Goal: Information Seeking & Learning: Learn about a topic

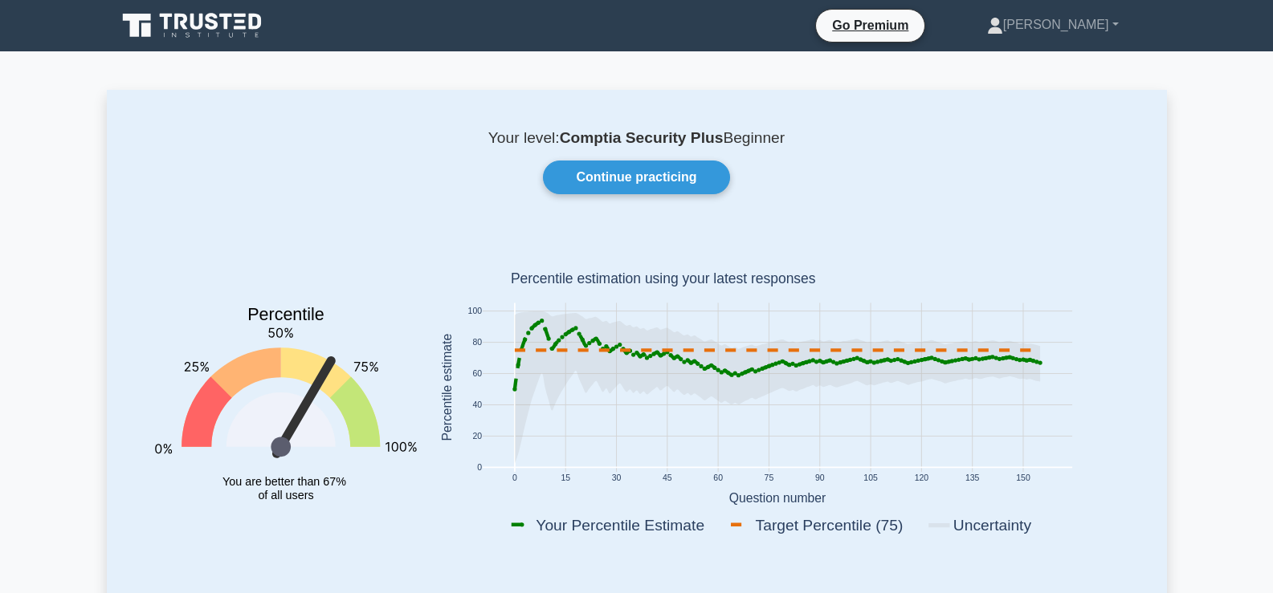
click at [611, 176] on link "Continue practicing" at bounding box center [636, 178] width 186 height 34
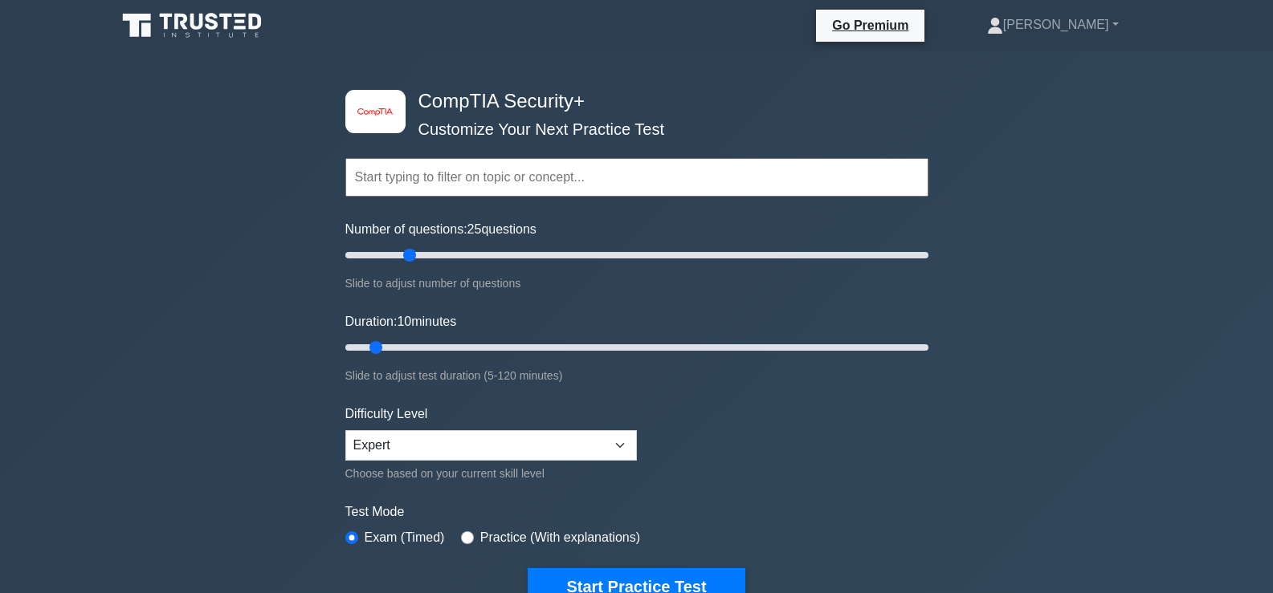
drag, startPoint x: 368, startPoint y: 259, endPoint x: 405, endPoint y: 262, distance: 37.9
type input "25"
click at [405, 262] on input "Number of questions: 25 questions" at bounding box center [636, 255] width 583 height 19
drag, startPoint x: 378, startPoint y: 344, endPoint x: 414, endPoint y: 349, distance: 36.6
type input "20"
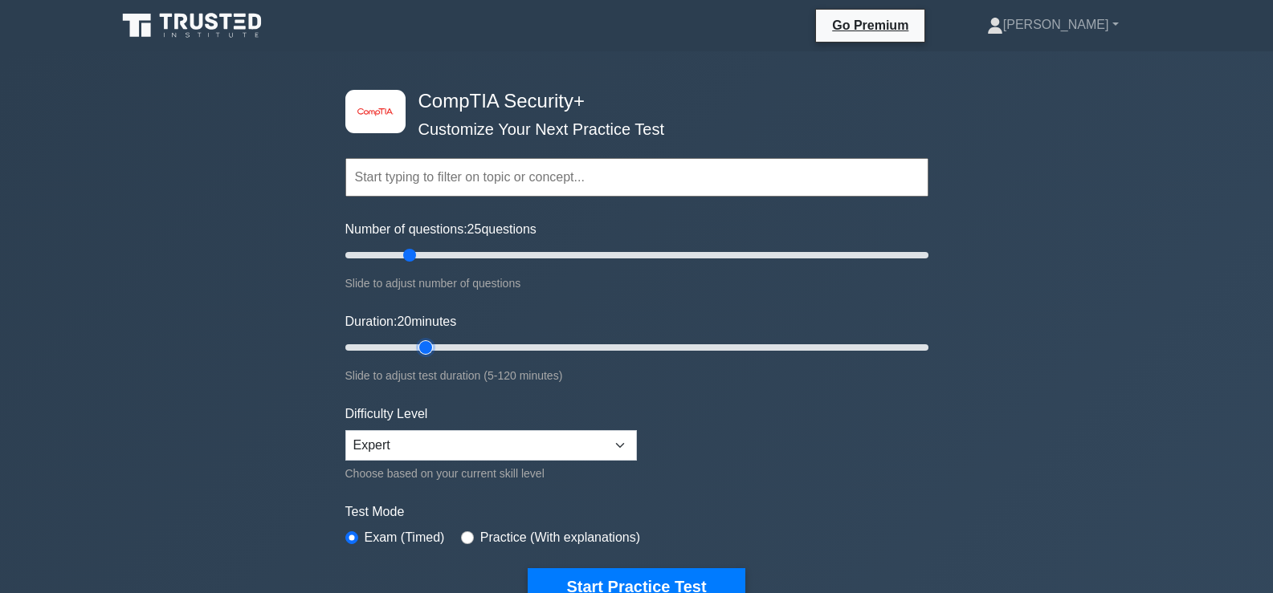
click at [414, 349] on input "Duration: 20 minutes" at bounding box center [636, 347] width 583 height 19
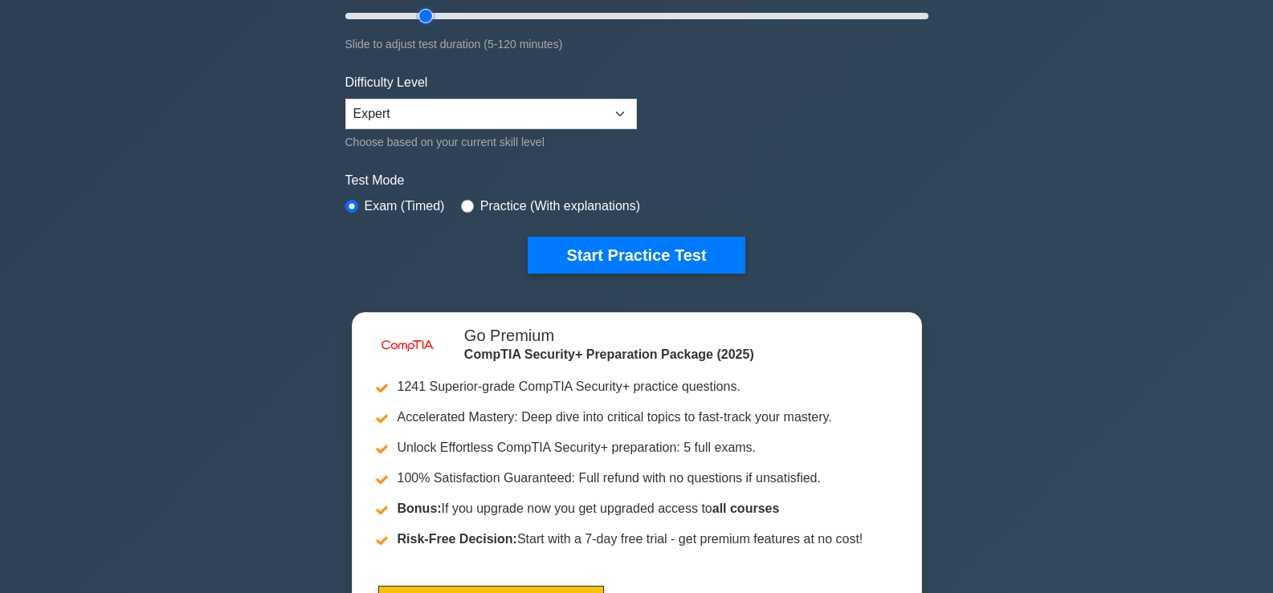
scroll to position [324, 0]
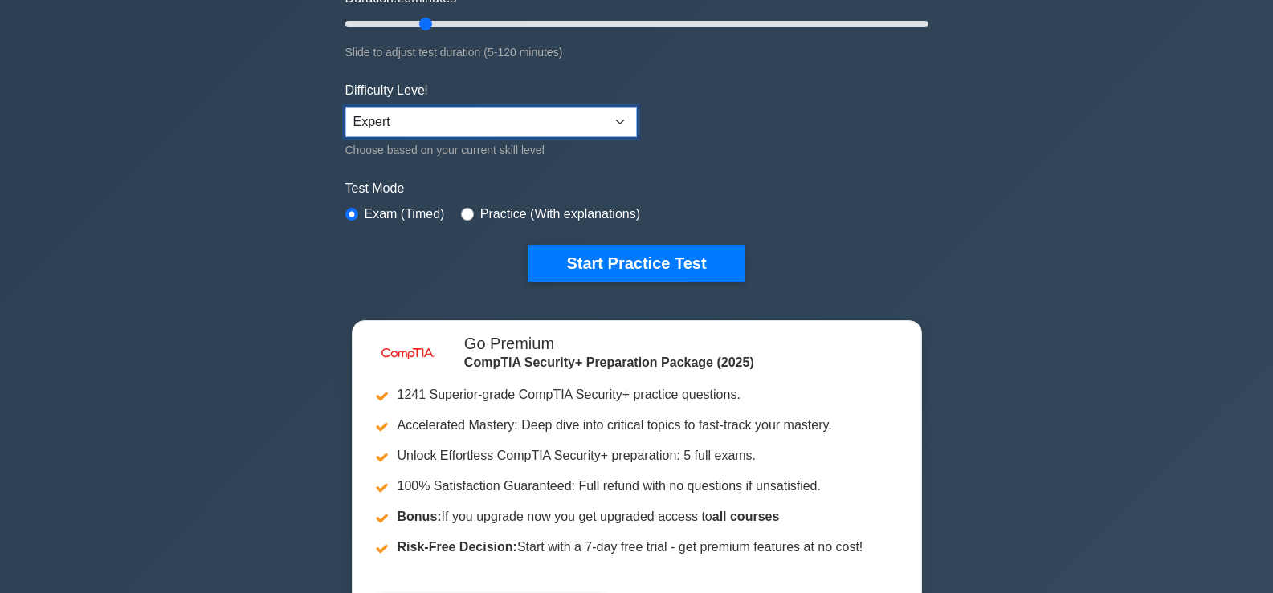
click at [548, 117] on select "Beginner Intermediate Expert" at bounding box center [490, 122] width 291 height 31
select select "beginner"
click at [345, 107] on select "Beginner Intermediate Expert" at bounding box center [490, 122] width 291 height 31
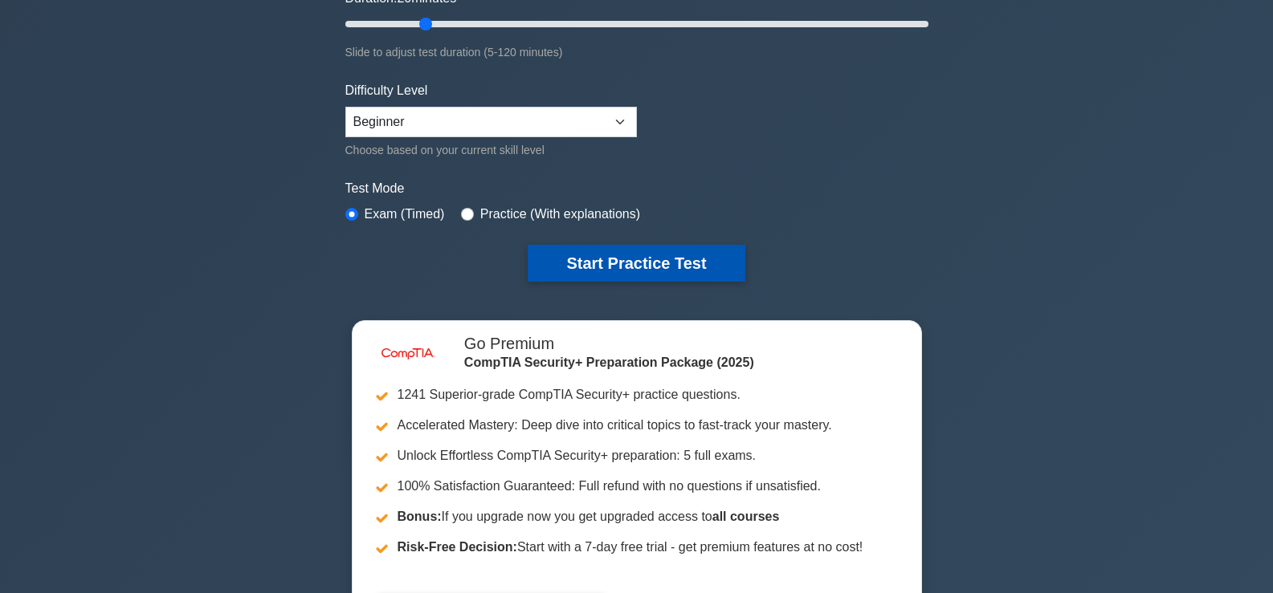
click at [597, 278] on button "Start Practice Test" at bounding box center [635, 263] width 217 height 37
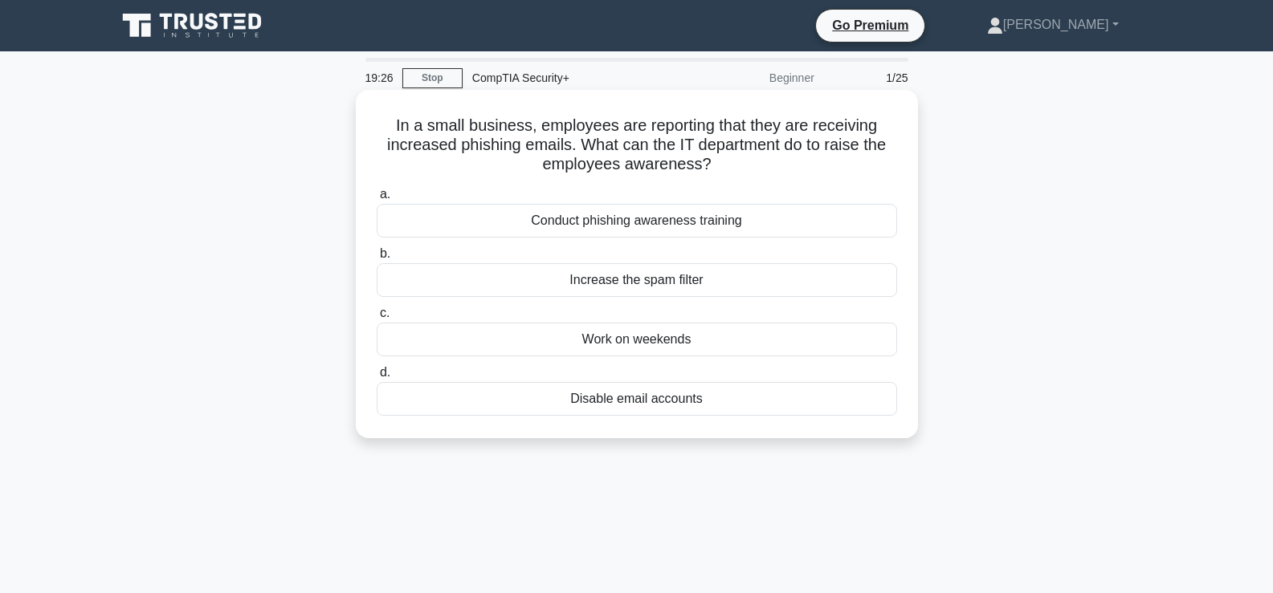
click at [662, 216] on div "Conduct phishing awareness training" at bounding box center [637, 221] width 520 height 34
click at [377, 200] on input "a. Conduct phishing awareness training" at bounding box center [377, 194] width 0 height 10
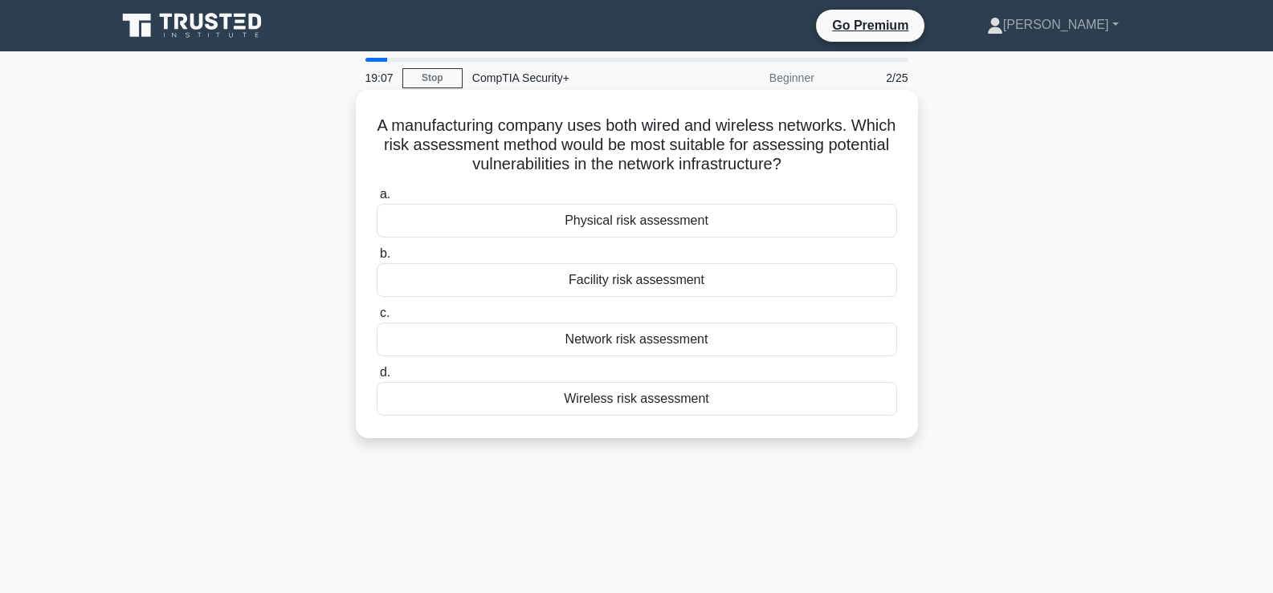
click at [711, 340] on div "Network risk assessment" at bounding box center [637, 340] width 520 height 34
click at [377, 319] on input "c. Network risk assessment" at bounding box center [377, 313] width 0 height 10
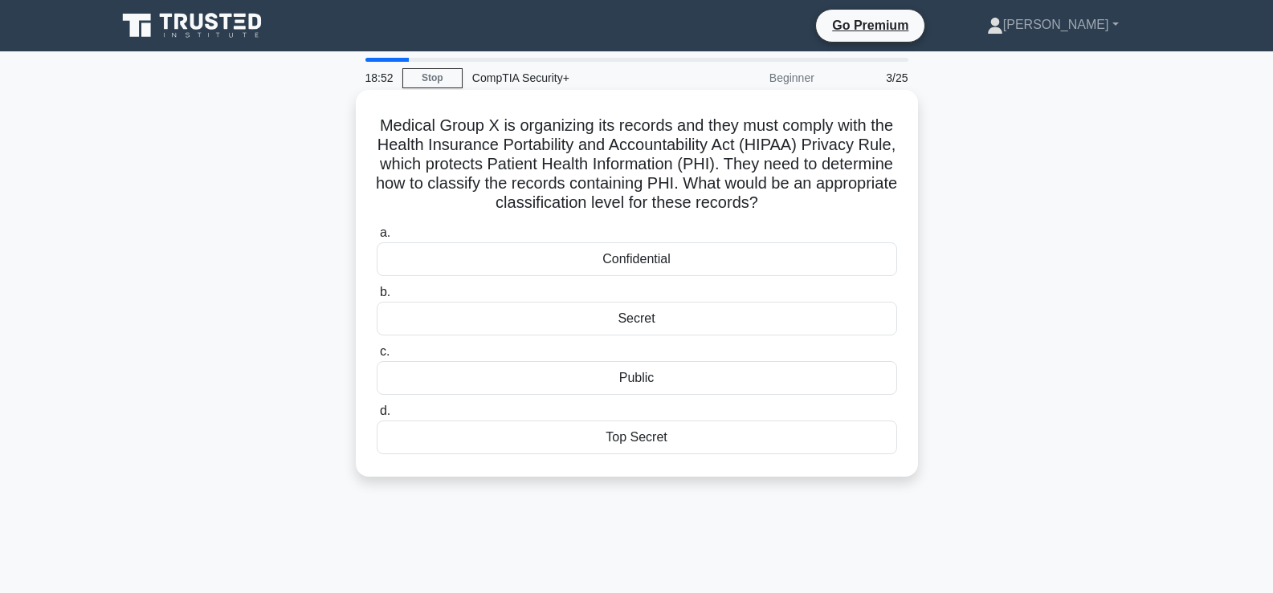
click at [711, 264] on div "Confidential" at bounding box center [637, 259] width 520 height 34
click at [377, 238] on input "a. Confidential" at bounding box center [377, 233] width 0 height 10
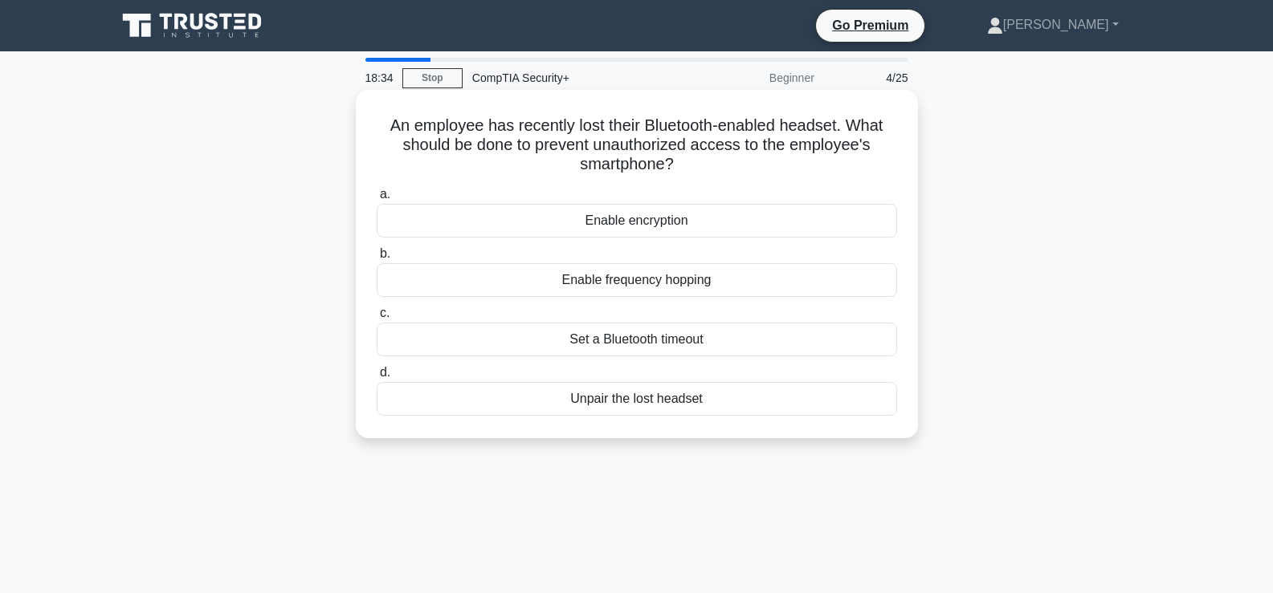
click at [705, 406] on div "Unpair the lost headset" at bounding box center [637, 399] width 520 height 34
click at [377, 378] on input "d. Unpair the lost headset" at bounding box center [377, 373] width 0 height 10
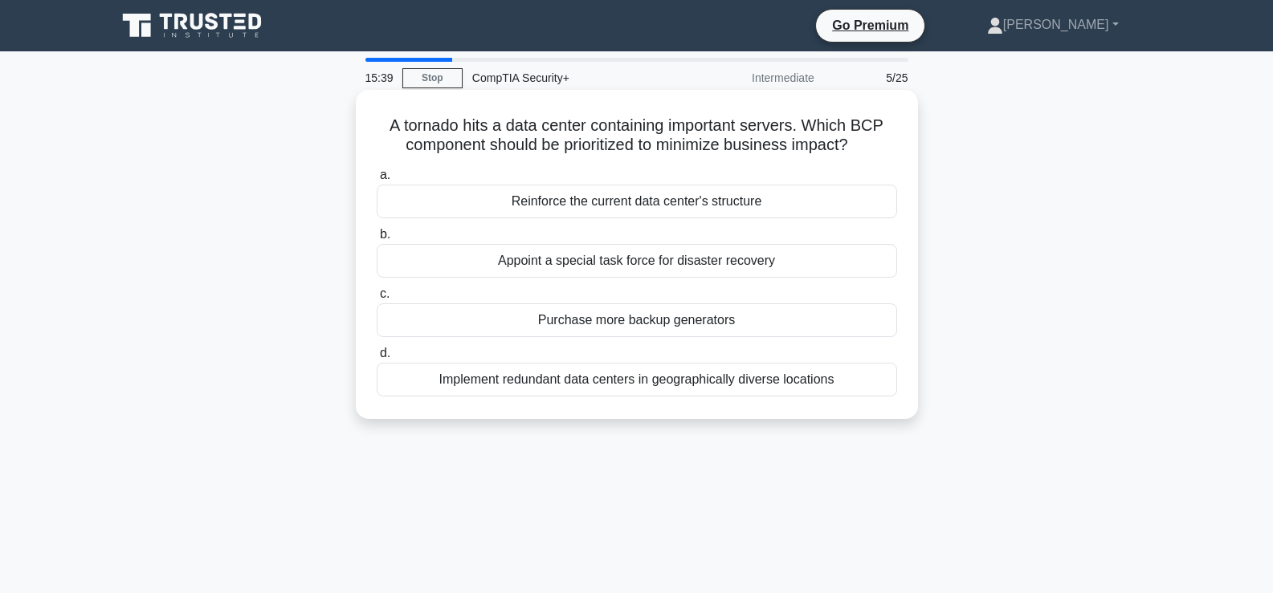
click at [670, 381] on div "Implement redundant data centers in geographically diverse locations" at bounding box center [637, 380] width 520 height 34
click at [377, 359] on input "d. Implement redundant data centers in geographically diverse locations" at bounding box center [377, 353] width 0 height 10
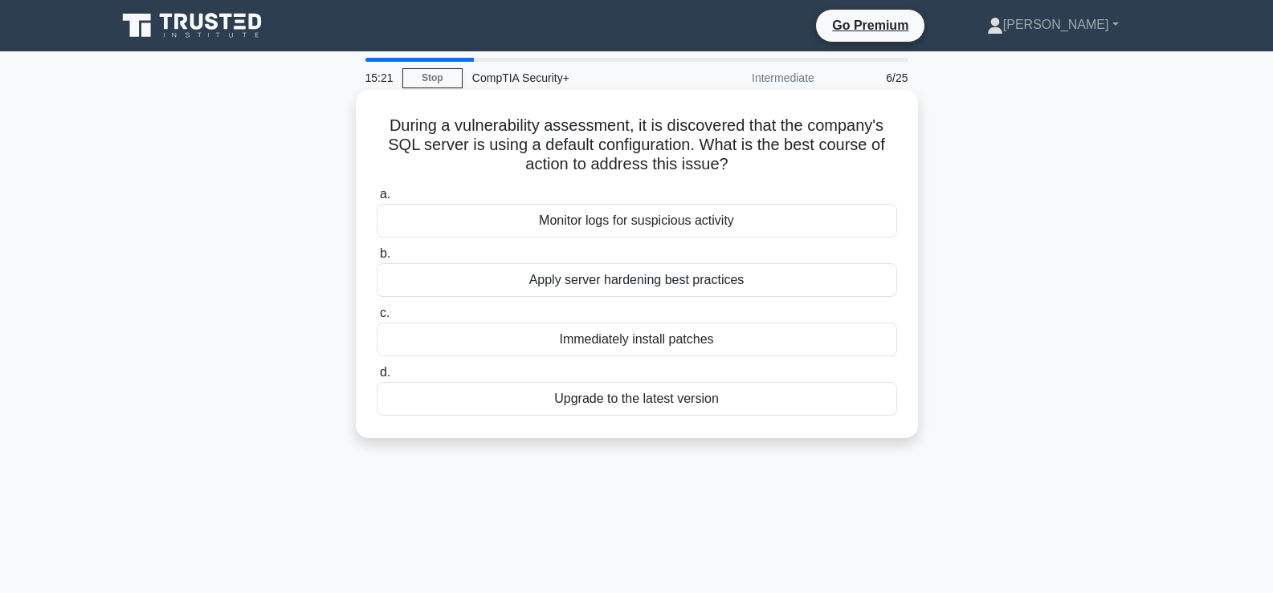
click at [669, 286] on div "Apply server hardening best practices" at bounding box center [637, 280] width 520 height 34
click at [377, 259] on input "b. Apply server hardening best practices" at bounding box center [377, 254] width 0 height 10
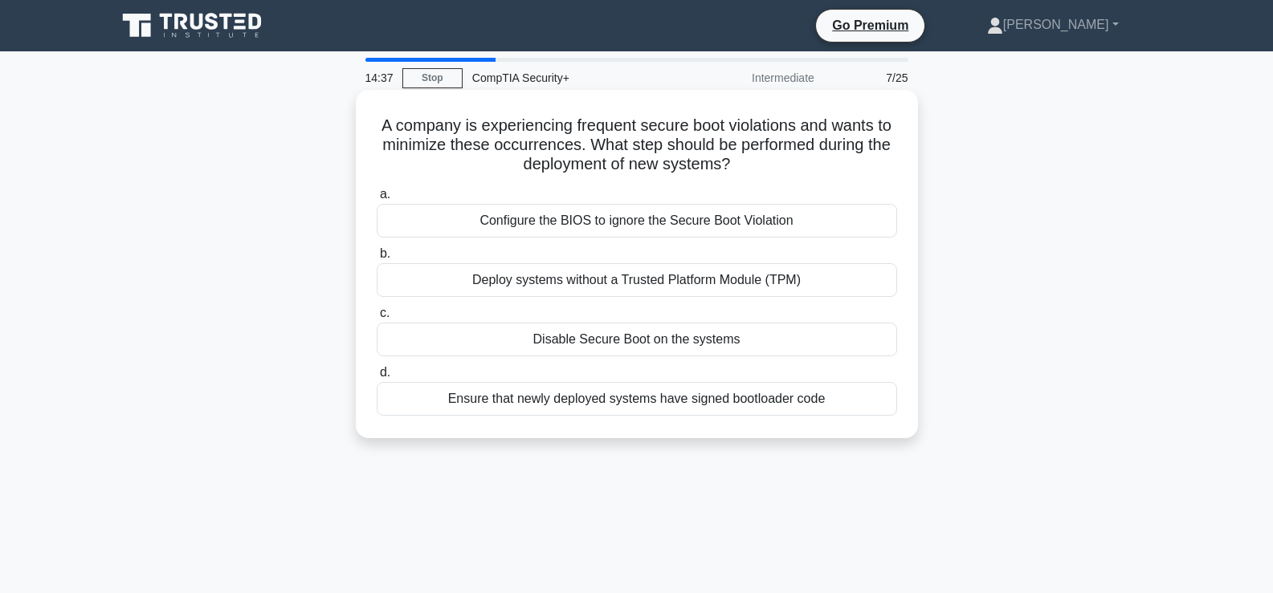
click at [686, 400] on div "Ensure that newly deployed systems have signed bootloader code" at bounding box center [637, 399] width 520 height 34
click at [377, 378] on input "d. Ensure that newly deployed systems have signed bootloader code" at bounding box center [377, 373] width 0 height 10
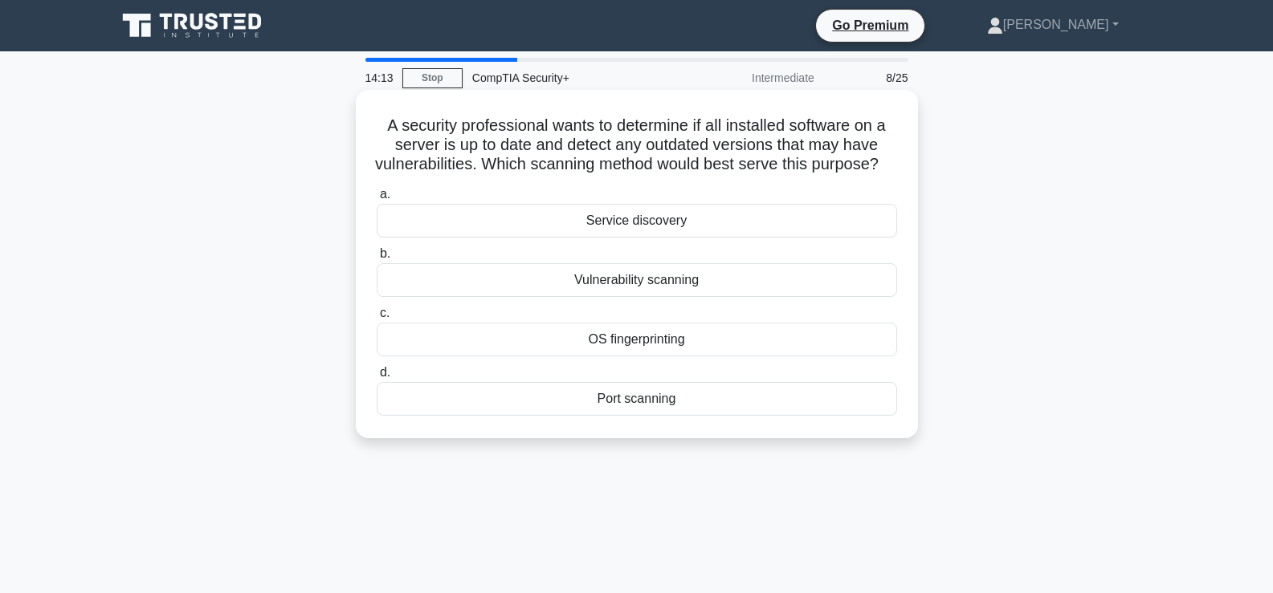
click at [652, 356] on div "OS fingerprinting" at bounding box center [637, 340] width 520 height 34
click at [377, 319] on input "c. OS fingerprinting" at bounding box center [377, 313] width 0 height 10
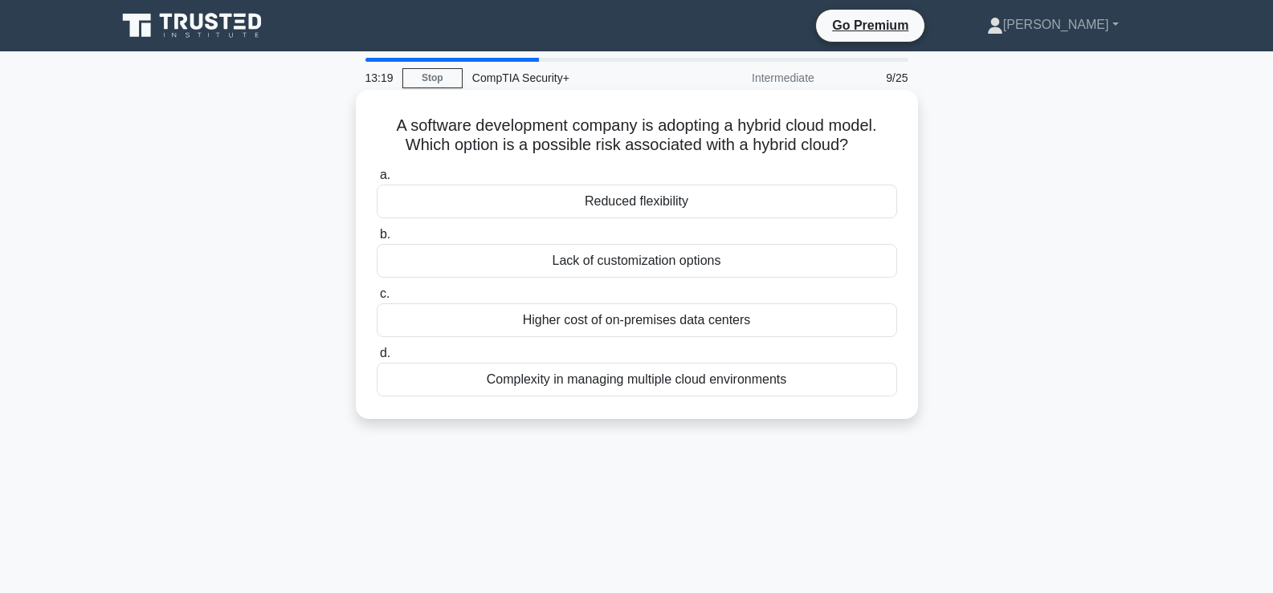
click at [658, 205] on div "Reduced flexibility" at bounding box center [637, 202] width 520 height 34
click at [377, 181] on input "a. Reduced flexibility" at bounding box center [377, 175] width 0 height 10
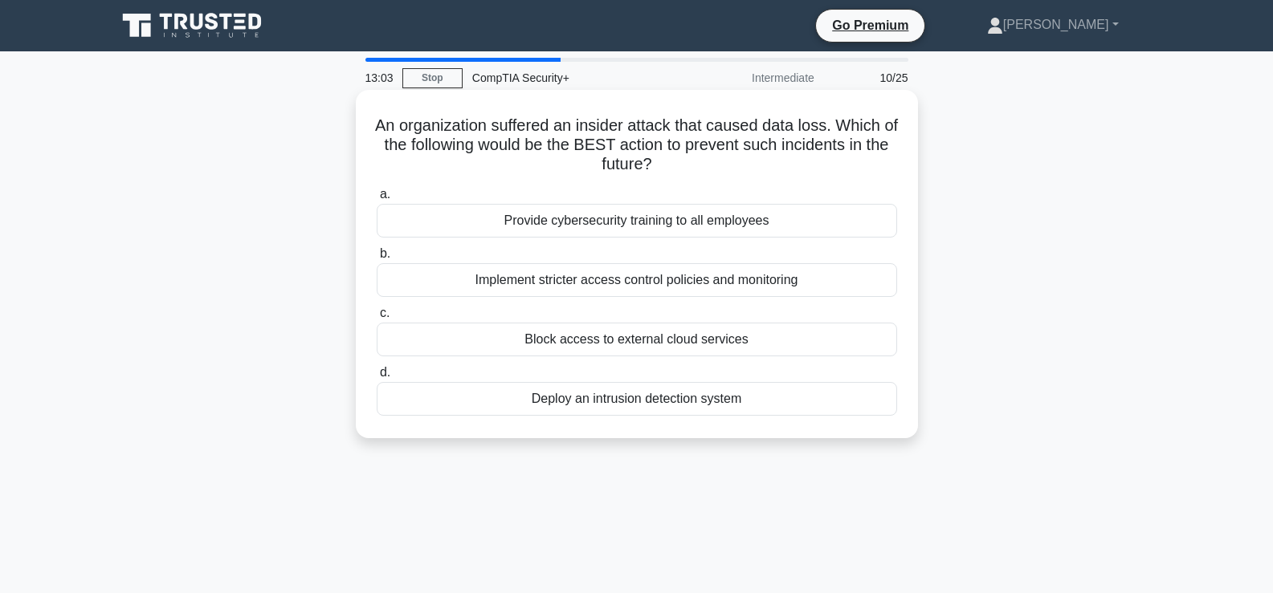
click at [646, 283] on div "Implement stricter access control policies and monitoring" at bounding box center [637, 280] width 520 height 34
click at [377, 259] on input "b. Implement stricter access control policies and monitoring" at bounding box center [377, 254] width 0 height 10
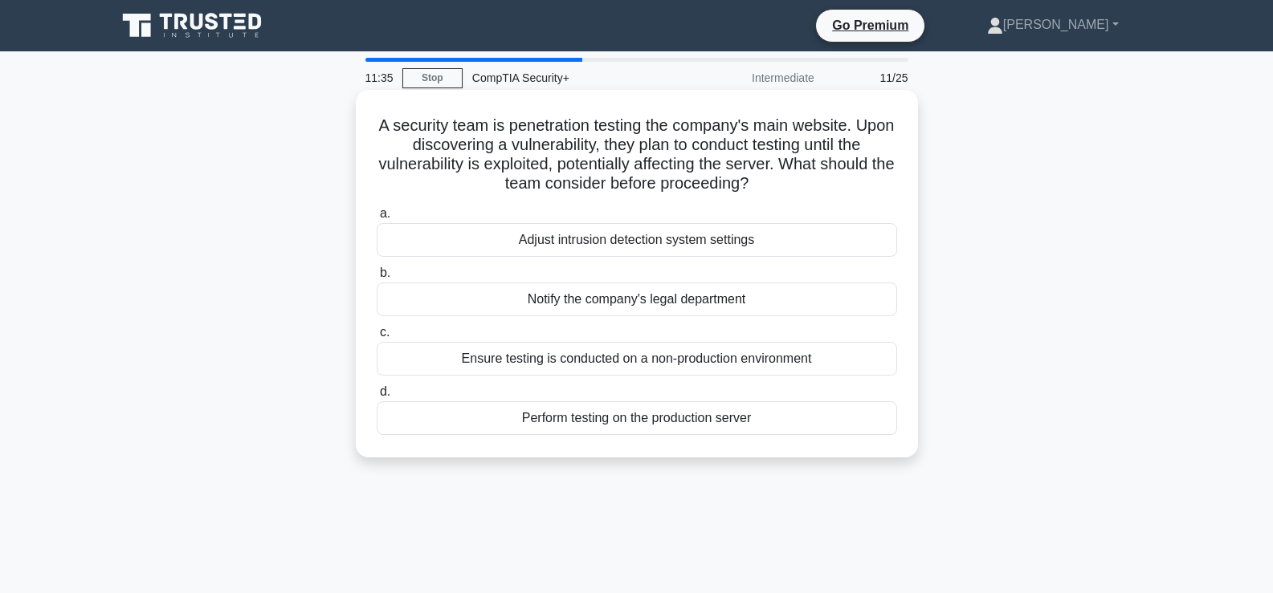
click at [657, 353] on div "Ensure testing is conducted on a non-production environment" at bounding box center [637, 359] width 520 height 34
click at [377, 338] on input "c. Ensure testing is conducted on a non-production environment" at bounding box center [377, 333] width 0 height 10
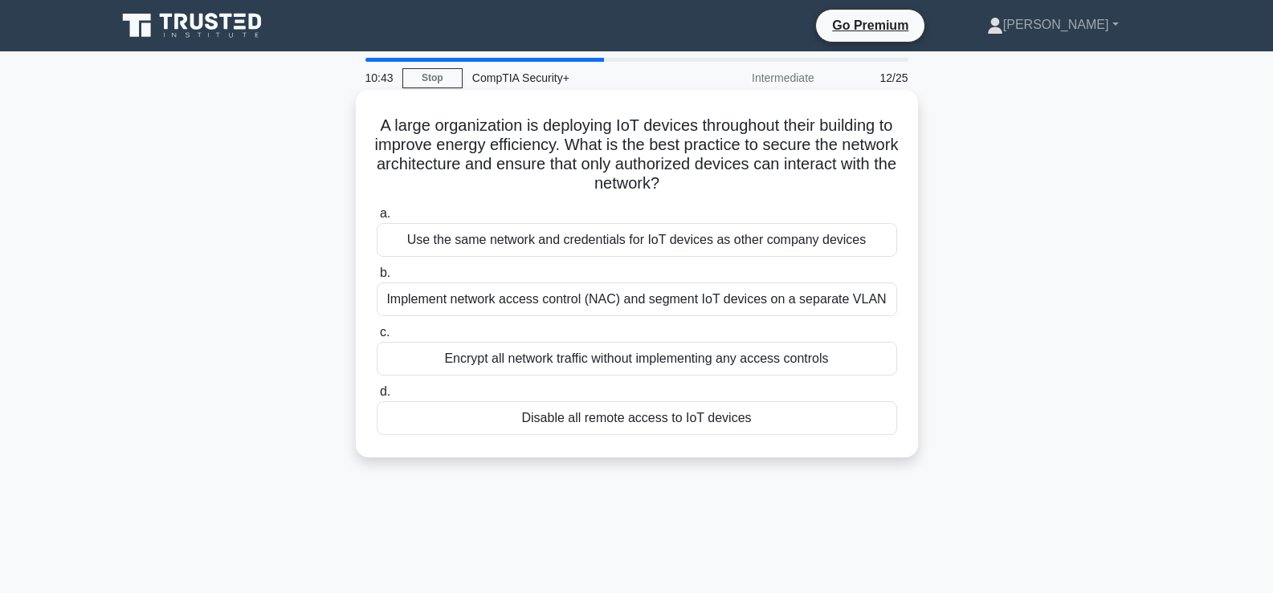
click at [635, 311] on div "Implement network access control (NAC) and segment IoT devices on a separate VL…" at bounding box center [637, 300] width 520 height 34
click at [377, 279] on input "b. Implement network access control (NAC) and segment IoT devices on a separate…" at bounding box center [377, 273] width 0 height 10
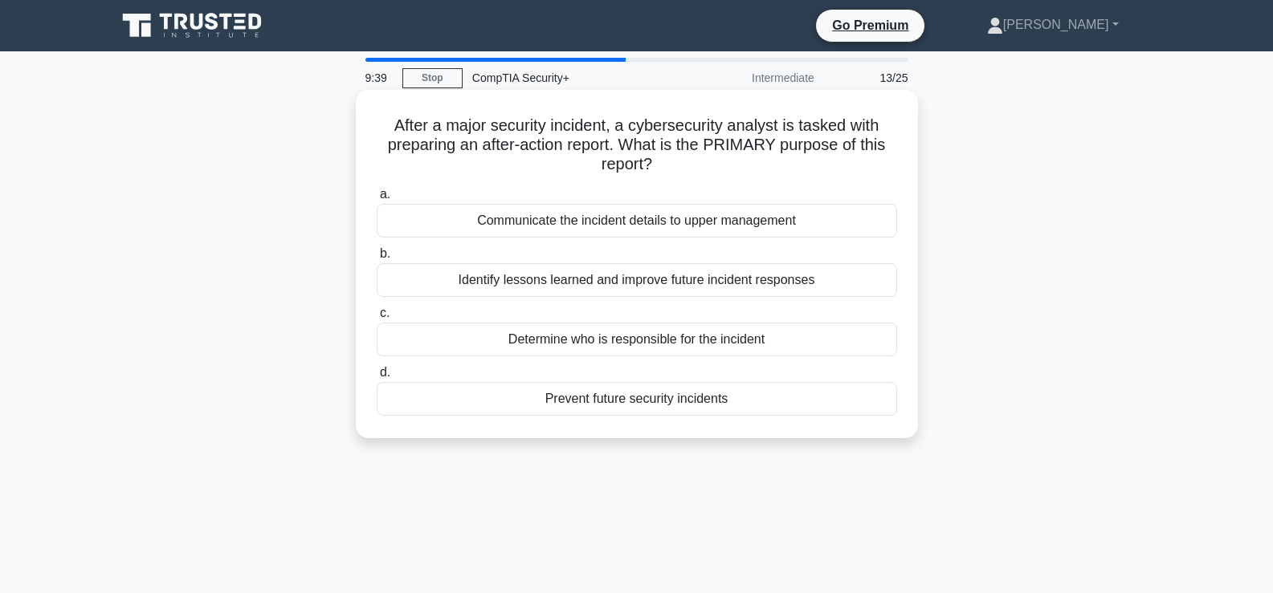
click at [632, 283] on div "Identify lessons learned and improve future incident responses" at bounding box center [637, 280] width 520 height 34
click at [377, 259] on input "b. Identify lessons learned and improve future incident responses" at bounding box center [377, 254] width 0 height 10
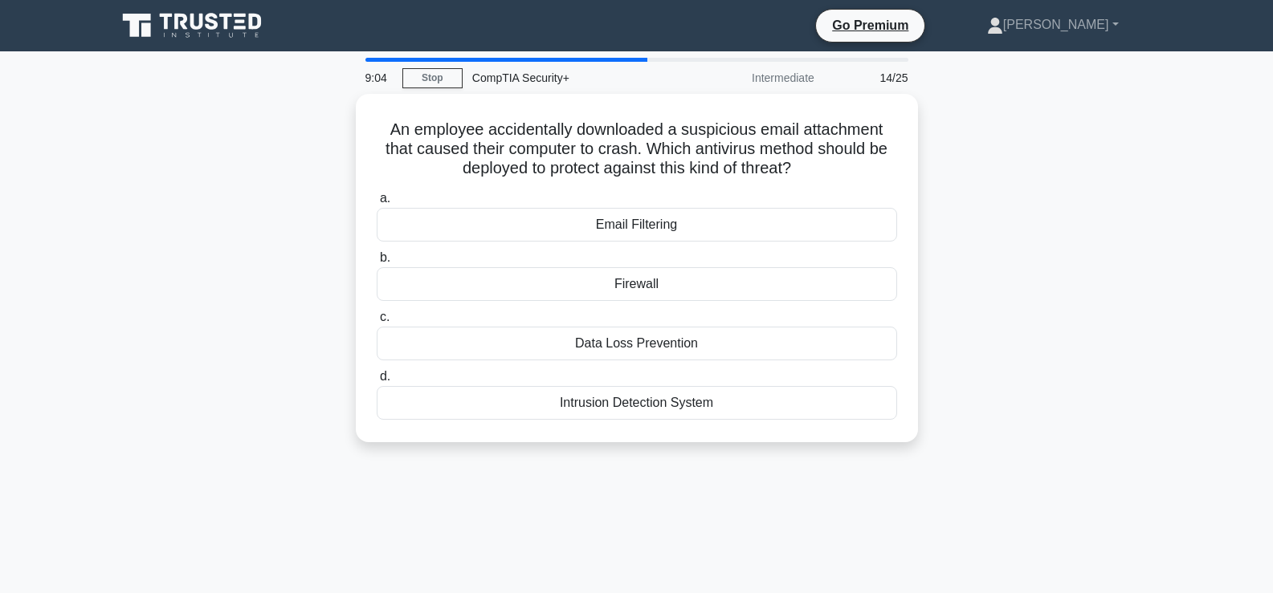
click at [632, 283] on div "Firewall" at bounding box center [637, 284] width 520 height 34
click at [377, 263] on input "b. Firewall" at bounding box center [377, 258] width 0 height 10
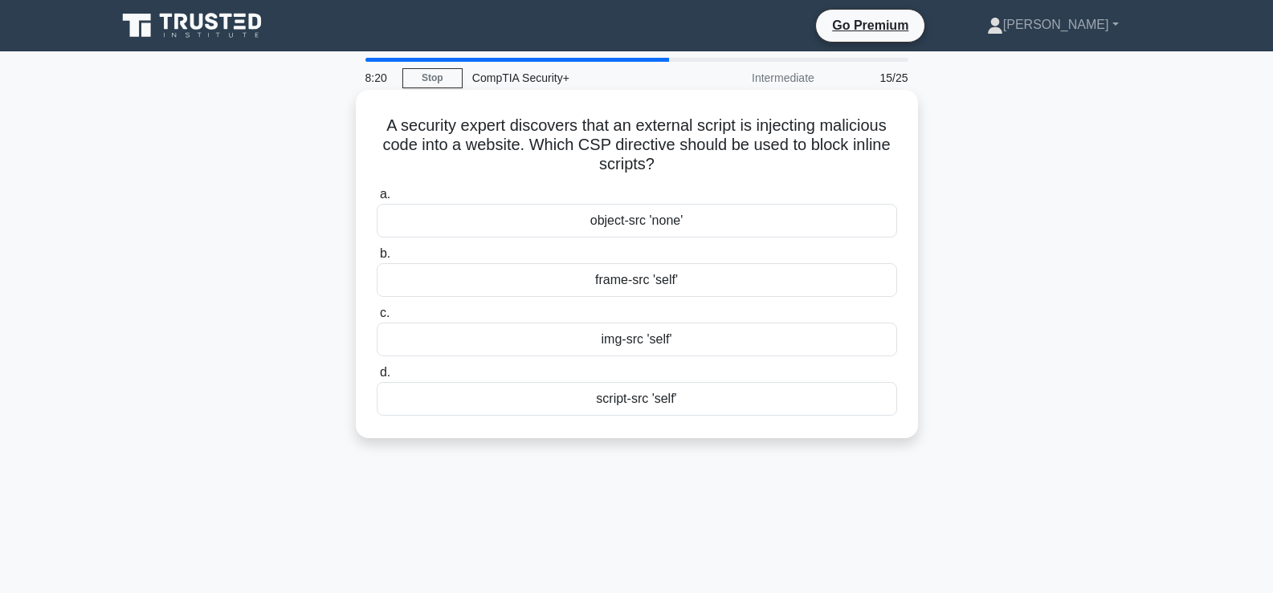
click at [637, 401] on div "script-src 'self'" at bounding box center [637, 399] width 520 height 34
click at [377, 378] on input "d. script-src 'self'" at bounding box center [377, 373] width 0 height 10
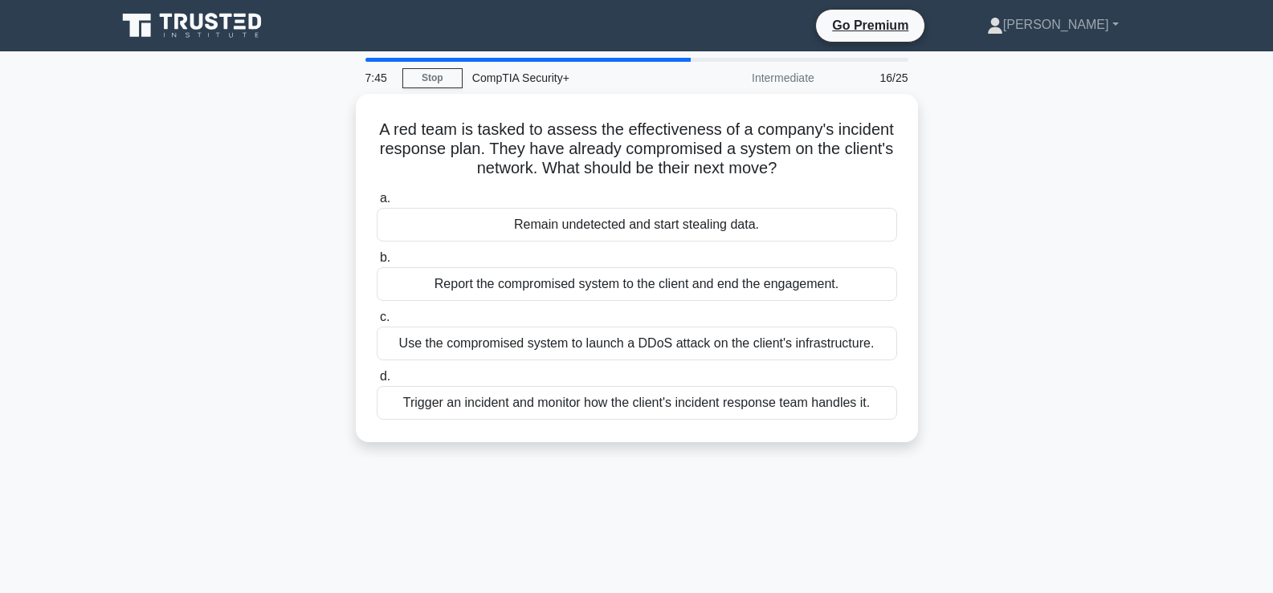
click at [637, 401] on div "Trigger an incident and monitor how the client's incident response team handles…" at bounding box center [637, 403] width 520 height 34
click at [377, 382] on input "d. Trigger an incident and monitor how the client's incident response team hand…" at bounding box center [377, 377] width 0 height 10
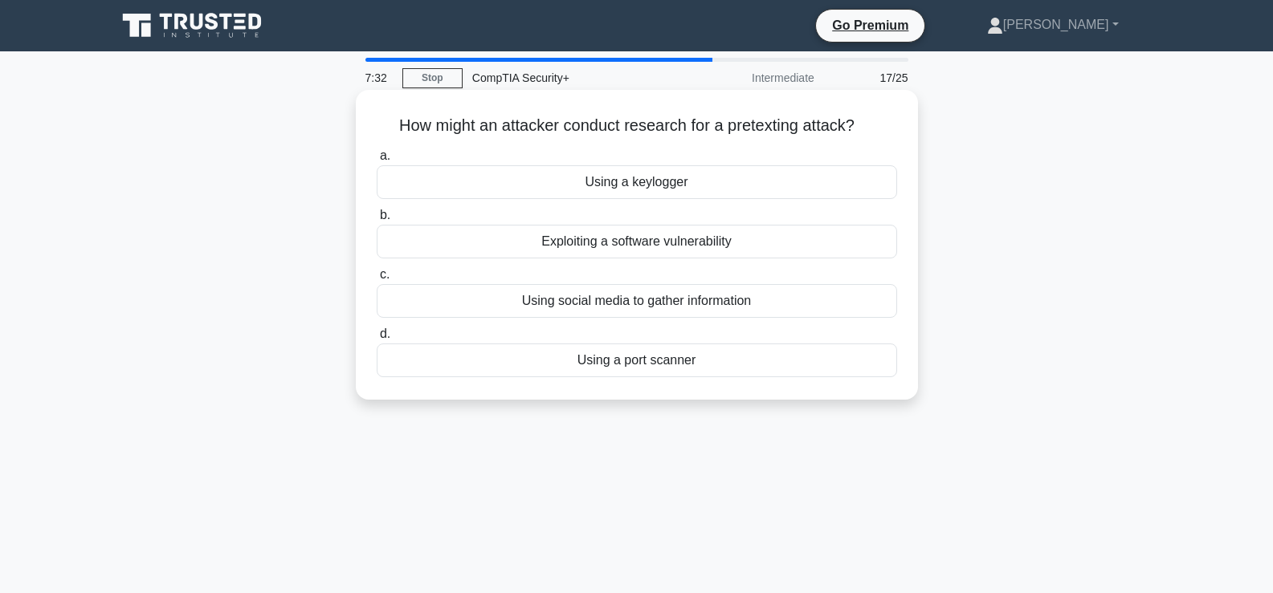
click at [661, 181] on div "Using a keylogger" at bounding box center [637, 182] width 520 height 34
click at [377, 161] on input "a. Using a keylogger" at bounding box center [377, 156] width 0 height 10
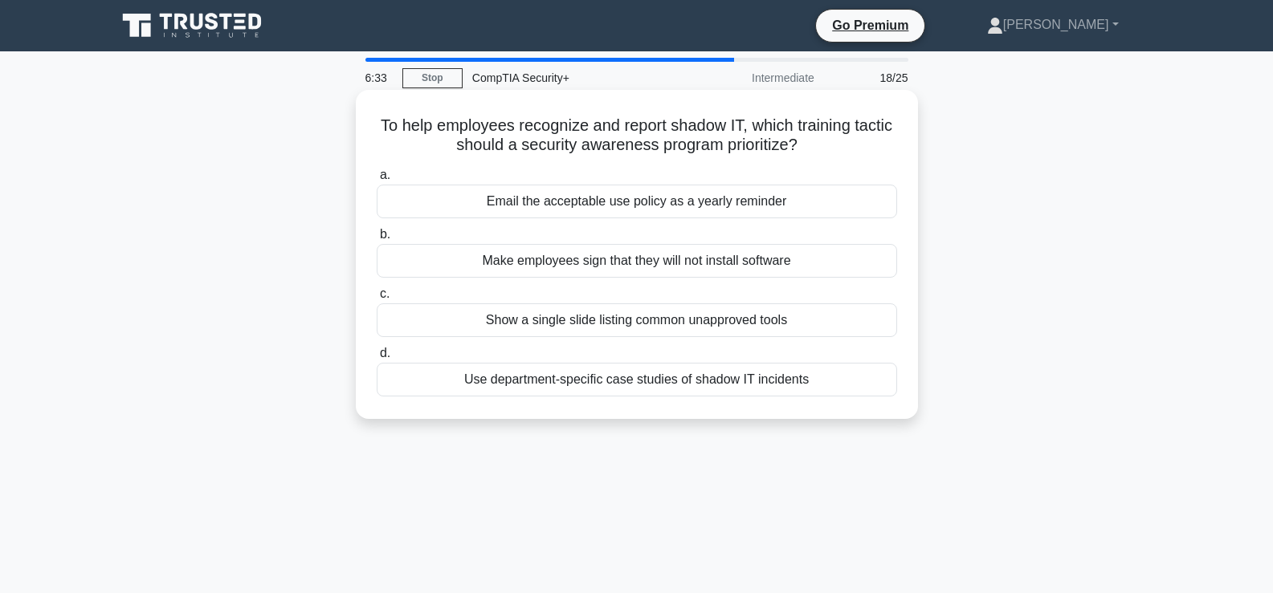
click at [654, 391] on div "Use department-specific case studies of shadow IT incidents" at bounding box center [637, 380] width 520 height 34
click at [377, 359] on input "d. Use department-specific case studies of shadow IT incidents" at bounding box center [377, 353] width 0 height 10
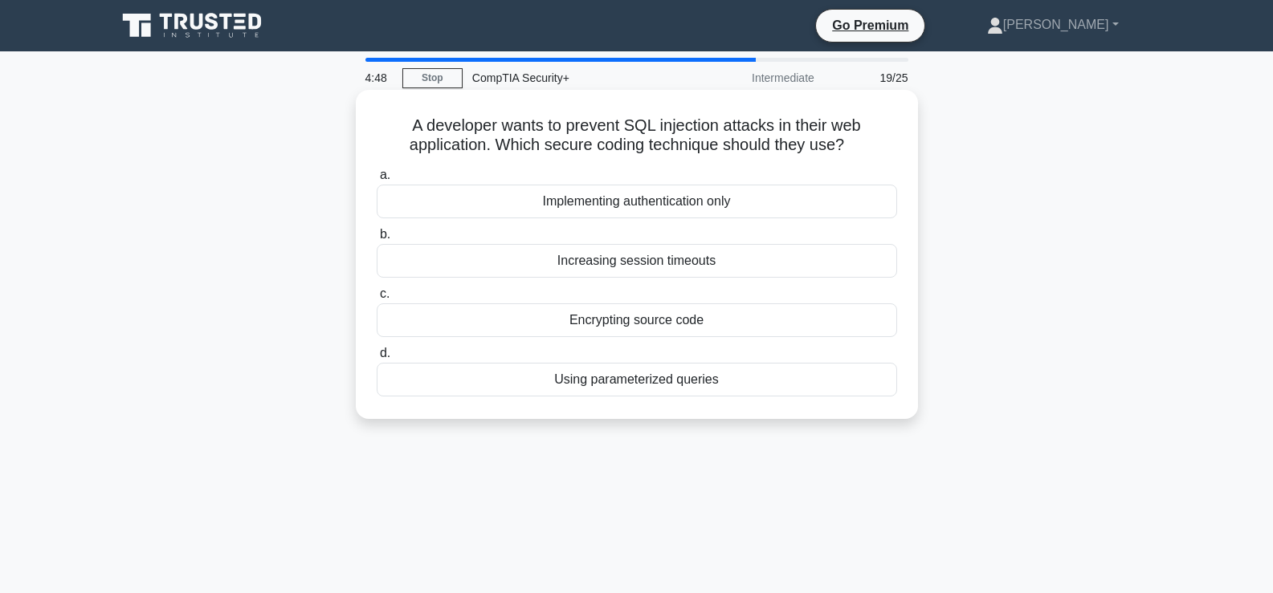
click at [669, 385] on div "Using parameterized queries" at bounding box center [637, 380] width 520 height 34
click at [377, 359] on input "d. Using parameterized queries" at bounding box center [377, 353] width 0 height 10
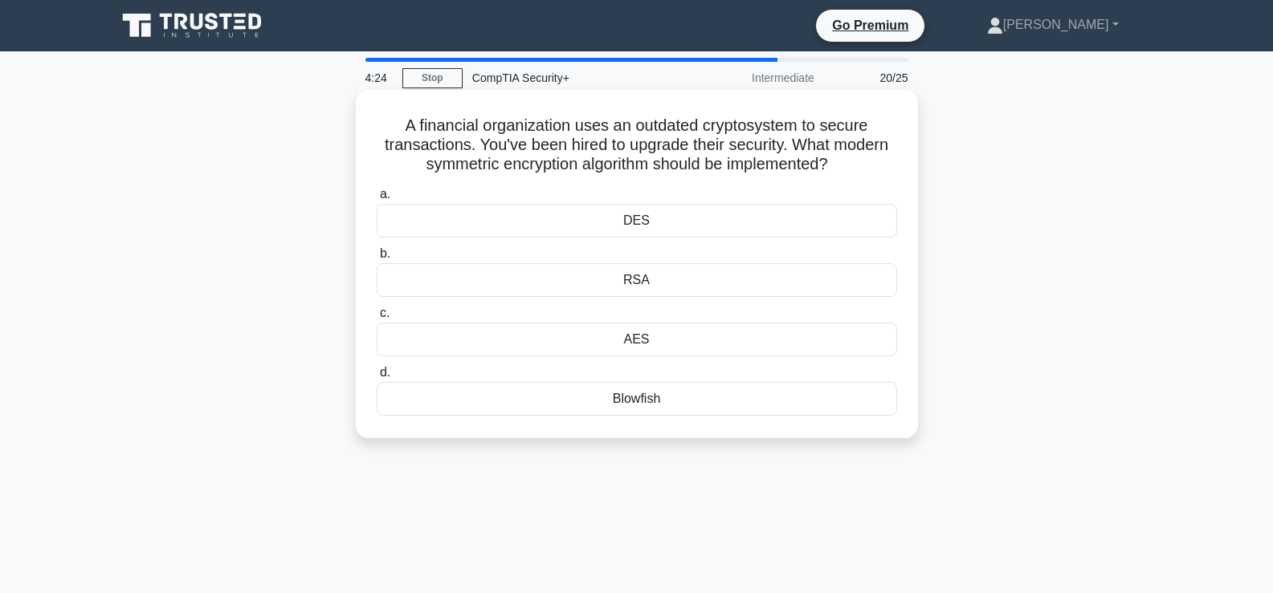
click at [637, 344] on div "AES" at bounding box center [637, 340] width 520 height 34
click at [377, 319] on input "c. AES" at bounding box center [377, 313] width 0 height 10
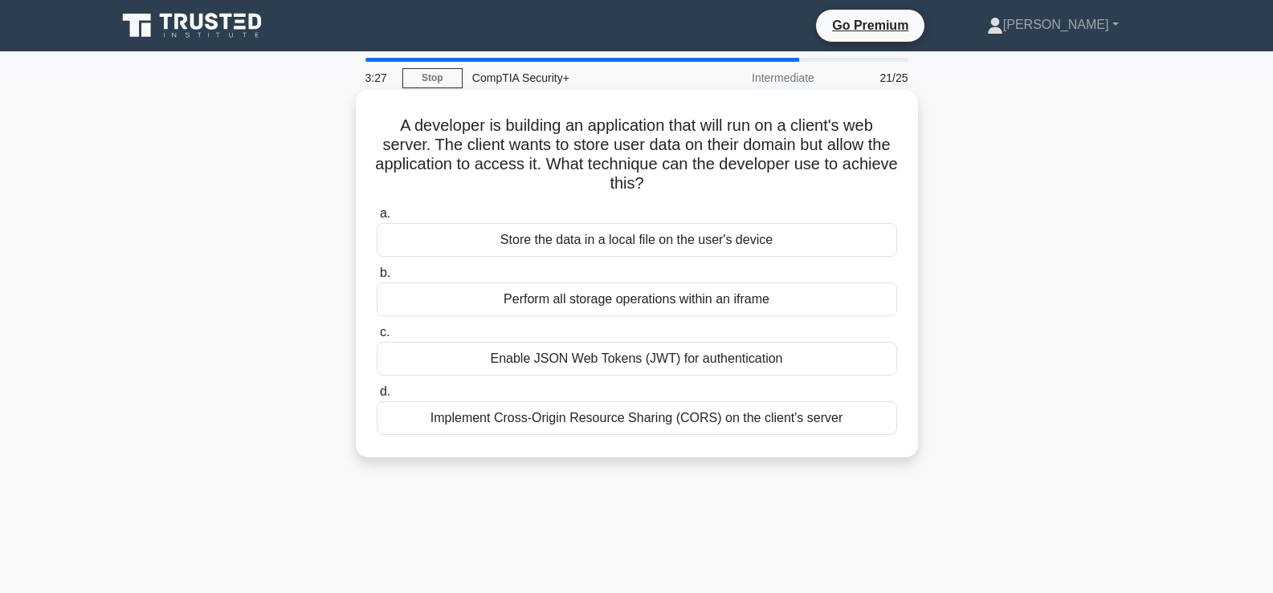
click at [674, 421] on div "Implement Cross-Origin Resource Sharing (CORS) on the client's server" at bounding box center [637, 418] width 520 height 34
click at [377, 397] on input "d. Implement Cross-Origin Resource Sharing (CORS) on the client's server" at bounding box center [377, 392] width 0 height 10
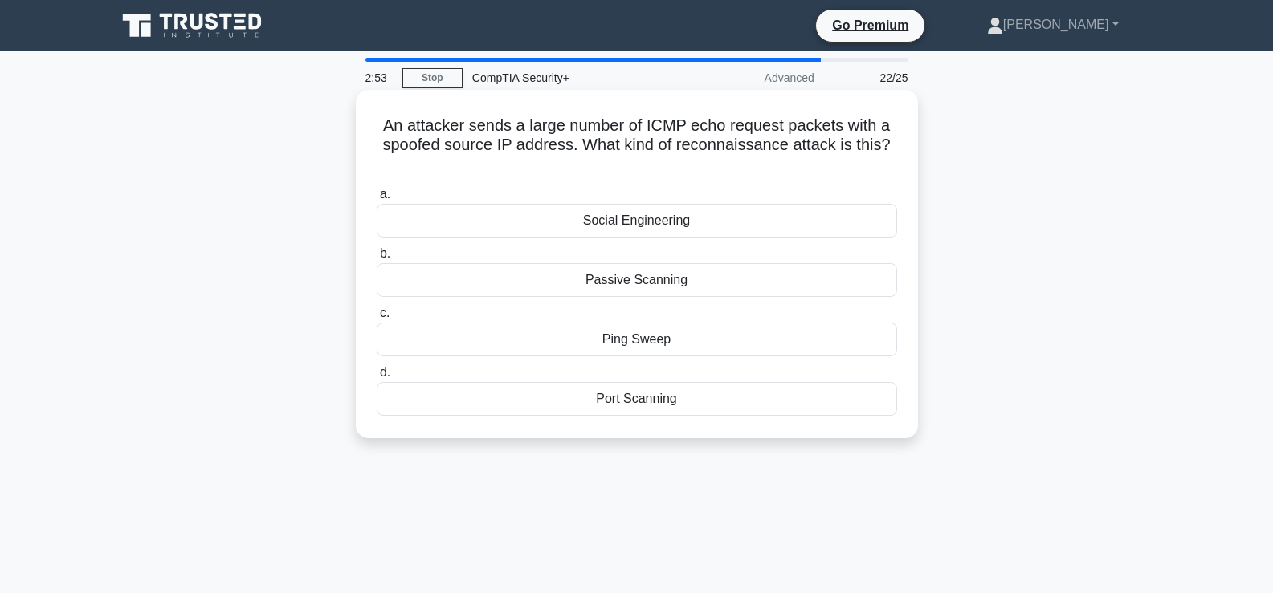
click at [672, 230] on div "Social Engineering" at bounding box center [637, 221] width 520 height 34
click at [377, 200] on input "a. Social Engineering" at bounding box center [377, 194] width 0 height 10
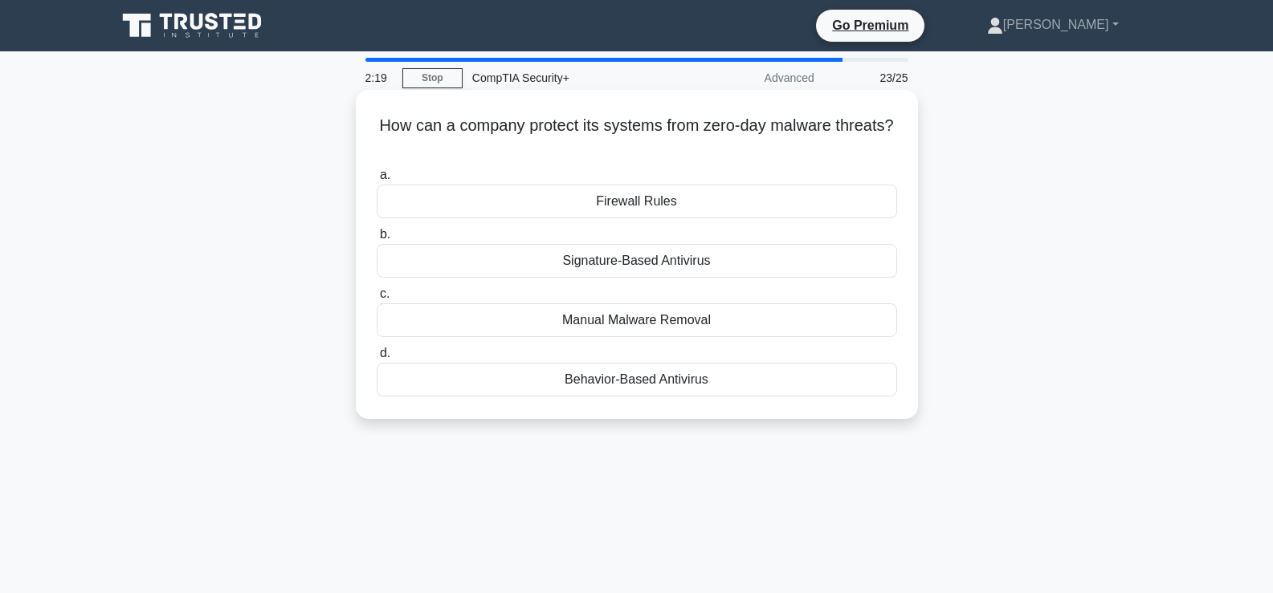
click at [636, 388] on div "Behavior-Based Antivirus" at bounding box center [637, 380] width 520 height 34
click at [377, 359] on input "d. Behavior-Based Antivirus" at bounding box center [377, 353] width 0 height 10
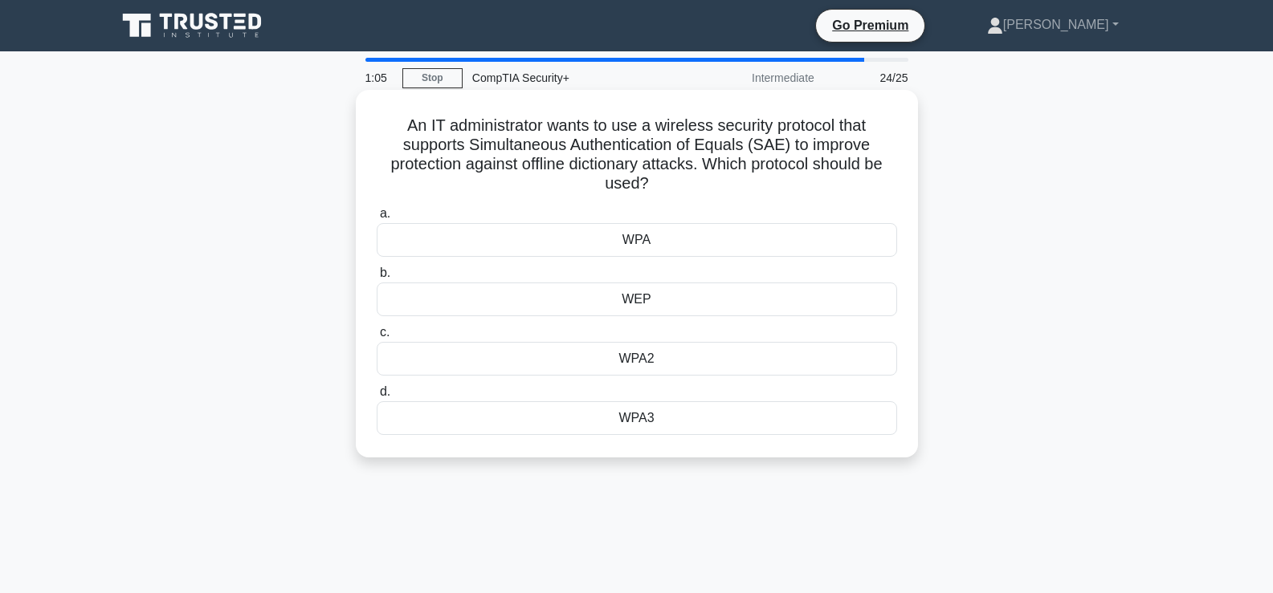
click at [728, 412] on div "WPA3" at bounding box center [637, 418] width 520 height 34
click at [377, 397] on input "d. WPA3" at bounding box center [377, 392] width 0 height 10
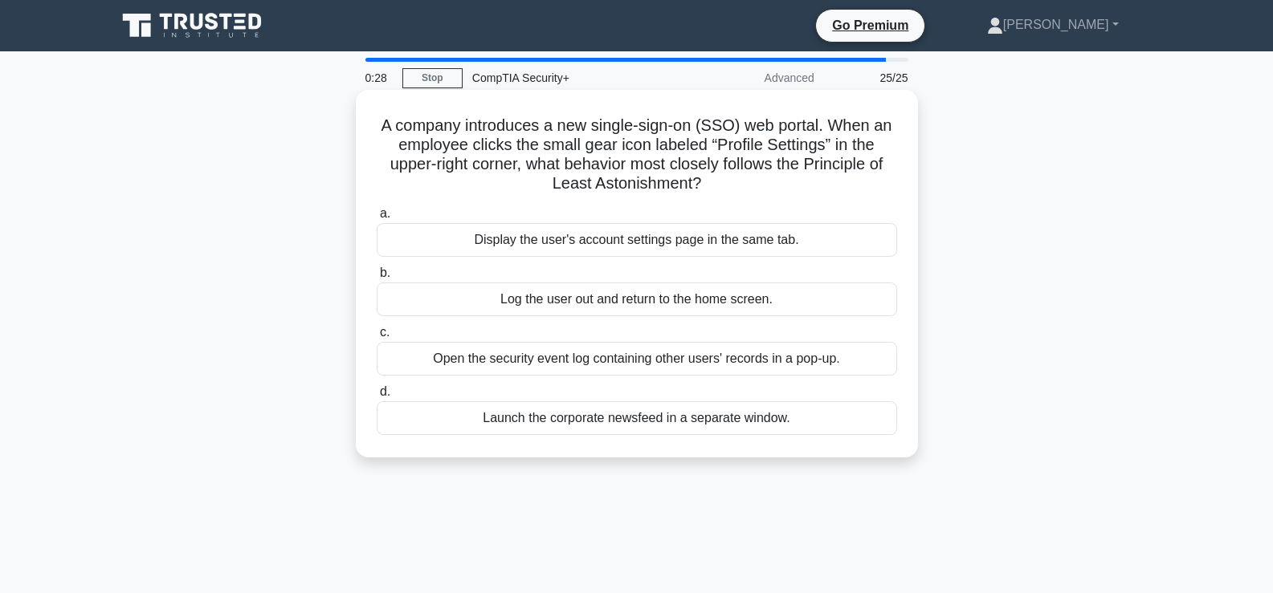
click at [654, 244] on div "Display the user's account settings page in the same tab." at bounding box center [637, 240] width 520 height 34
click at [377, 219] on input "a. Display the user's account settings page in the same tab." at bounding box center [377, 214] width 0 height 10
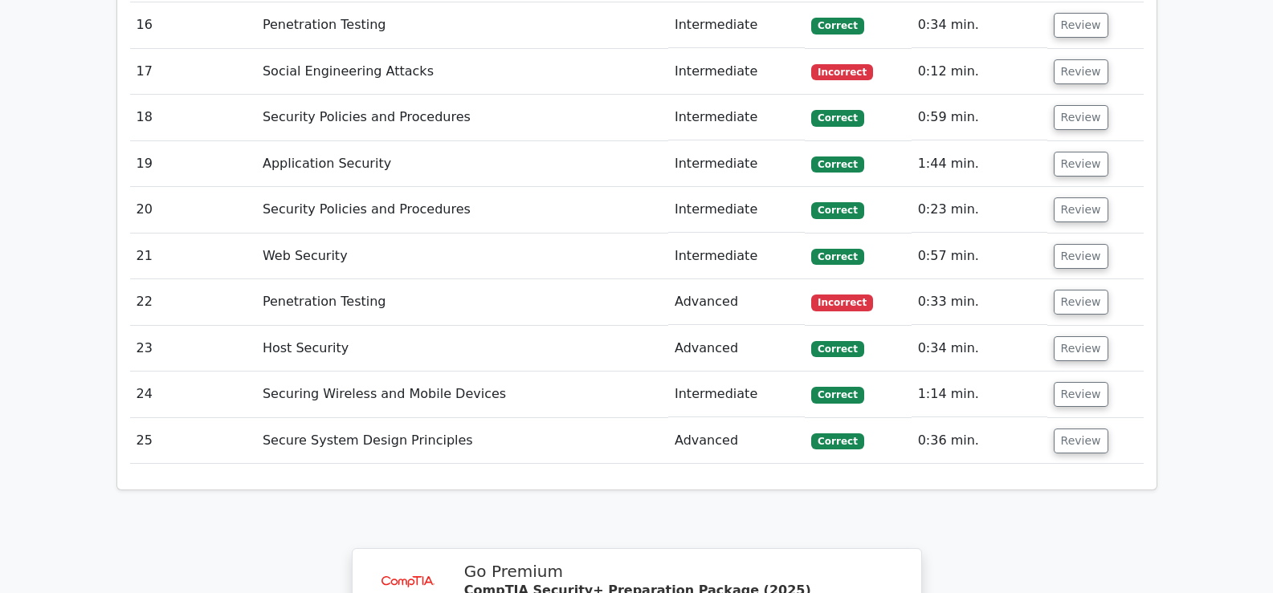
scroll to position [2868, 0]
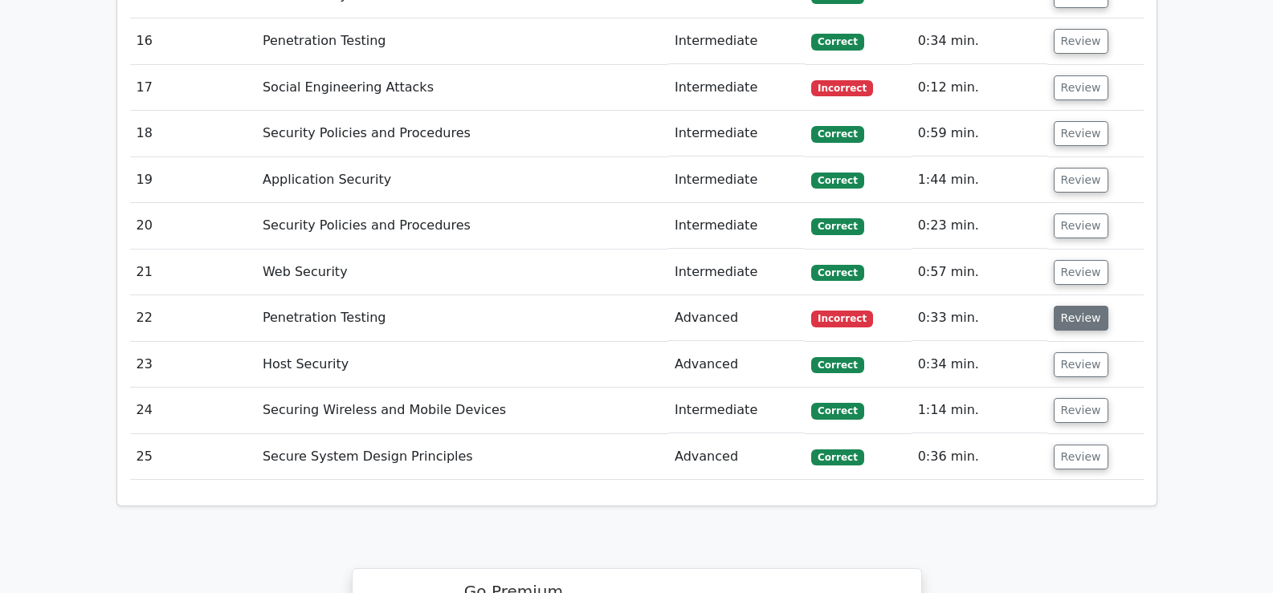
click at [1084, 306] on button "Review" at bounding box center [1080, 318] width 55 height 25
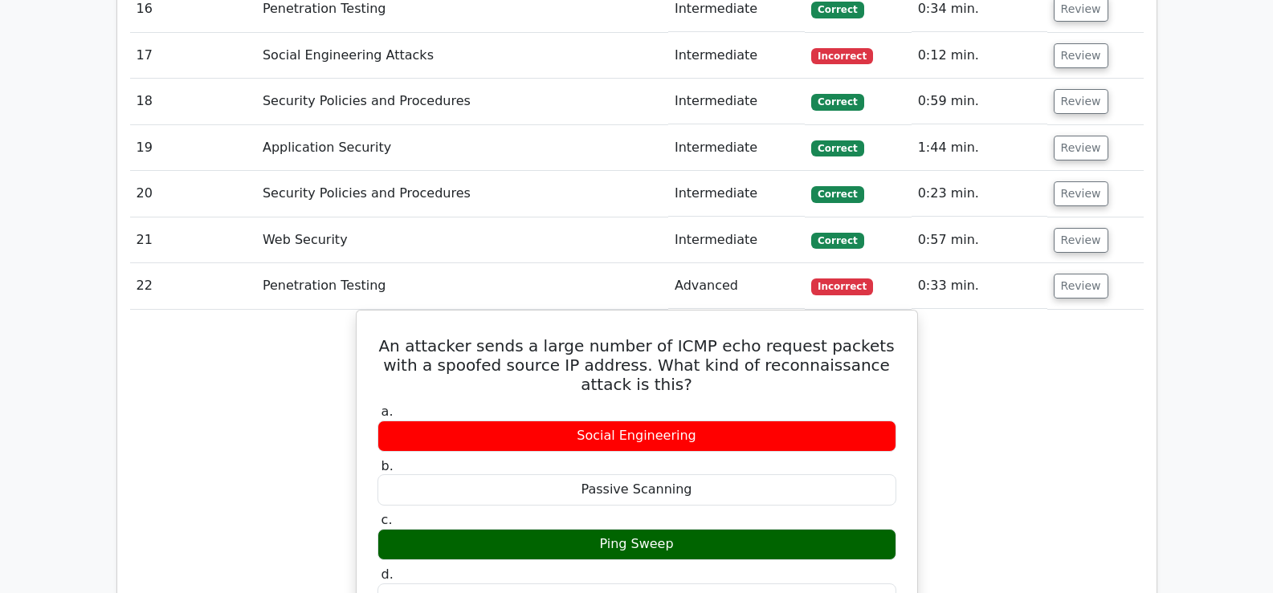
scroll to position [2671, 0]
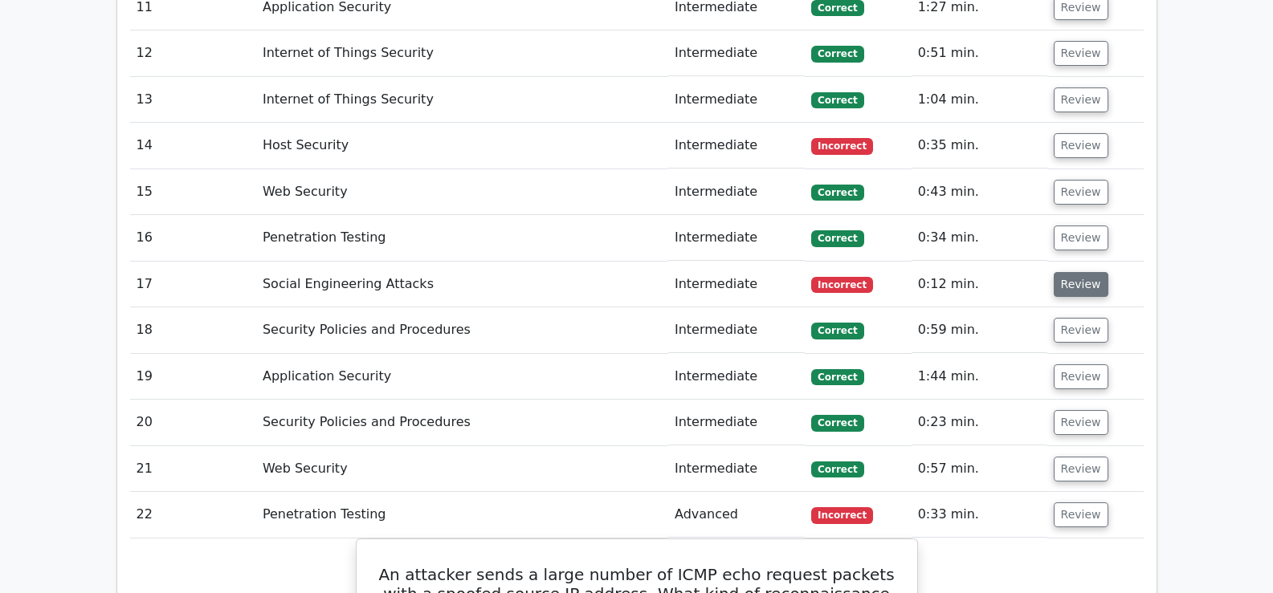
click at [1075, 272] on button "Review" at bounding box center [1080, 284] width 55 height 25
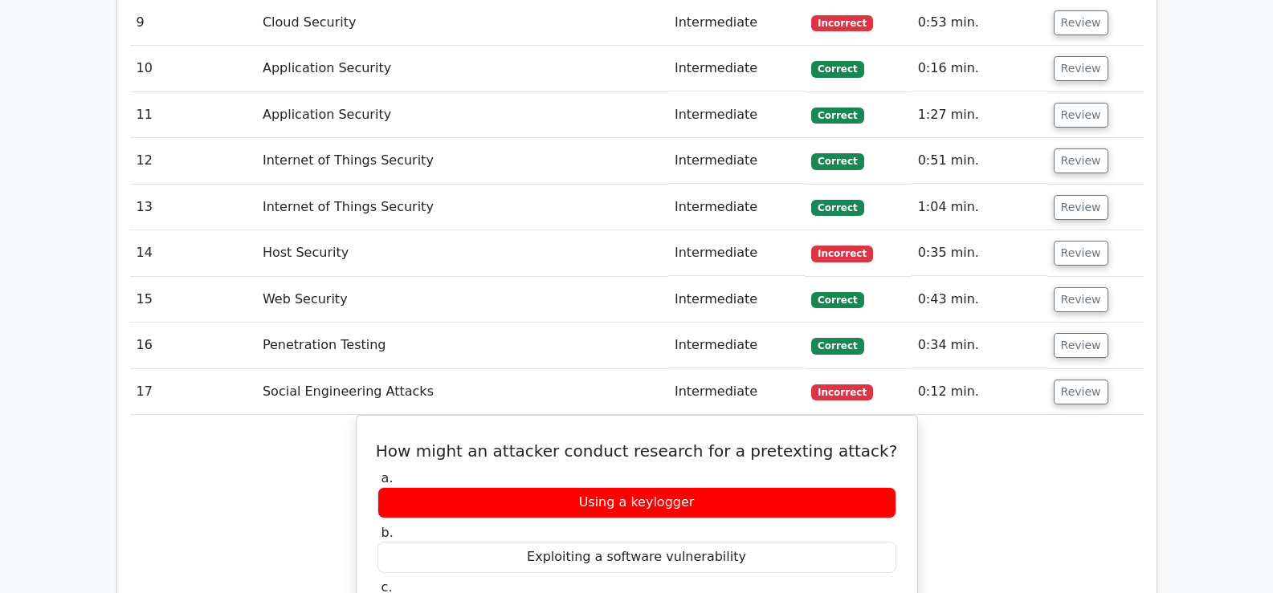
scroll to position [2538, 0]
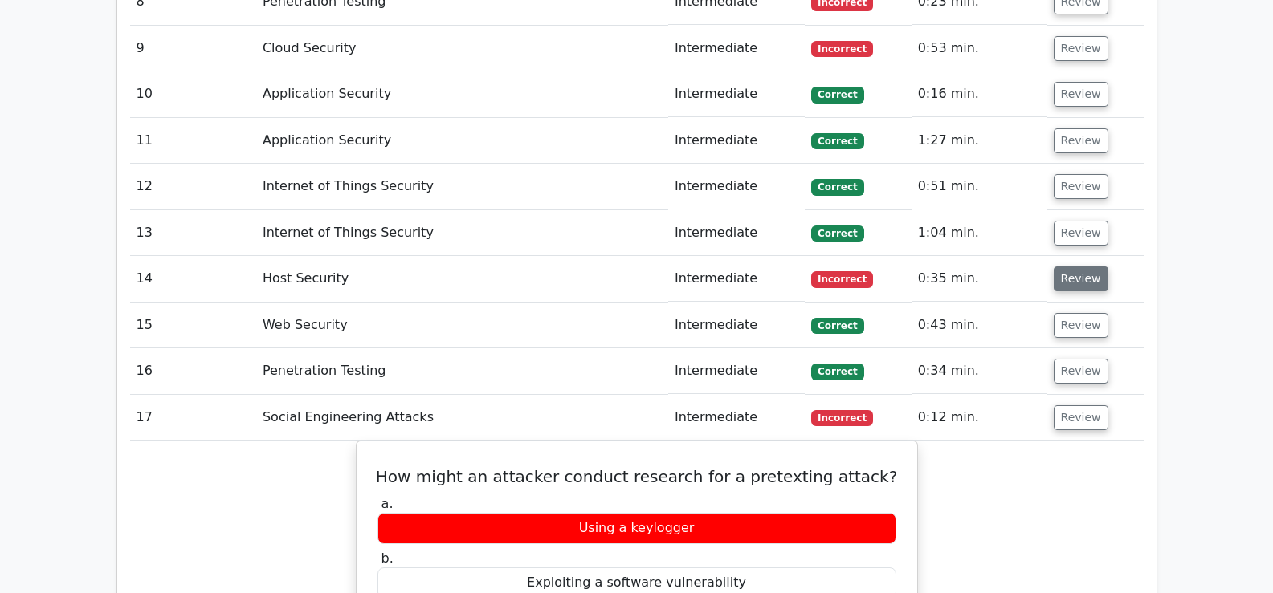
click at [1061, 267] on button "Review" at bounding box center [1080, 279] width 55 height 25
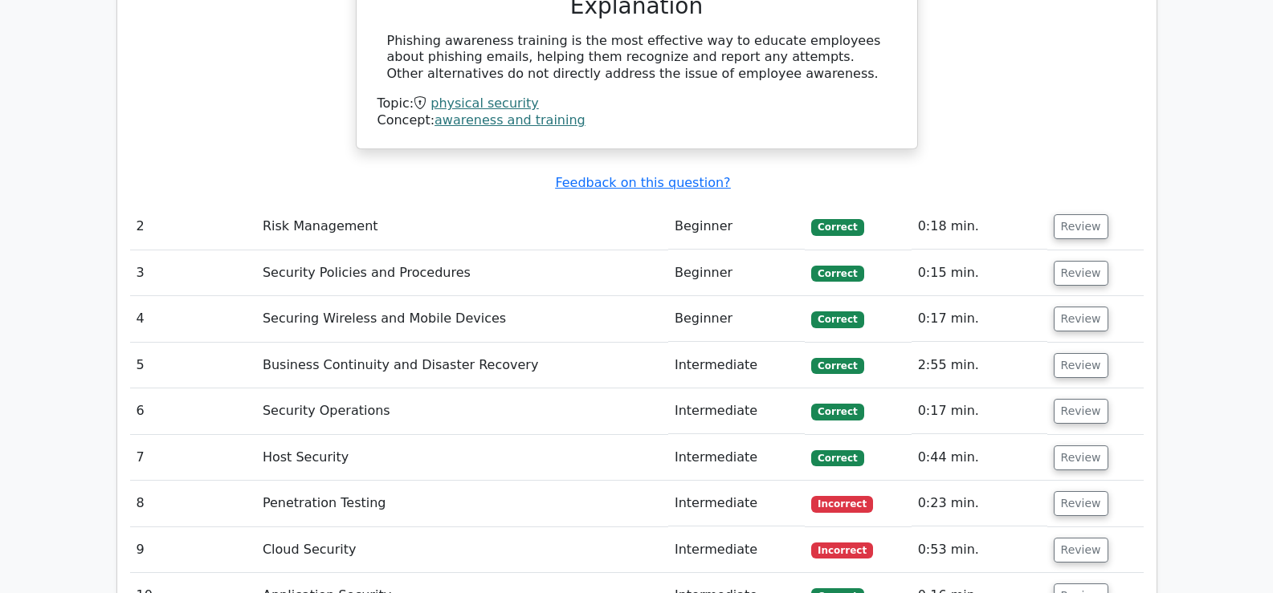
scroll to position [2269, 0]
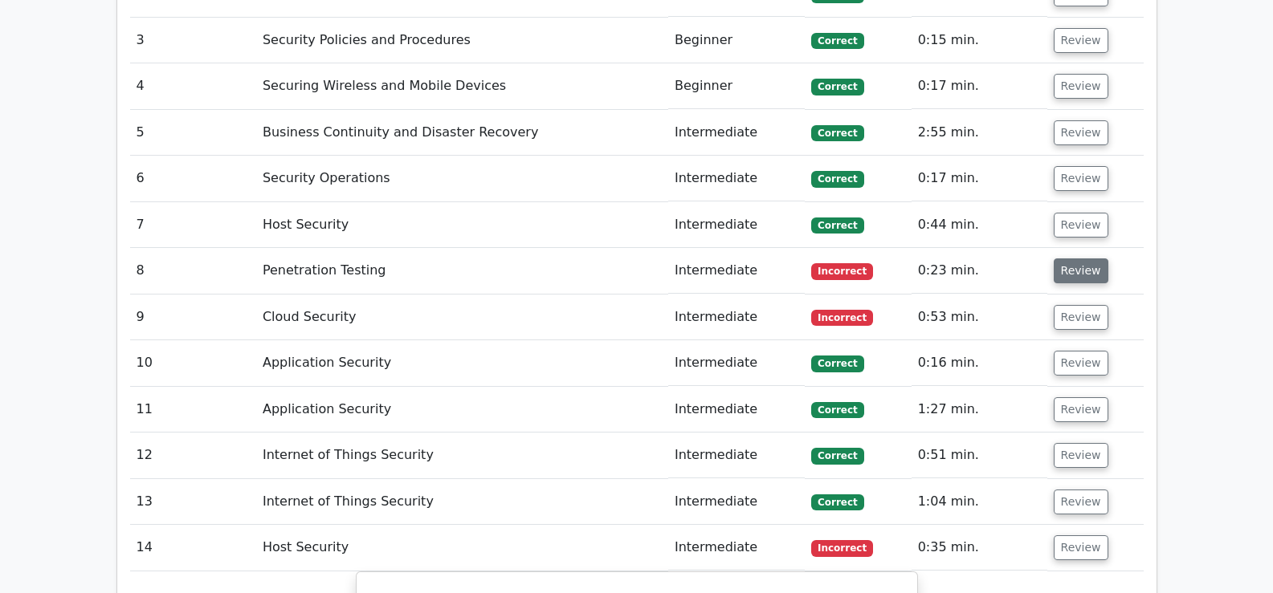
click at [1061, 259] on button "Review" at bounding box center [1080, 271] width 55 height 25
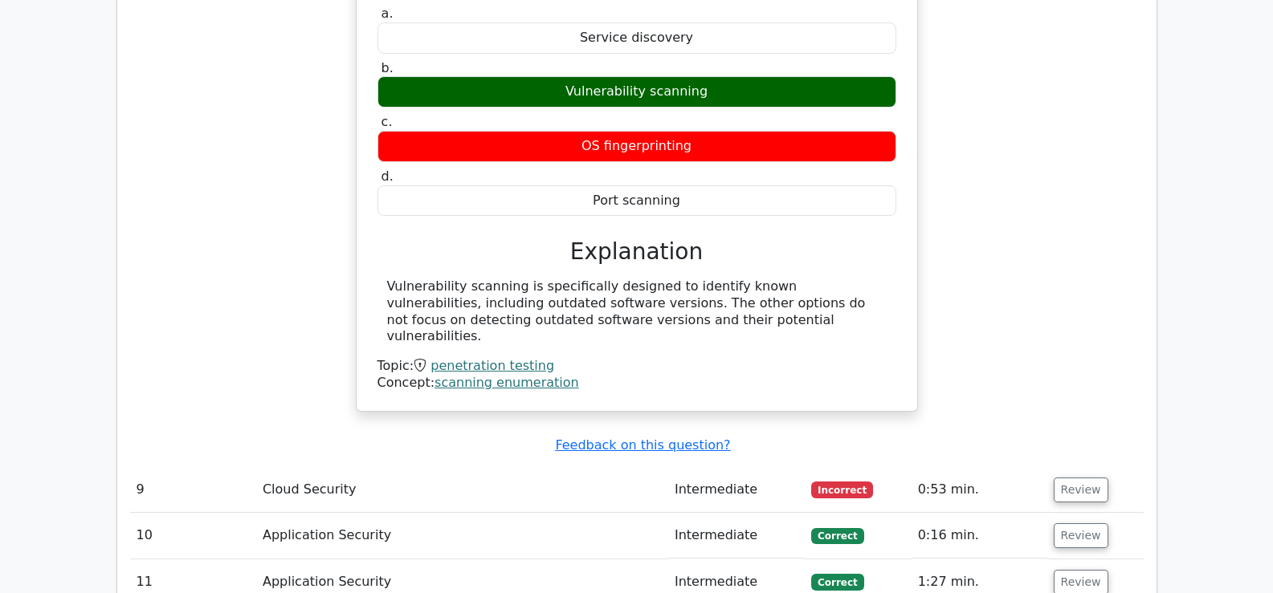
scroll to position [2724, 0]
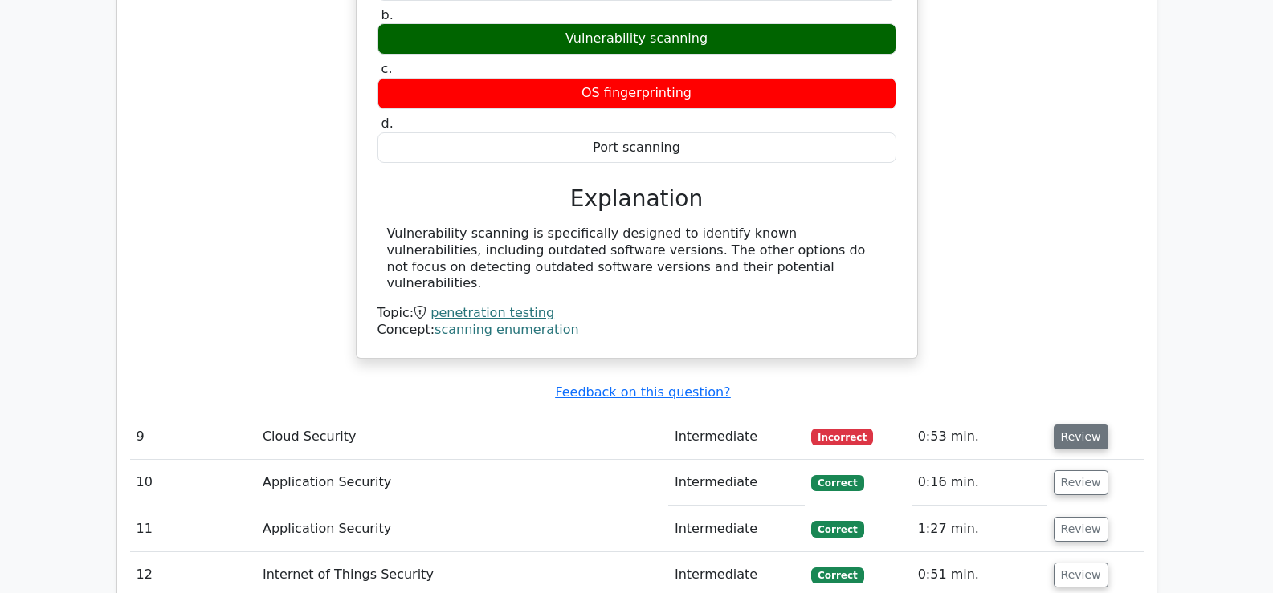
click at [1072, 425] on button "Review" at bounding box center [1080, 437] width 55 height 25
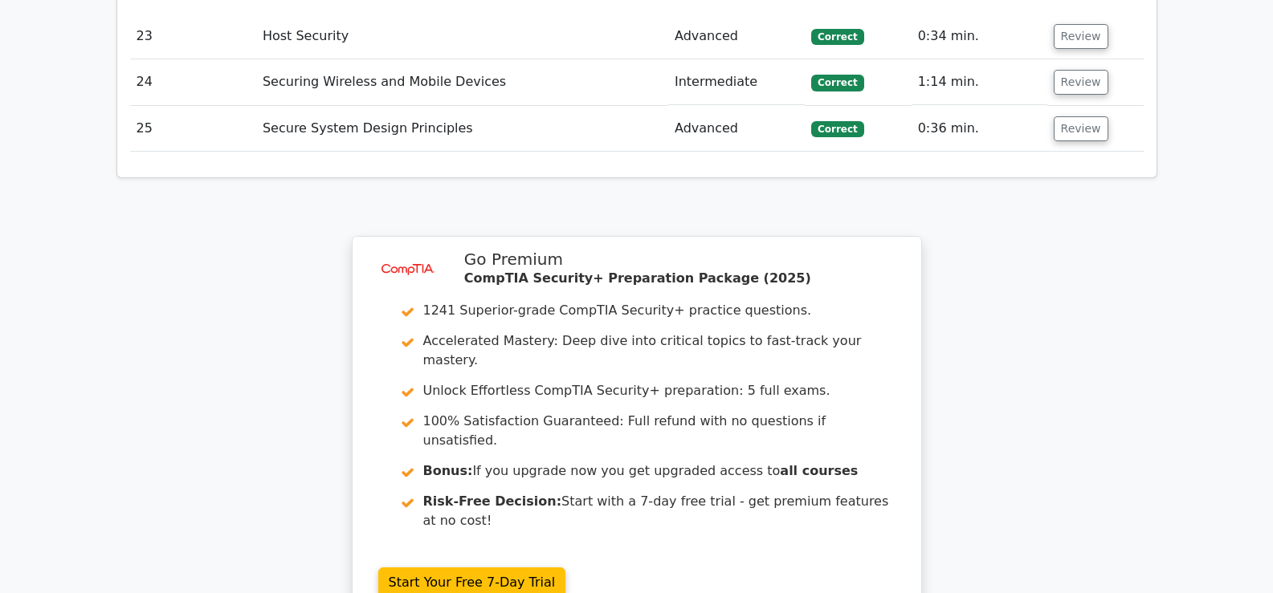
scroll to position [6221, 0]
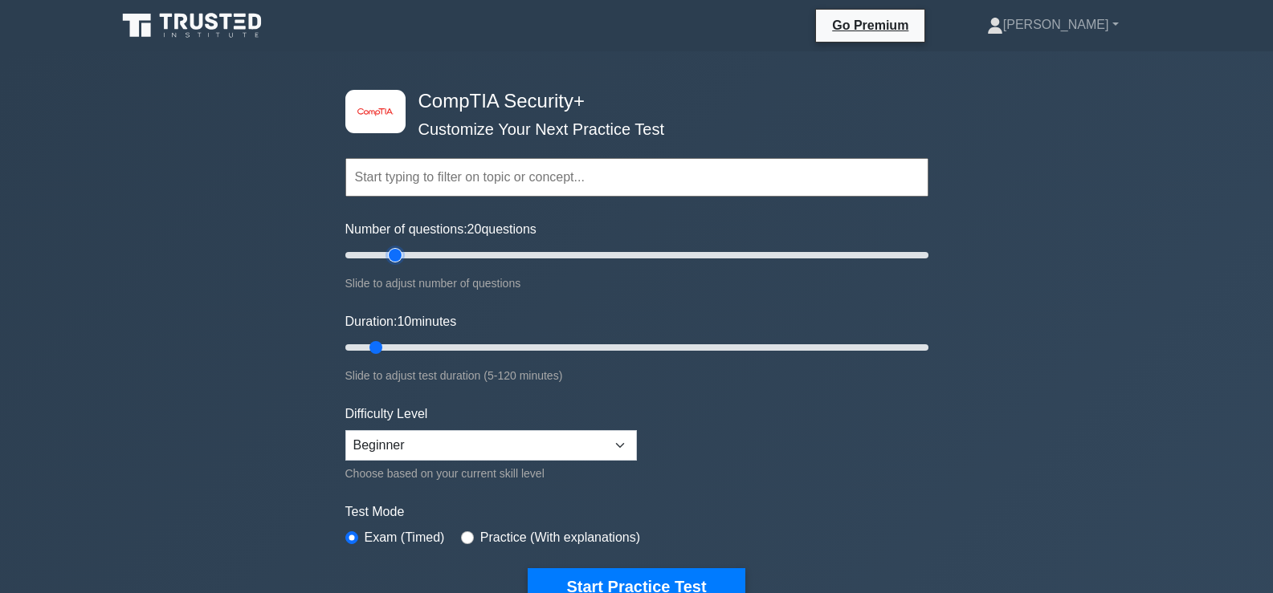
drag, startPoint x: 369, startPoint y: 250, endPoint x: 388, endPoint y: 253, distance: 19.4
type input "20"
click at [388, 253] on input "Number of questions: 20 questions" at bounding box center [636, 255] width 583 height 19
drag, startPoint x: 377, startPoint y: 347, endPoint x: 413, endPoint y: 348, distance: 36.1
type input "20"
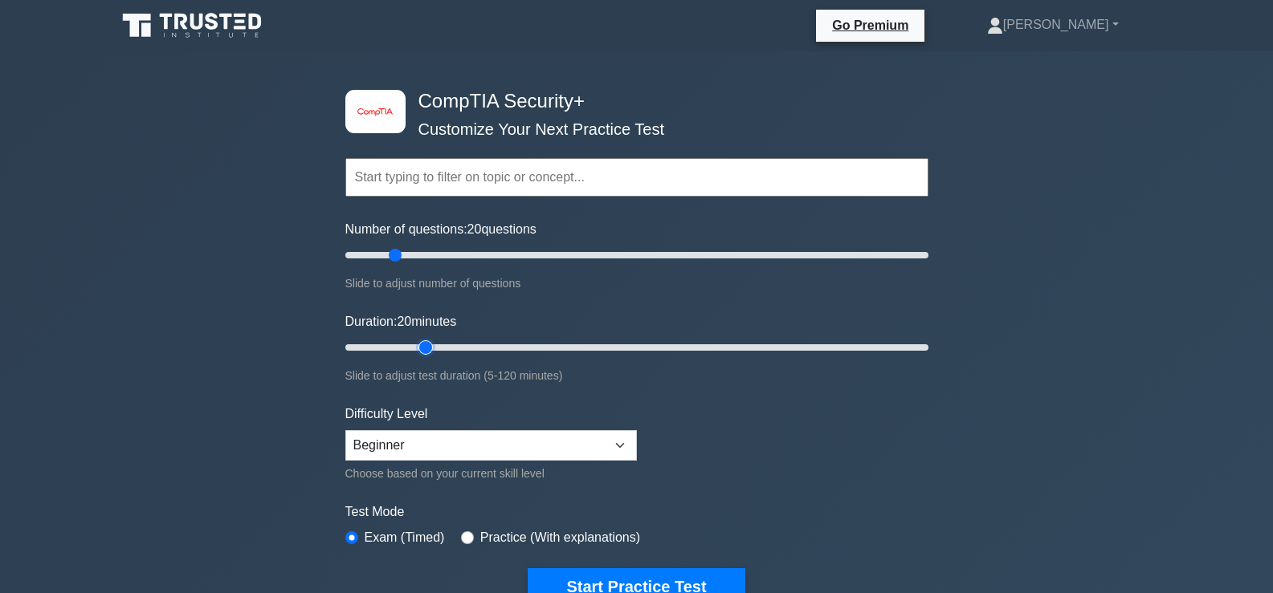
click at [413, 348] on input "Duration: 20 minutes" at bounding box center [636, 347] width 583 height 19
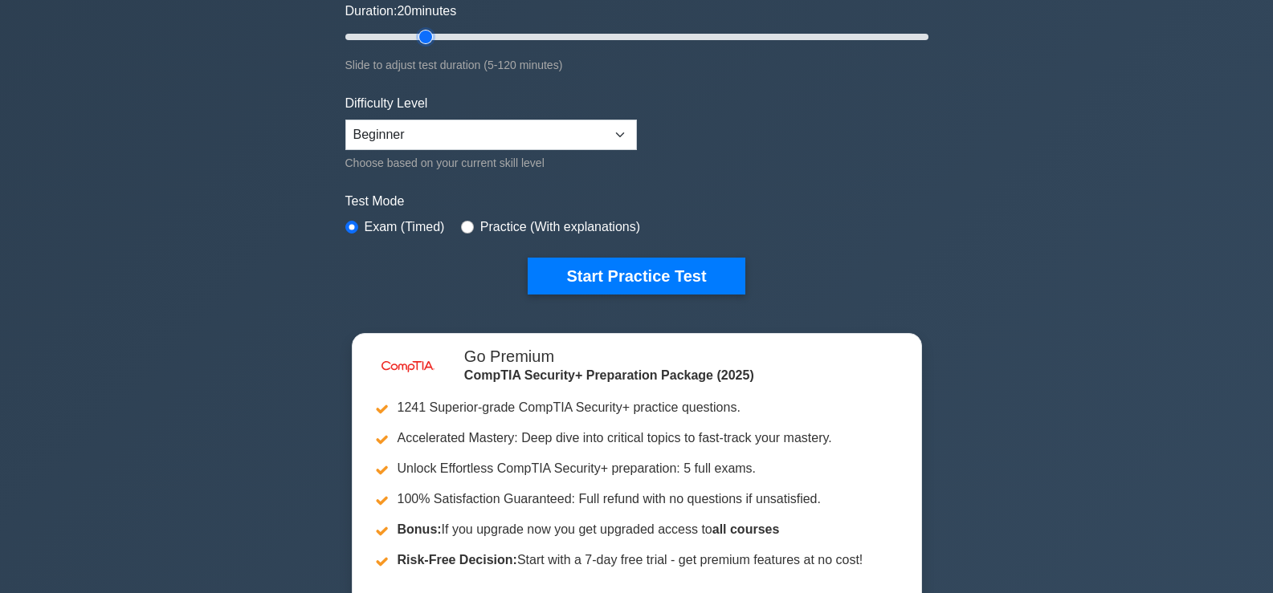
scroll to position [319, 0]
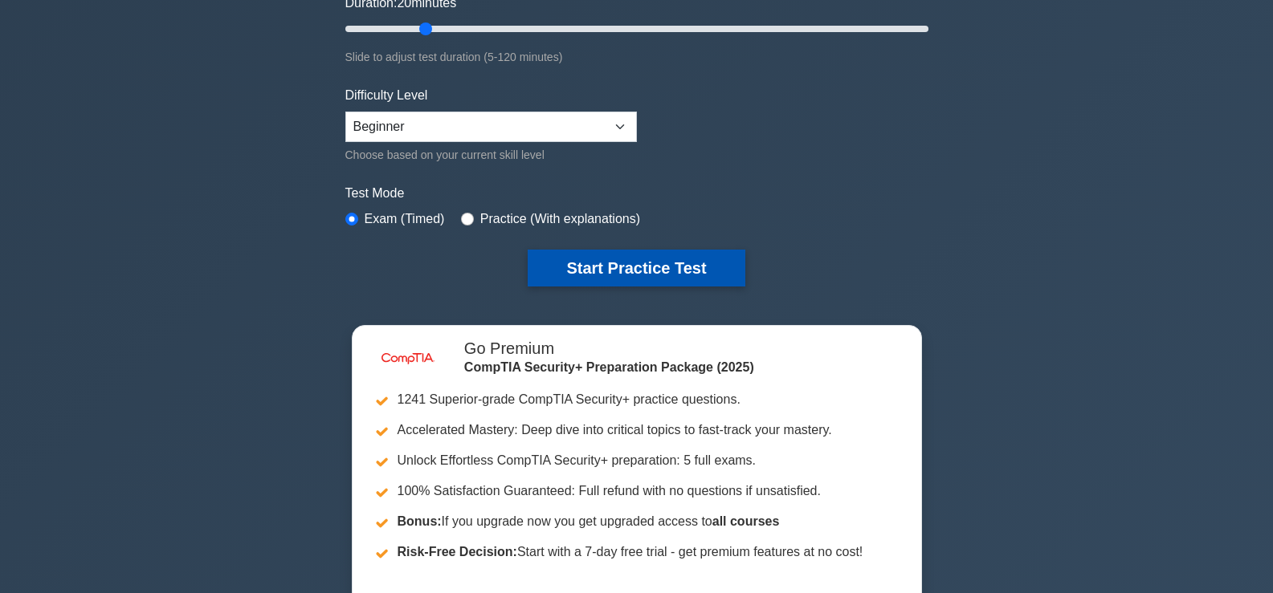
click at [684, 265] on button "Start Practice Test" at bounding box center [635, 268] width 217 height 37
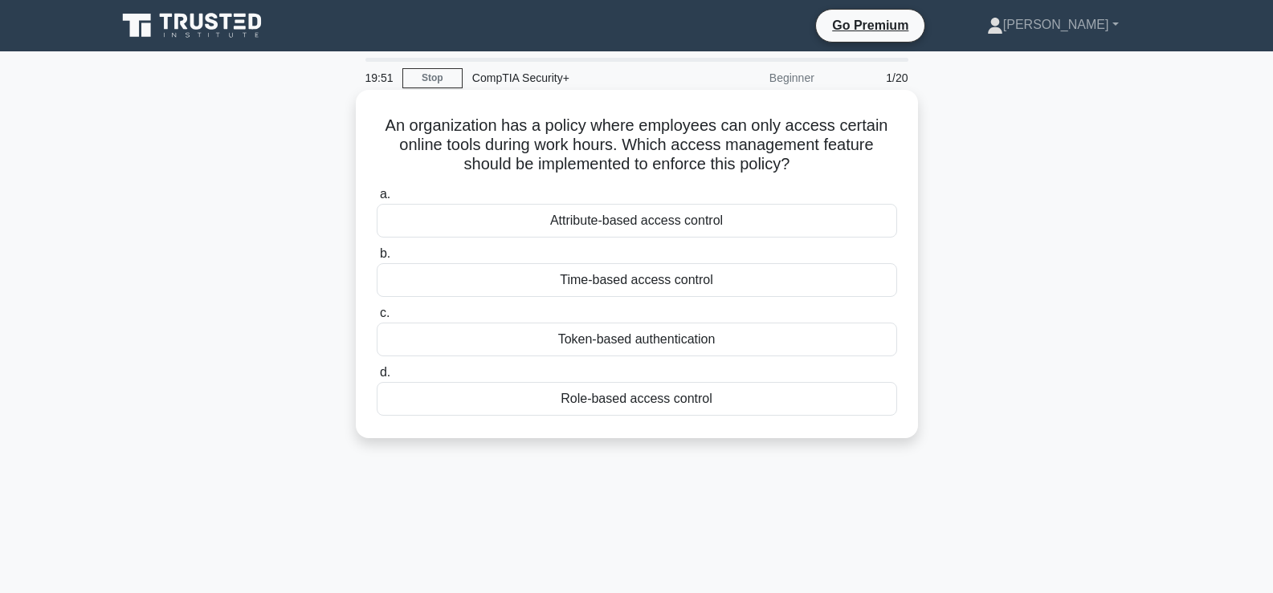
click at [676, 291] on div "Time-based access control" at bounding box center [637, 280] width 520 height 34
click at [377, 259] on input "b. Time-based access control" at bounding box center [377, 254] width 0 height 10
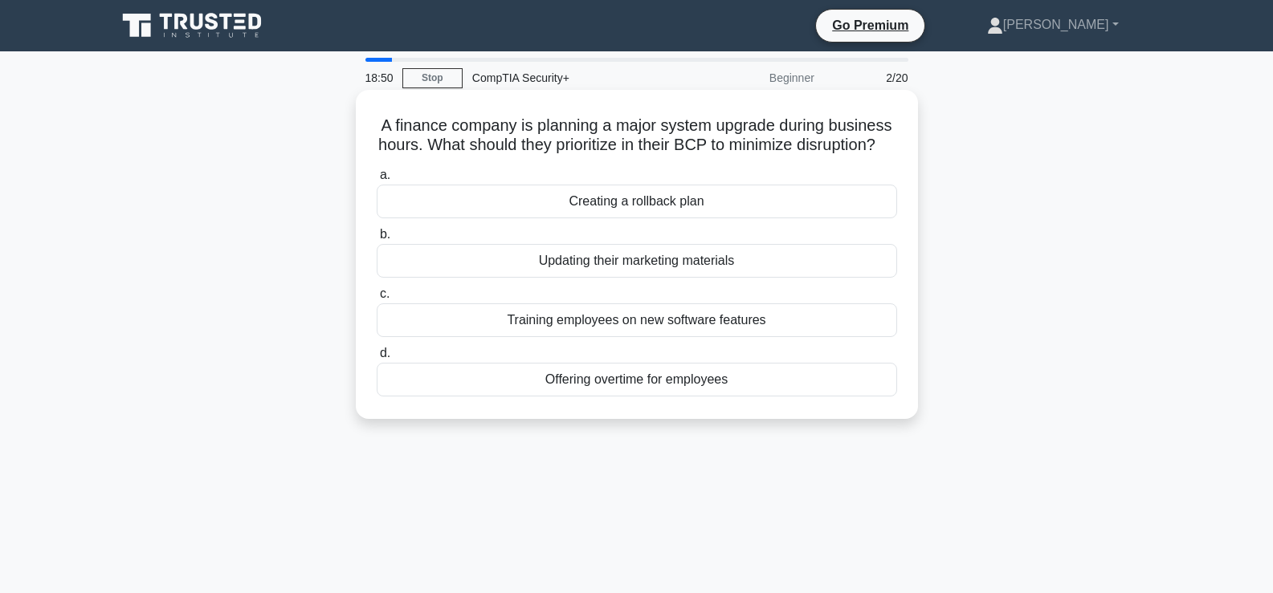
click at [673, 337] on div "Training employees on new software features" at bounding box center [637, 320] width 520 height 34
click at [377, 299] on input "c. Training employees on new software features" at bounding box center [377, 294] width 0 height 10
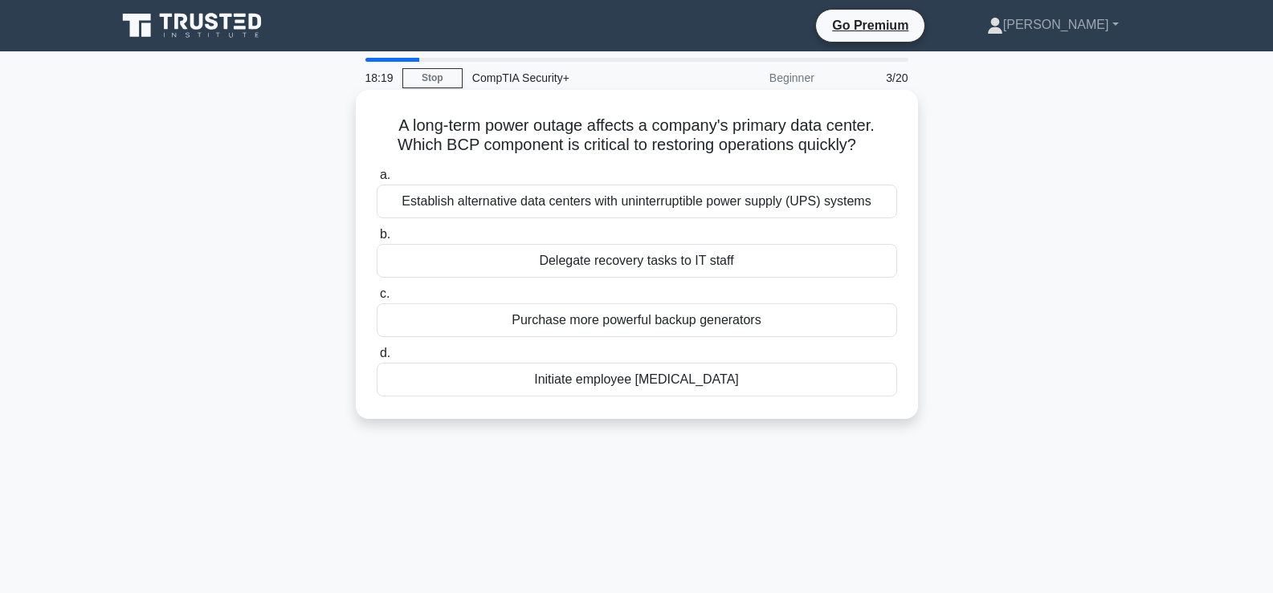
click at [648, 193] on div "Establish alternative data centers with uninterruptible power supply (UPS) syst…" at bounding box center [637, 202] width 520 height 34
click at [377, 181] on input "a. Establish alternative data centers with uninterruptible power supply (UPS) s…" at bounding box center [377, 175] width 0 height 10
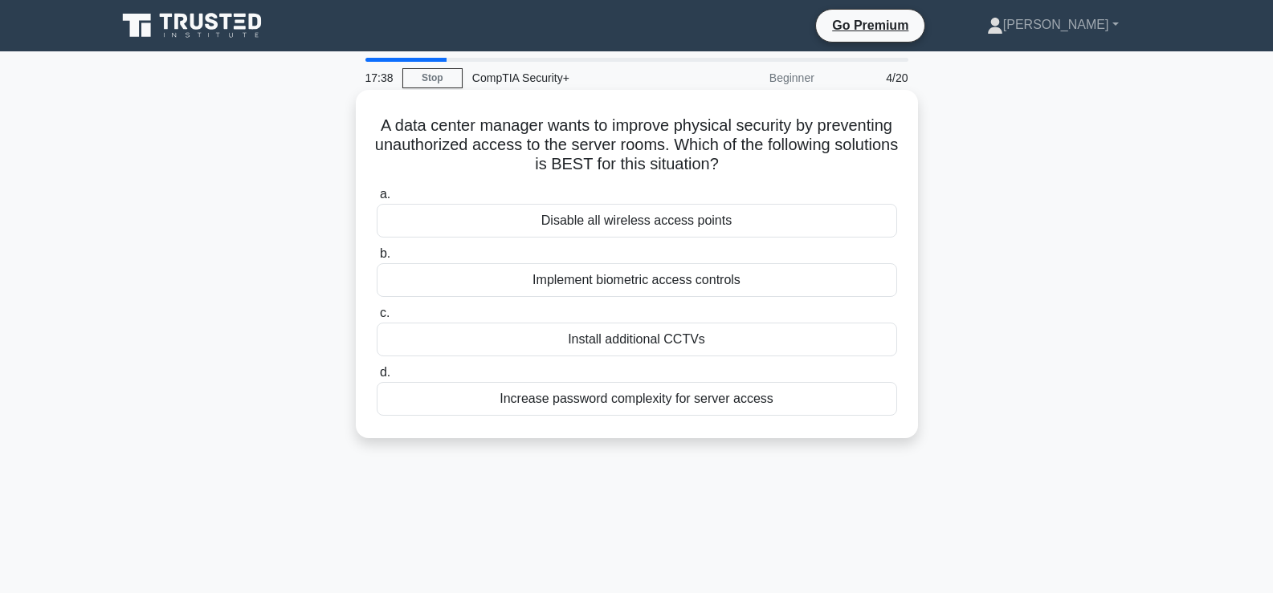
click at [683, 290] on div "Implement biometric access controls" at bounding box center [637, 280] width 520 height 34
click at [377, 259] on input "b. Implement biometric access controls" at bounding box center [377, 254] width 0 height 10
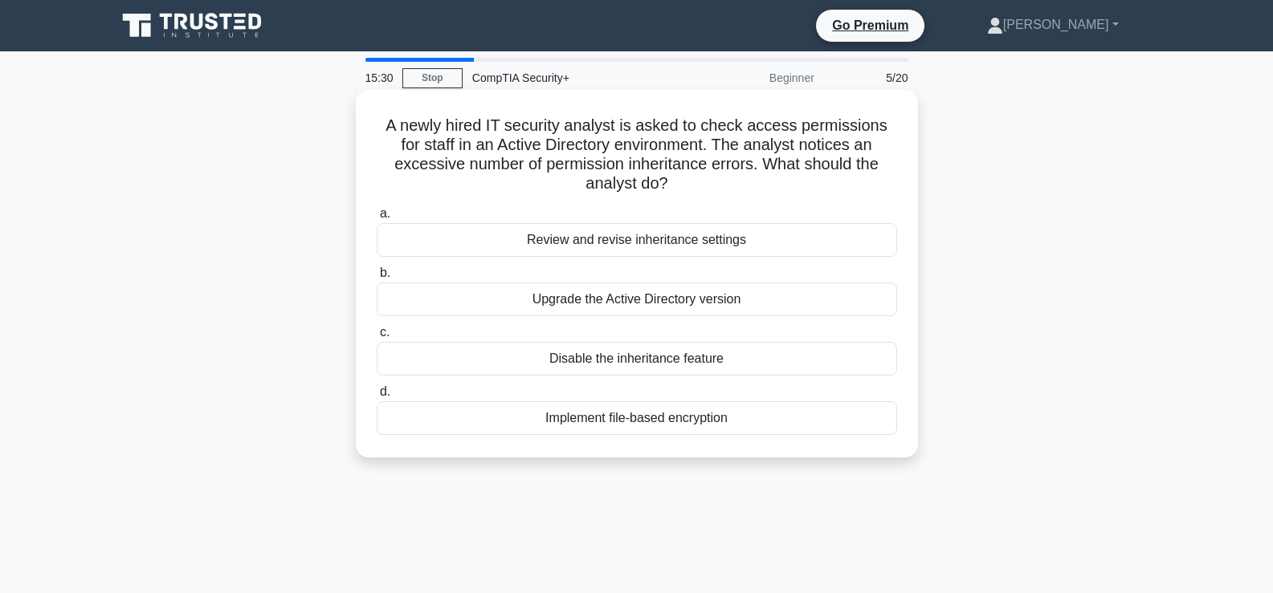
click at [685, 247] on div "Review and revise inheritance settings" at bounding box center [637, 240] width 520 height 34
click at [377, 219] on input "a. Review and revise inheritance settings" at bounding box center [377, 214] width 0 height 10
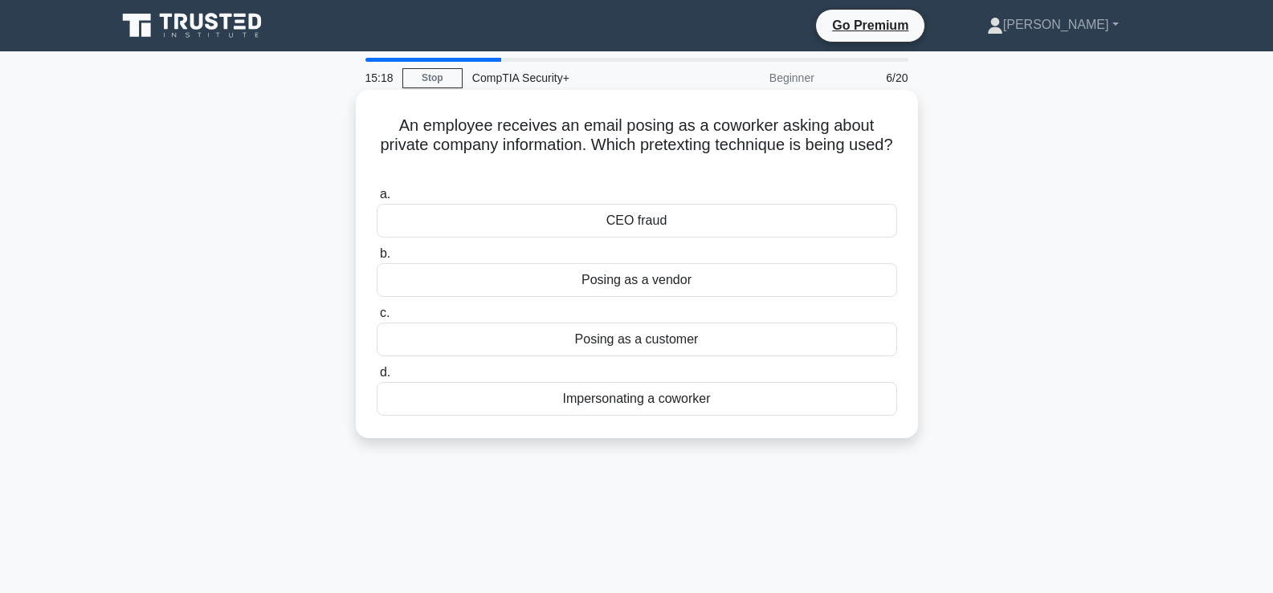
click at [642, 396] on div "Impersonating a coworker" at bounding box center [637, 399] width 520 height 34
click at [377, 378] on input "d. Impersonating a coworker" at bounding box center [377, 373] width 0 height 10
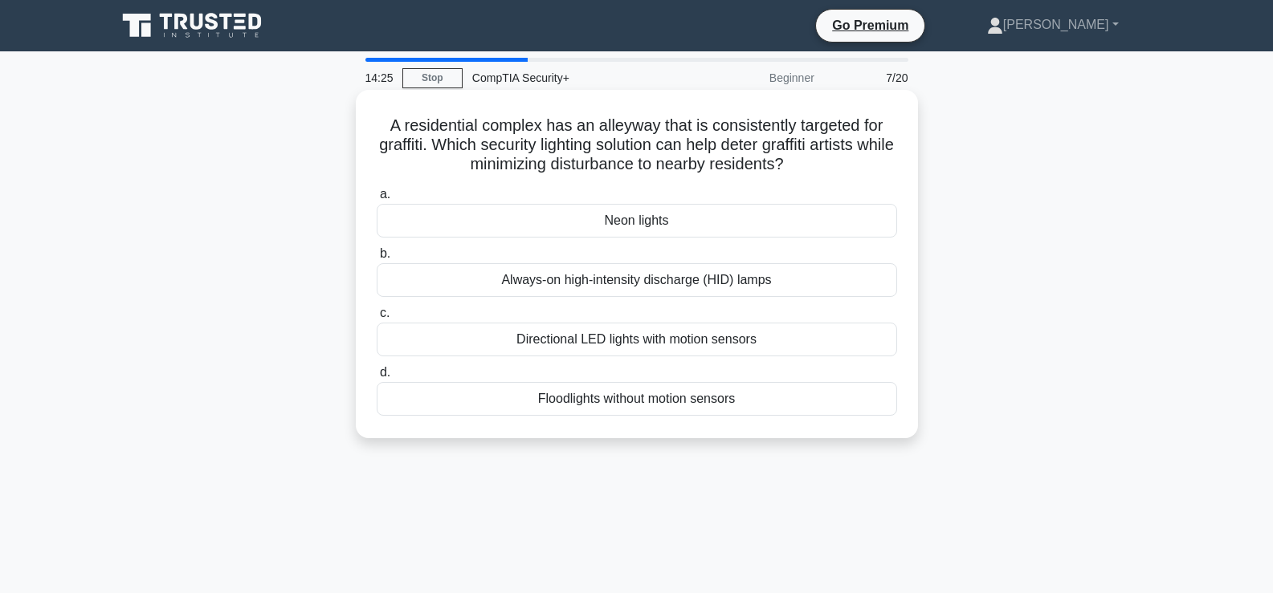
click at [720, 340] on div "Directional LED lights with motion sensors" at bounding box center [637, 340] width 520 height 34
click at [377, 319] on input "c. Directional LED lights with motion sensors" at bounding box center [377, 313] width 0 height 10
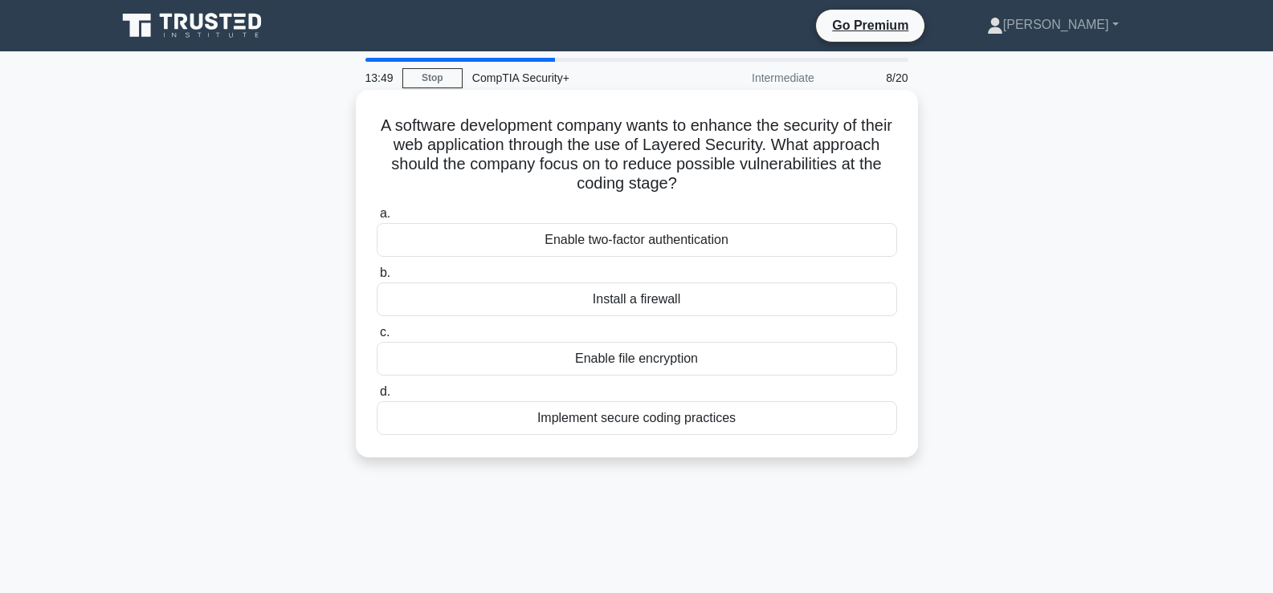
click at [705, 421] on div "Implement secure coding practices" at bounding box center [637, 418] width 520 height 34
click at [377, 397] on input "d. Implement secure coding practices" at bounding box center [377, 392] width 0 height 10
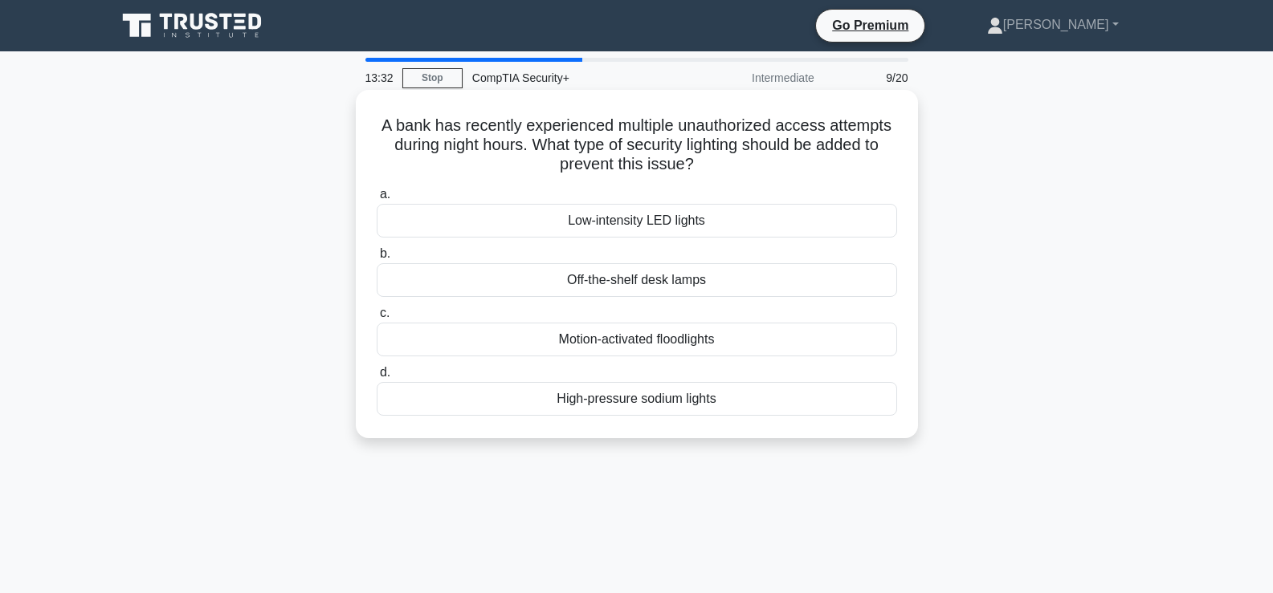
click at [704, 348] on div "Motion-activated floodlights" at bounding box center [637, 340] width 520 height 34
click at [377, 319] on input "c. Motion-activated floodlights" at bounding box center [377, 313] width 0 height 10
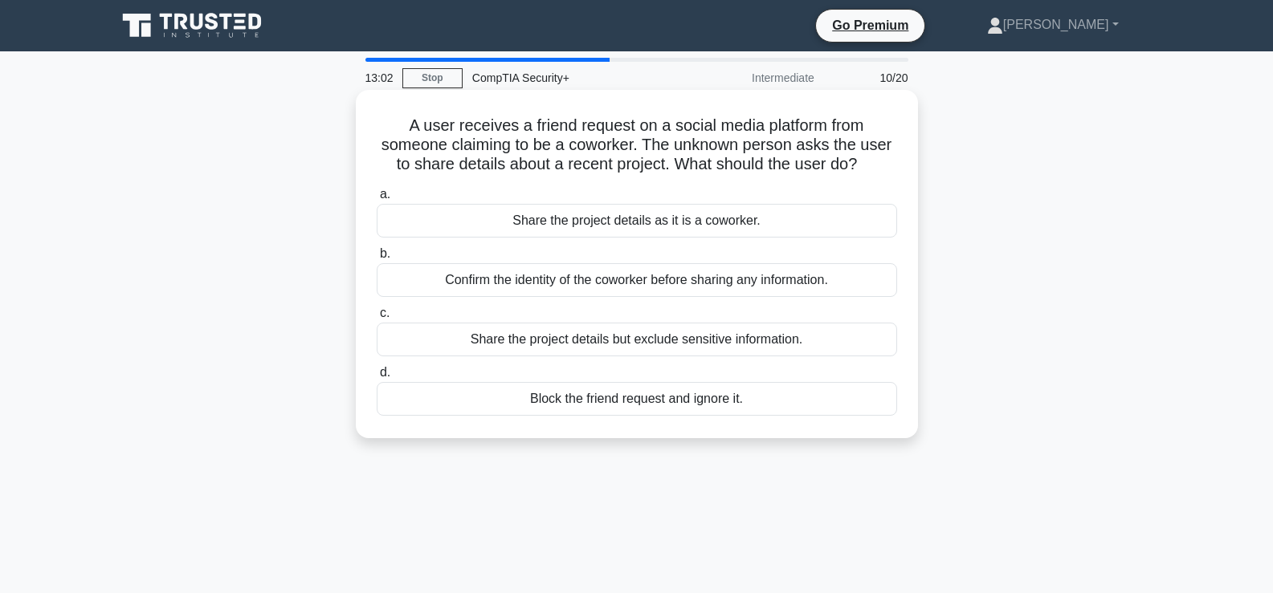
click at [708, 288] on div "Confirm the identity of the coworker before sharing any information." at bounding box center [637, 280] width 520 height 34
click at [377, 259] on input "b. Confirm the identity of the coworker before sharing any information." at bounding box center [377, 254] width 0 height 10
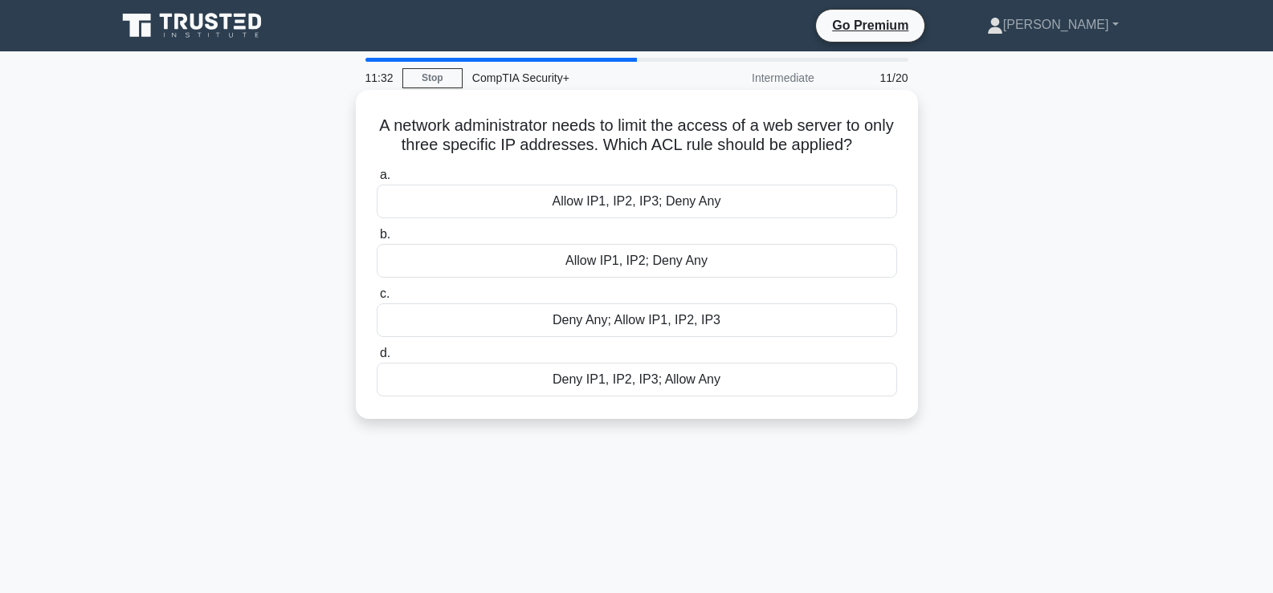
click at [678, 209] on div "Allow IP1, IP2, IP3; Deny Any" at bounding box center [637, 202] width 520 height 34
click at [377, 181] on input "a. Allow IP1, IP2, IP3; Deny Any" at bounding box center [377, 175] width 0 height 10
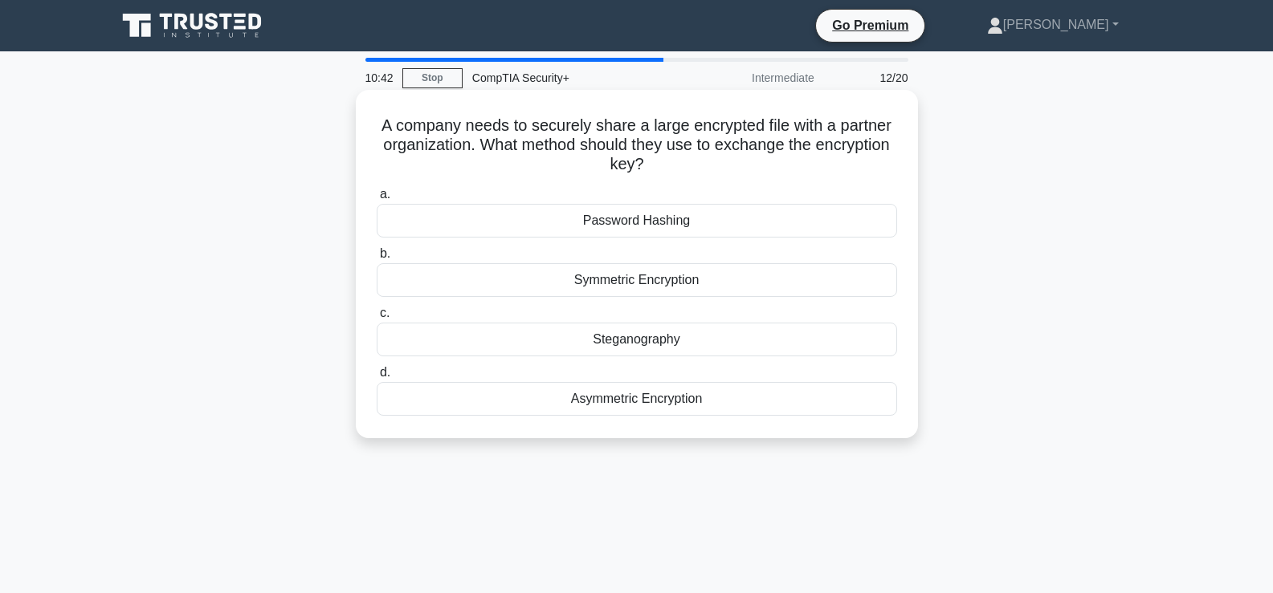
click at [683, 282] on div "Symmetric Encryption" at bounding box center [637, 280] width 520 height 34
click at [377, 259] on input "b. Symmetric Encryption" at bounding box center [377, 254] width 0 height 10
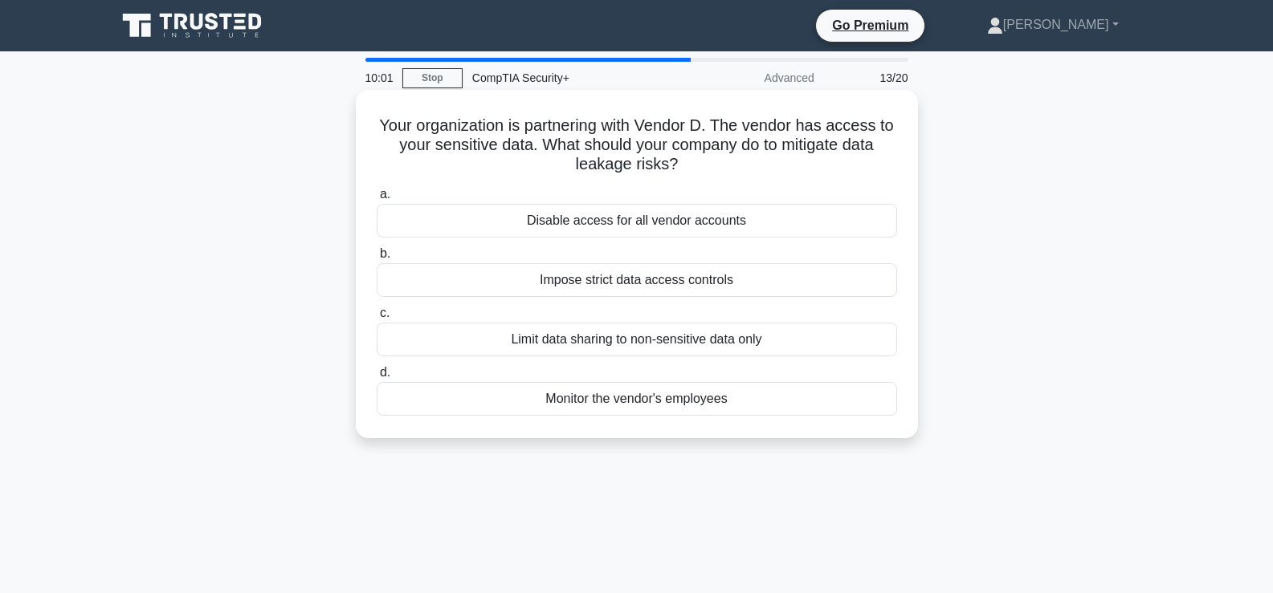
click at [674, 341] on div "Limit data sharing to non-sensitive data only" at bounding box center [637, 340] width 520 height 34
click at [377, 319] on input "c. Limit data sharing to non-sensitive data only" at bounding box center [377, 313] width 0 height 10
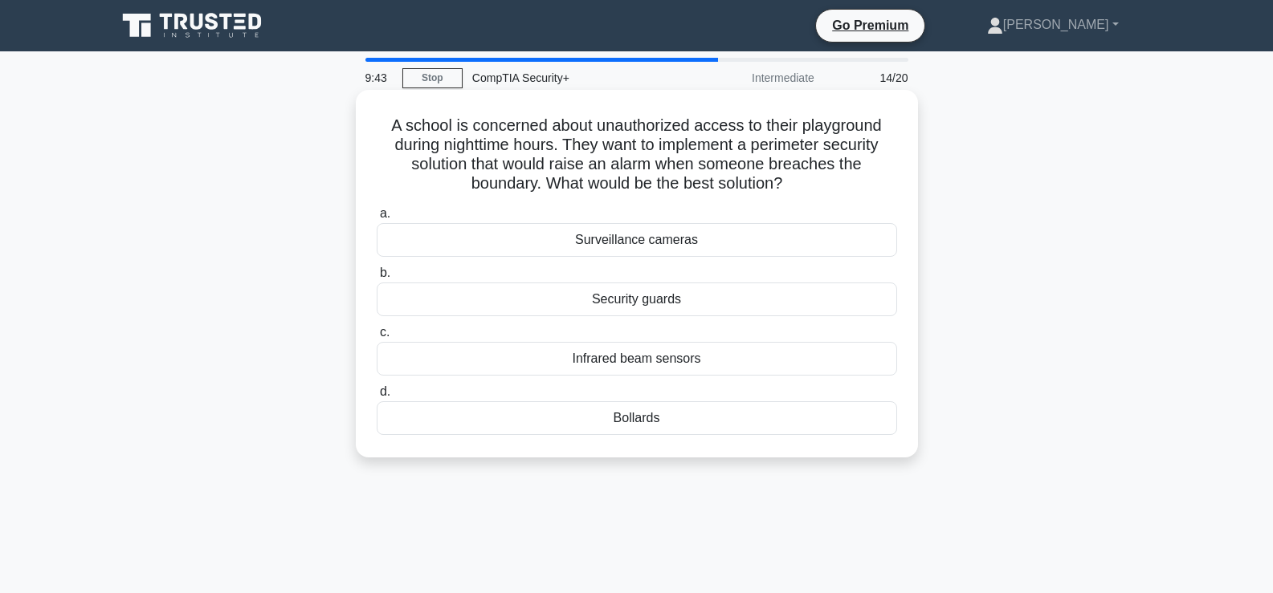
click at [675, 366] on div "Infrared beam sensors" at bounding box center [637, 359] width 520 height 34
click at [377, 338] on input "c. Infrared beam sensors" at bounding box center [377, 333] width 0 height 10
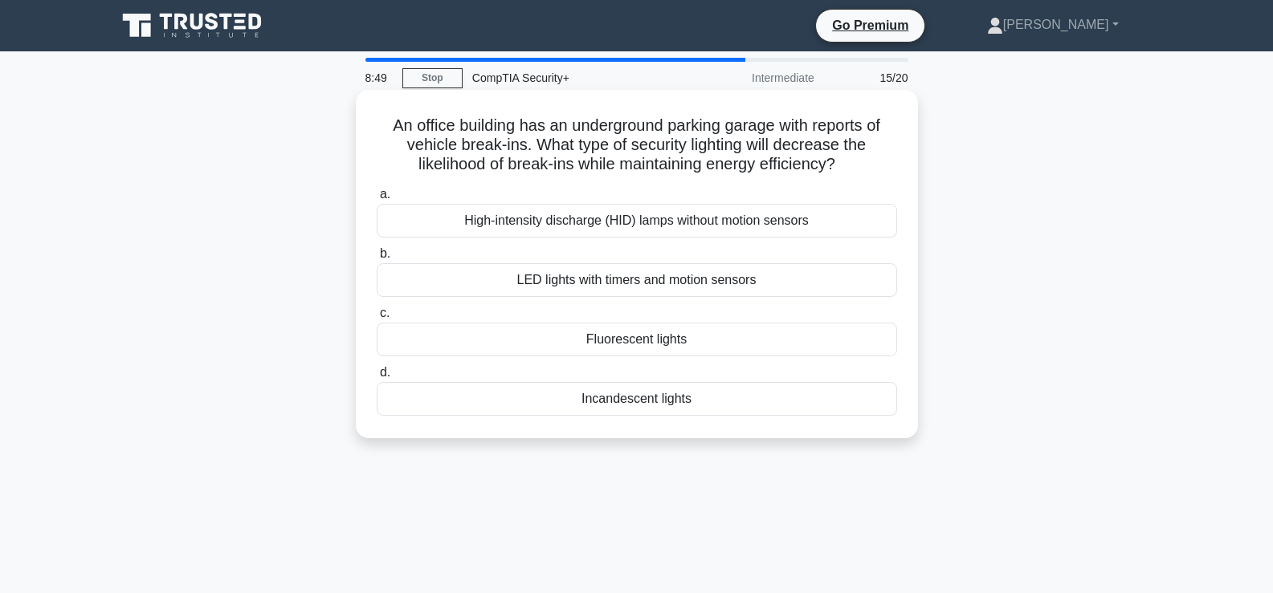
click at [669, 344] on div "Fluorescent lights" at bounding box center [637, 340] width 520 height 34
click at [377, 319] on input "c. Fluorescent lights" at bounding box center [377, 313] width 0 height 10
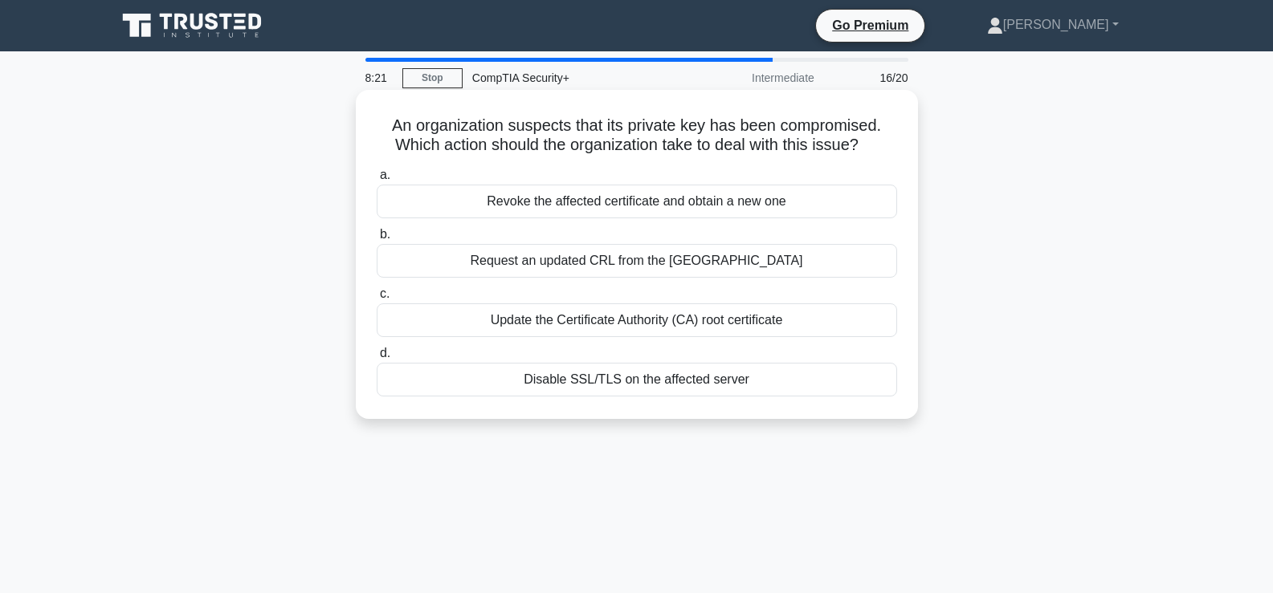
click at [707, 199] on div "Revoke the affected certificate and obtain a new one" at bounding box center [637, 202] width 520 height 34
click at [377, 181] on input "a. Revoke the affected certificate and obtain a new one" at bounding box center [377, 175] width 0 height 10
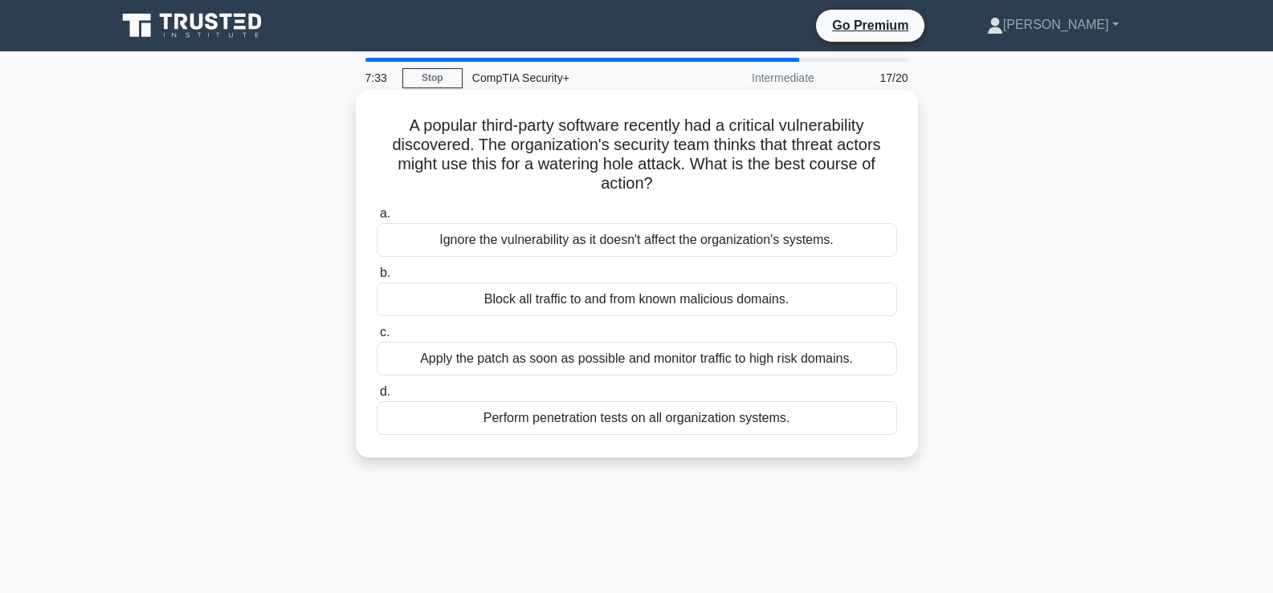
click at [715, 370] on div "Apply the patch as soon as possible and monitor traffic to high risk domains." at bounding box center [637, 359] width 520 height 34
click at [377, 338] on input "c. Apply the patch as soon as possible and monitor traffic to high risk domains." at bounding box center [377, 333] width 0 height 10
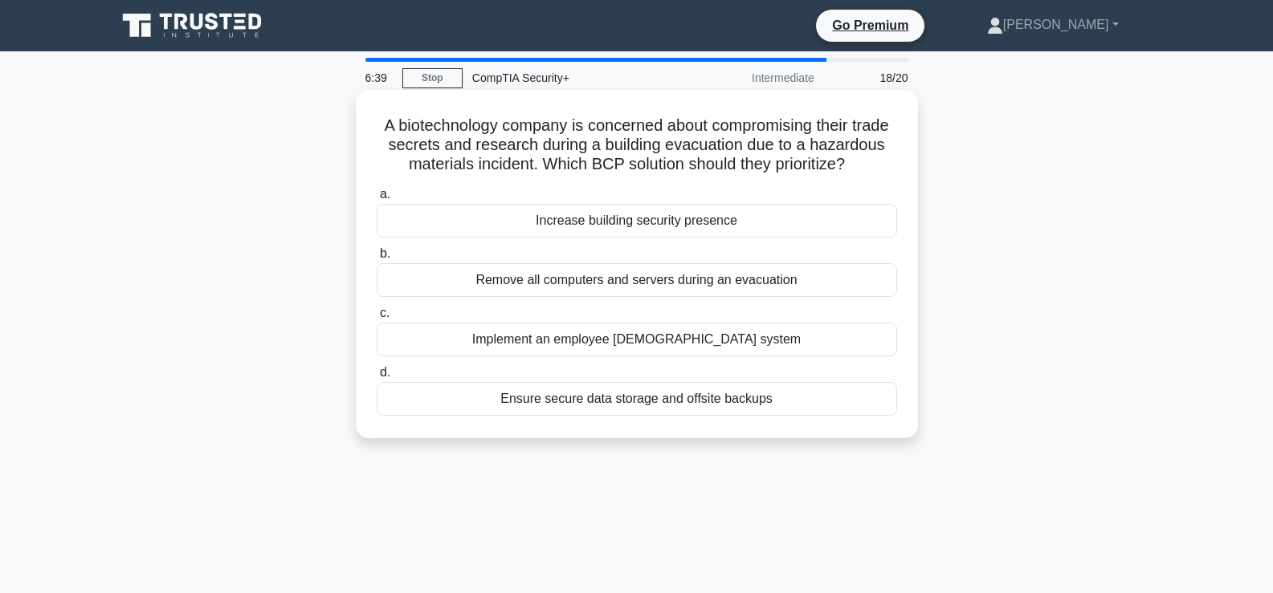
click at [698, 297] on div "Remove all computers and servers during an evacuation" at bounding box center [637, 280] width 520 height 34
click at [377, 259] on input "b. Remove all computers and servers during an evacuation" at bounding box center [377, 254] width 0 height 10
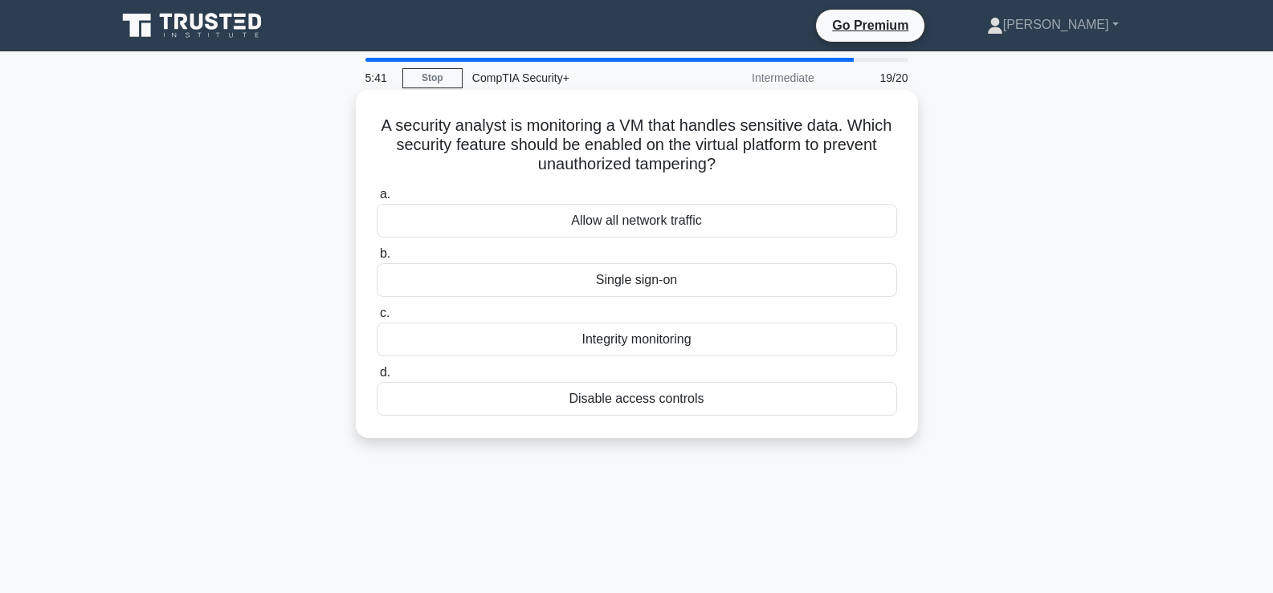
click at [687, 336] on div "Integrity monitoring" at bounding box center [637, 340] width 520 height 34
click at [377, 319] on input "c. Integrity monitoring" at bounding box center [377, 313] width 0 height 10
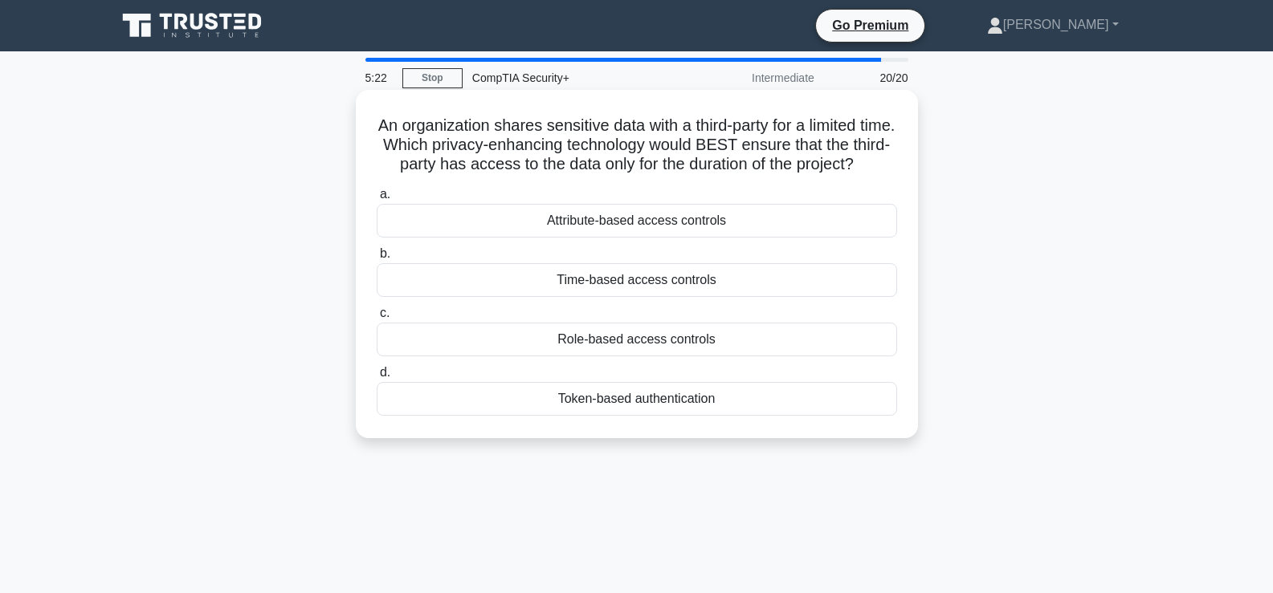
click at [648, 297] on div "Time-based access controls" at bounding box center [637, 280] width 520 height 34
click at [377, 259] on input "b. Time-based access controls" at bounding box center [377, 254] width 0 height 10
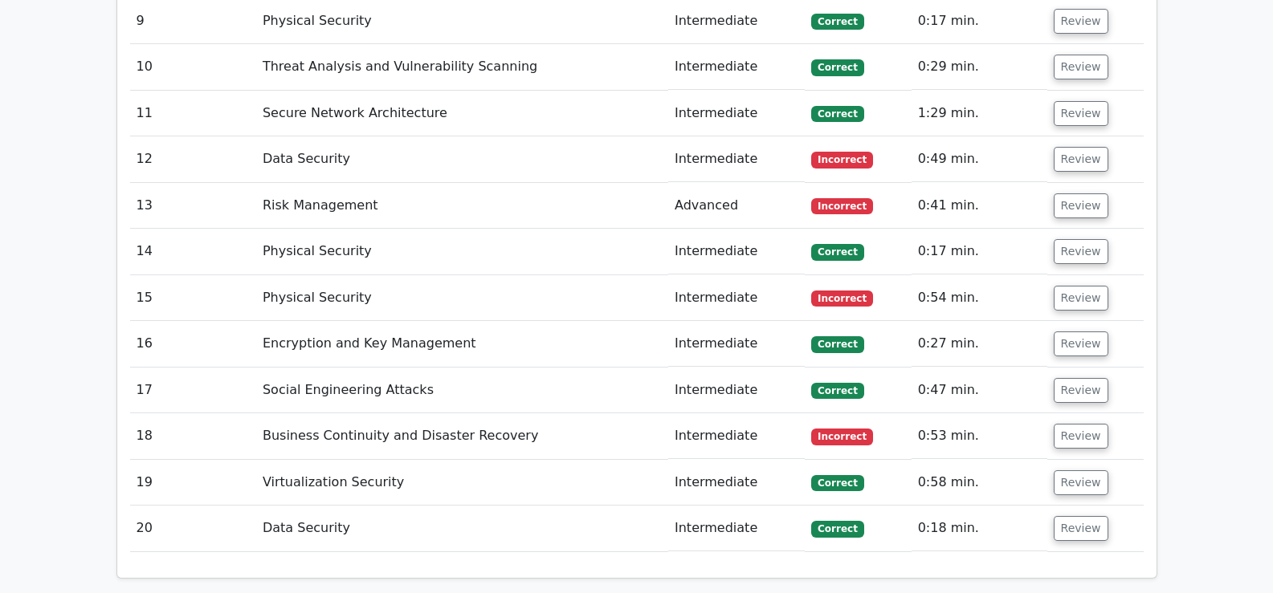
scroll to position [2543, 0]
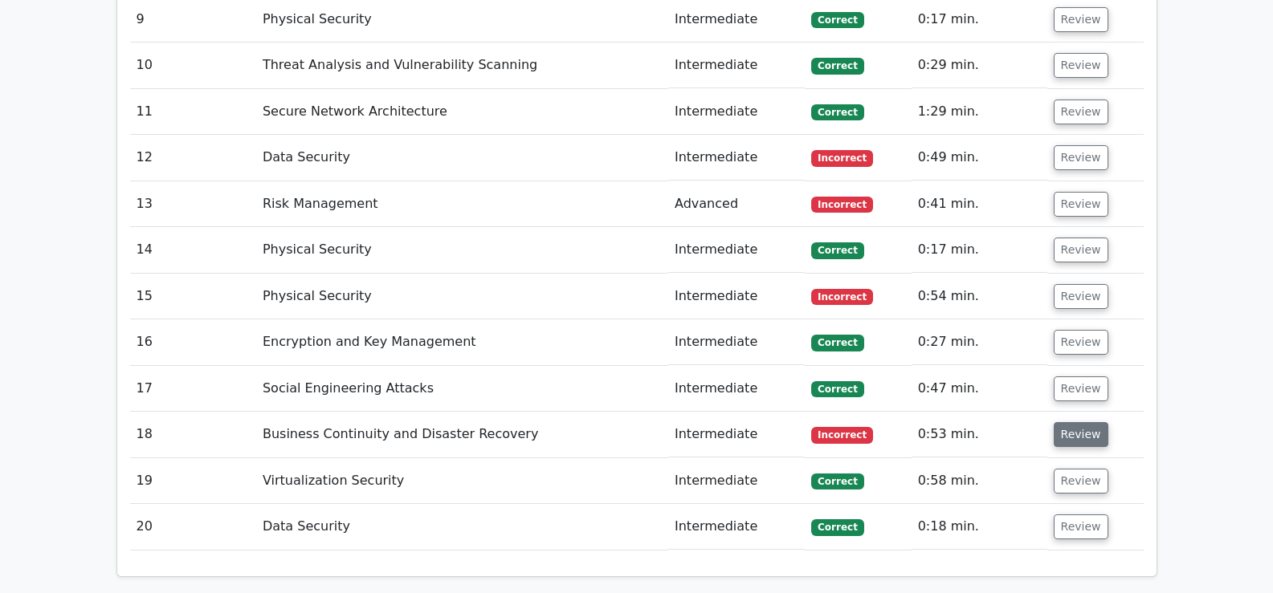
click at [1058, 422] on button "Review" at bounding box center [1080, 434] width 55 height 25
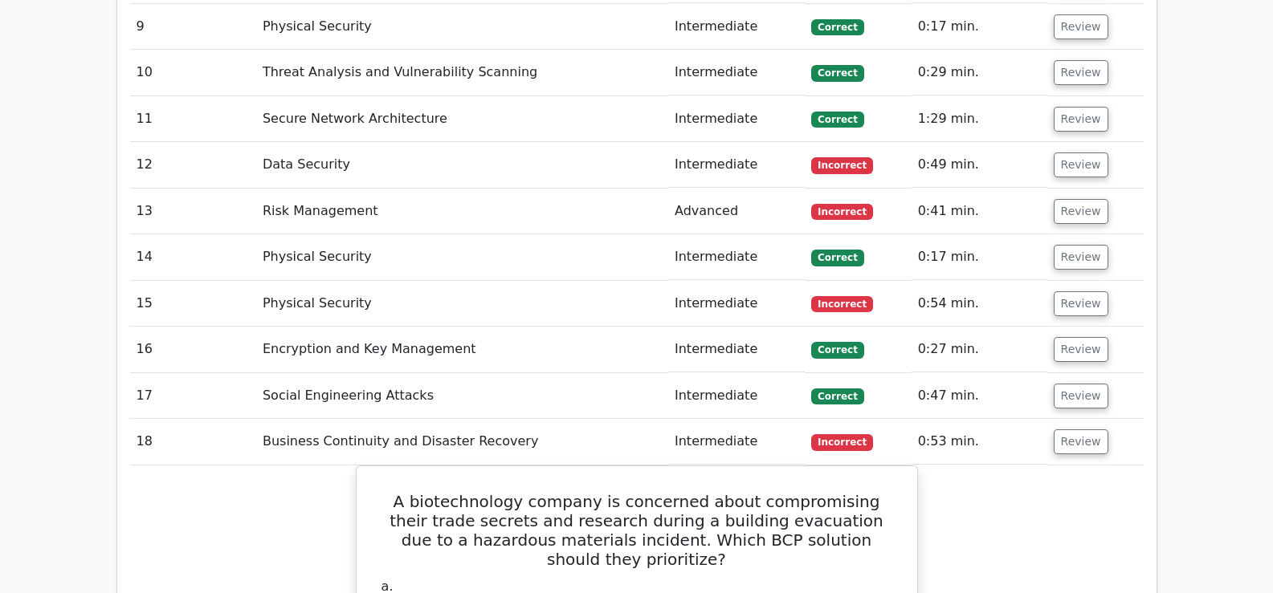
scroll to position [2422, 0]
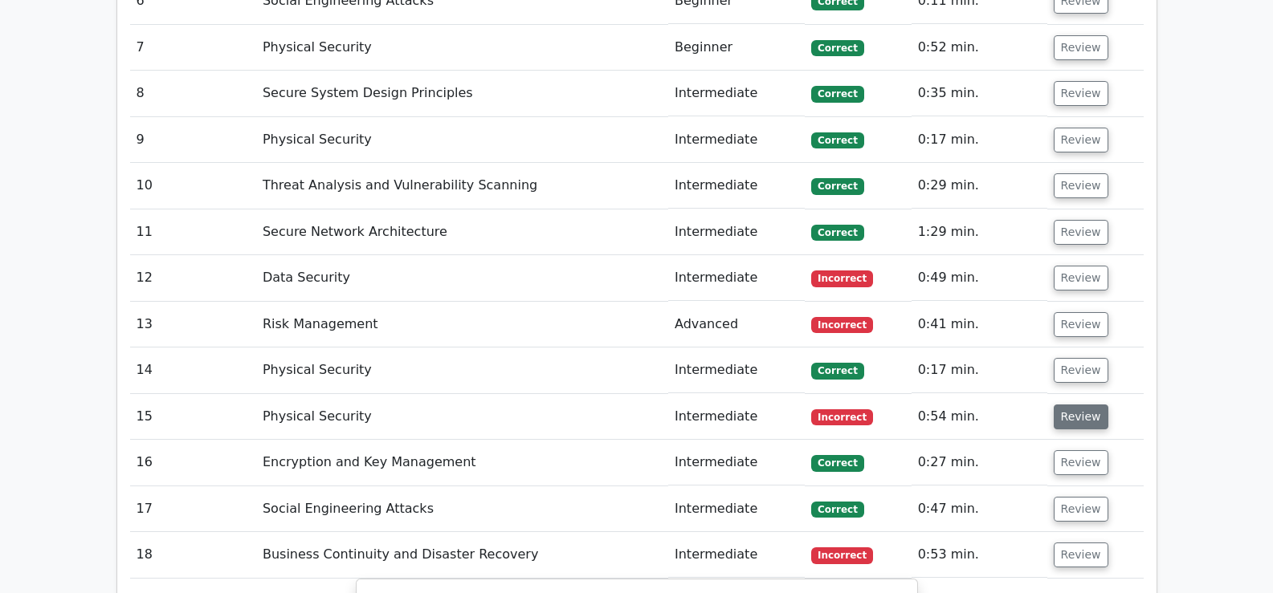
click at [1075, 405] on button "Review" at bounding box center [1080, 417] width 55 height 25
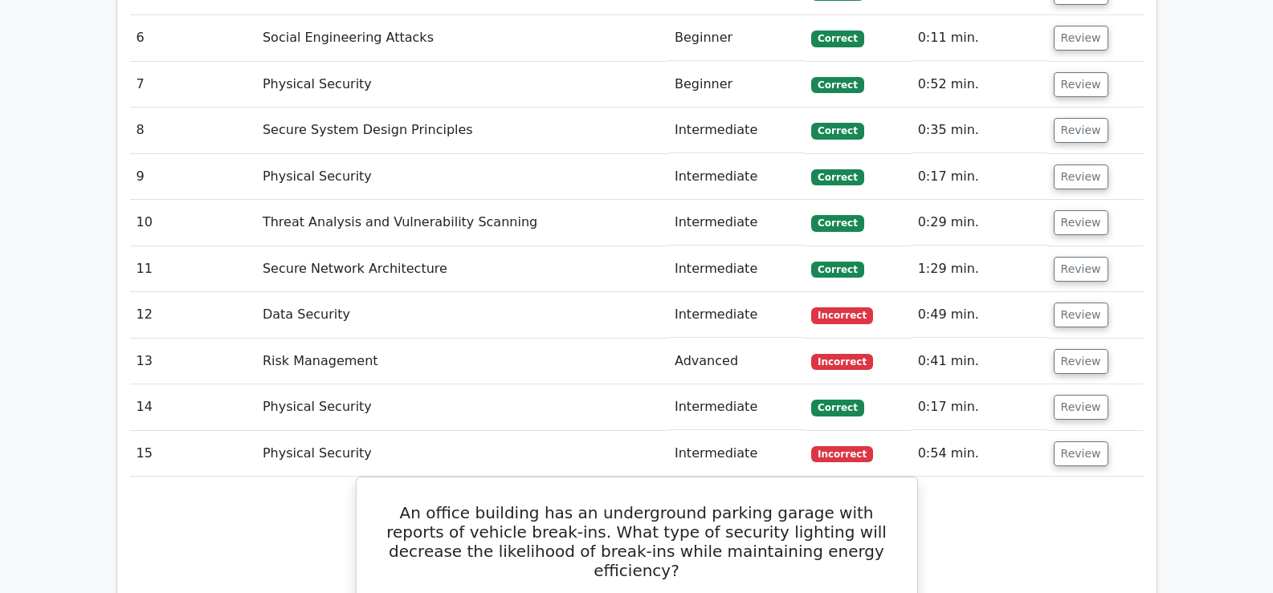
scroll to position [2295, 0]
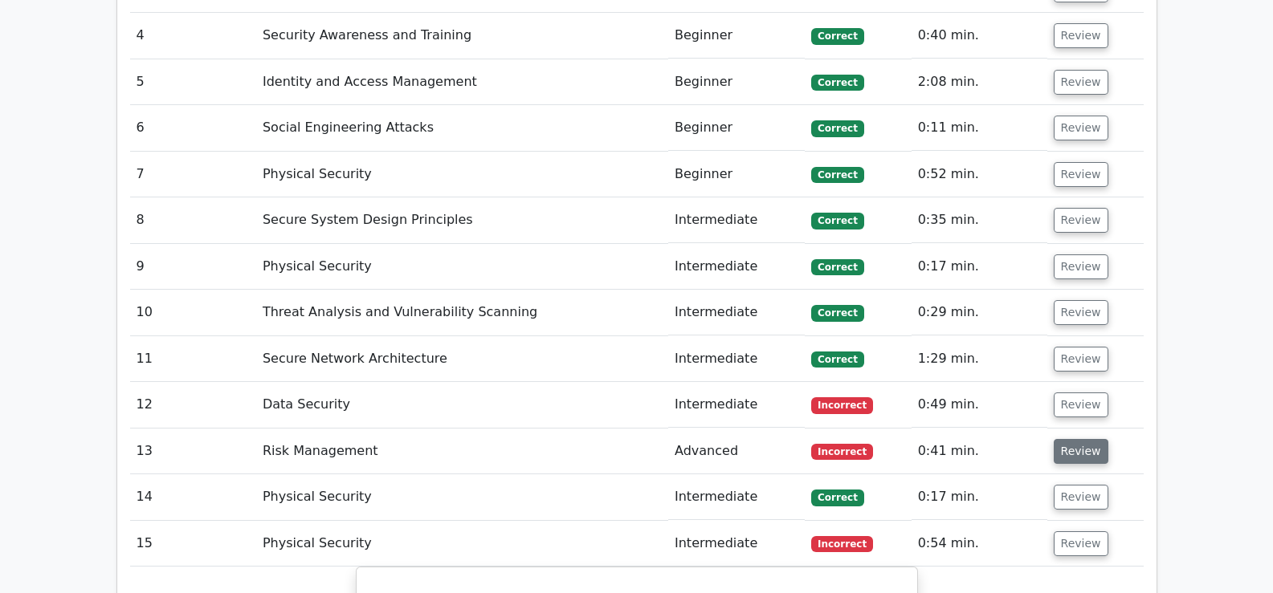
click at [1061, 439] on button "Review" at bounding box center [1080, 451] width 55 height 25
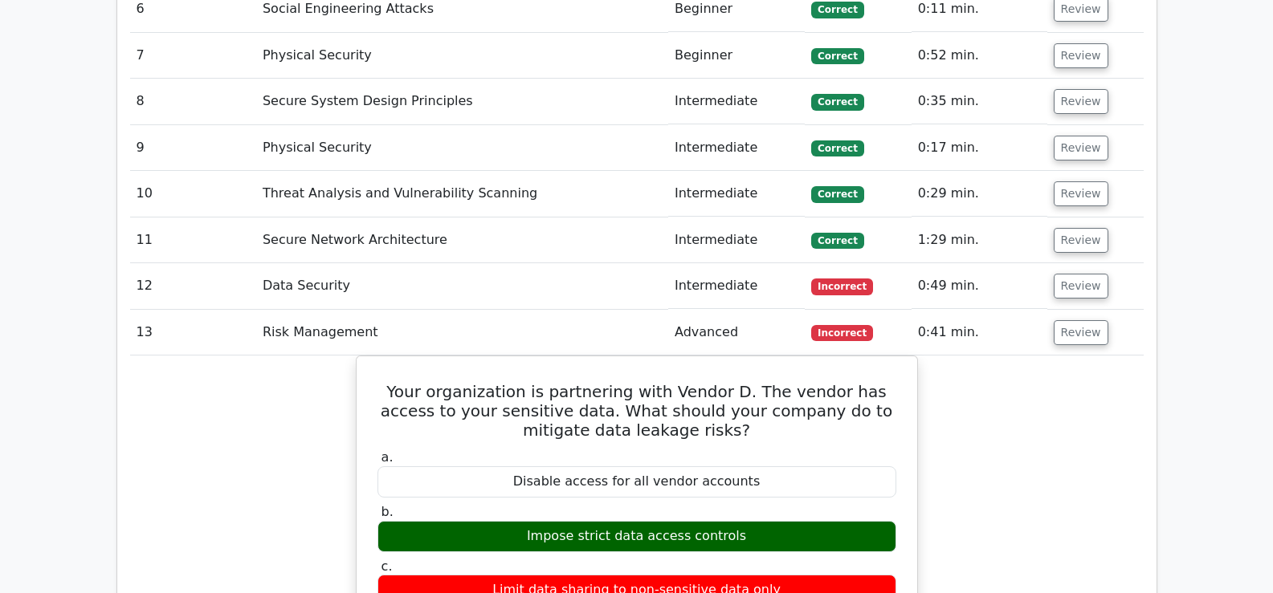
scroll to position [2410, 0]
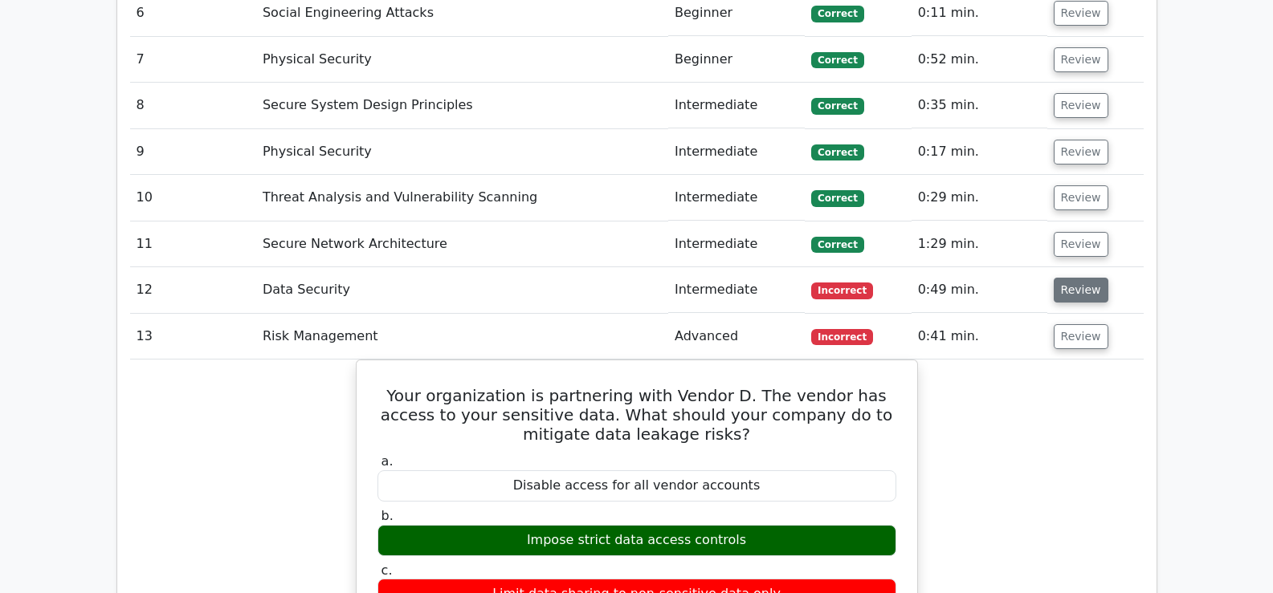
click at [1084, 278] on button "Review" at bounding box center [1080, 290] width 55 height 25
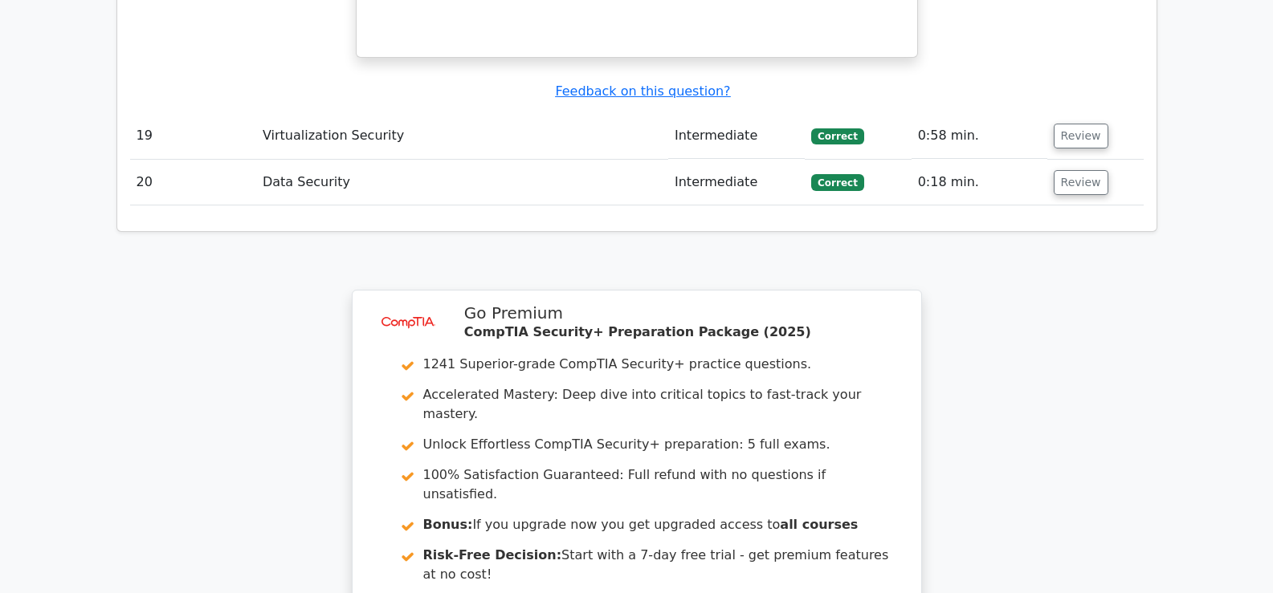
scroll to position [5838, 0]
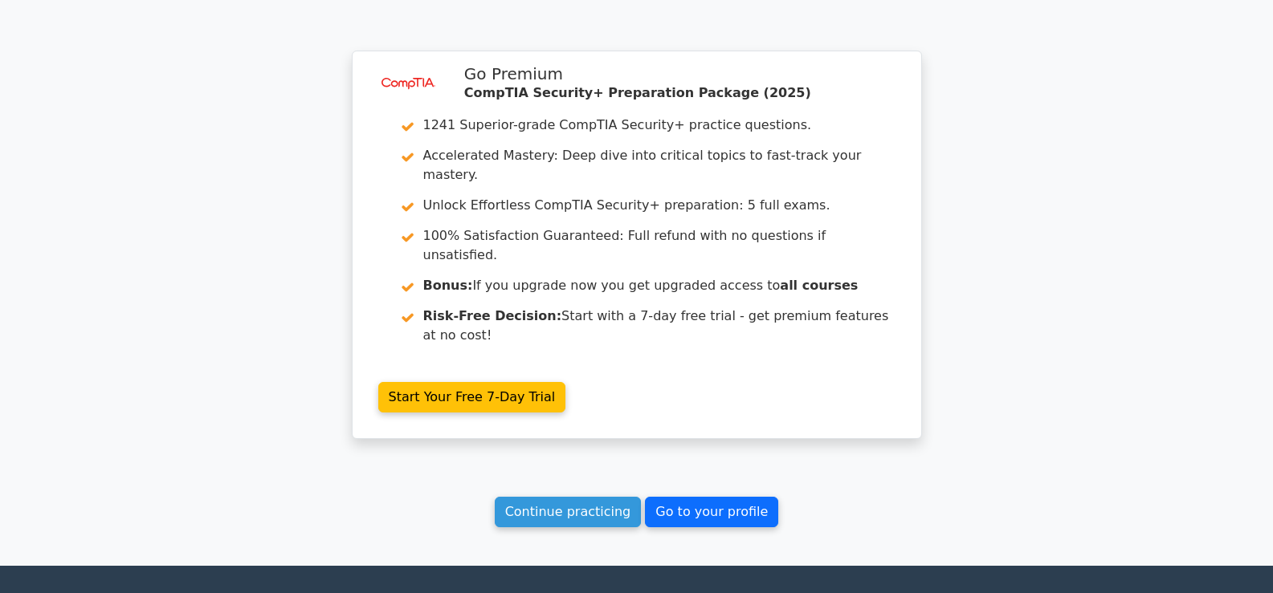
click at [699, 497] on link "Go to your profile" at bounding box center [711, 512] width 133 height 31
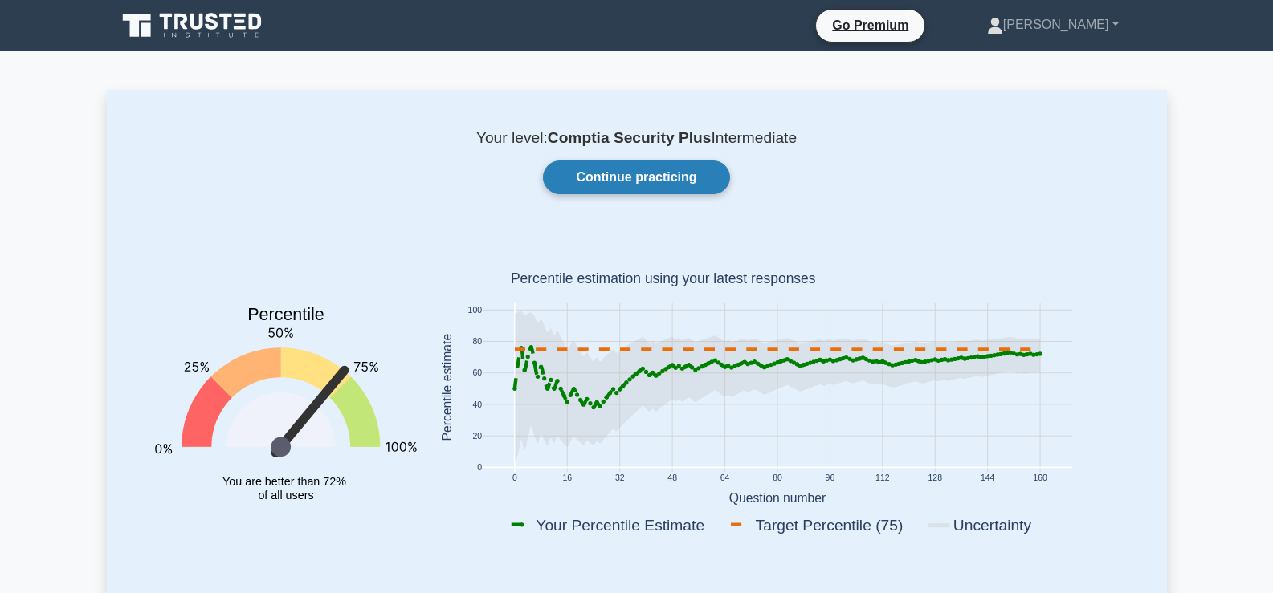
click at [653, 179] on link "Continue practicing" at bounding box center [636, 178] width 186 height 34
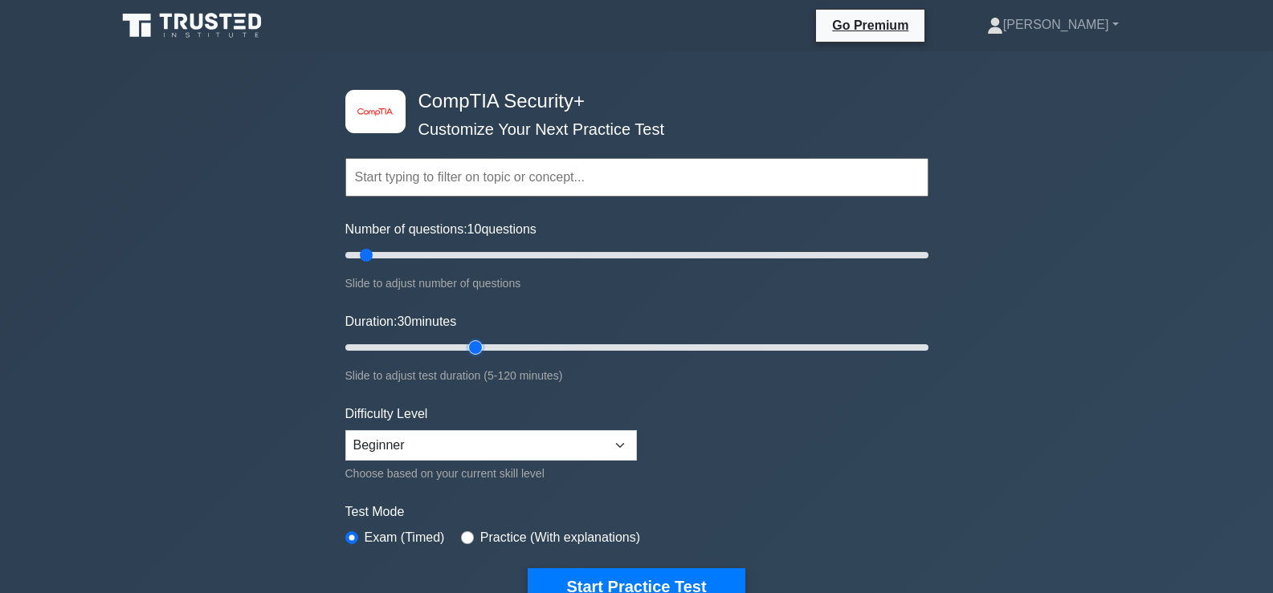
drag, startPoint x: 375, startPoint y: 348, endPoint x: 466, endPoint y: 353, distance: 90.9
type input "30"
click at [466, 353] on input "Duration: 30 minutes" at bounding box center [636, 347] width 583 height 19
drag, startPoint x: 364, startPoint y: 255, endPoint x: 423, endPoint y: 262, distance: 59.1
type input "30"
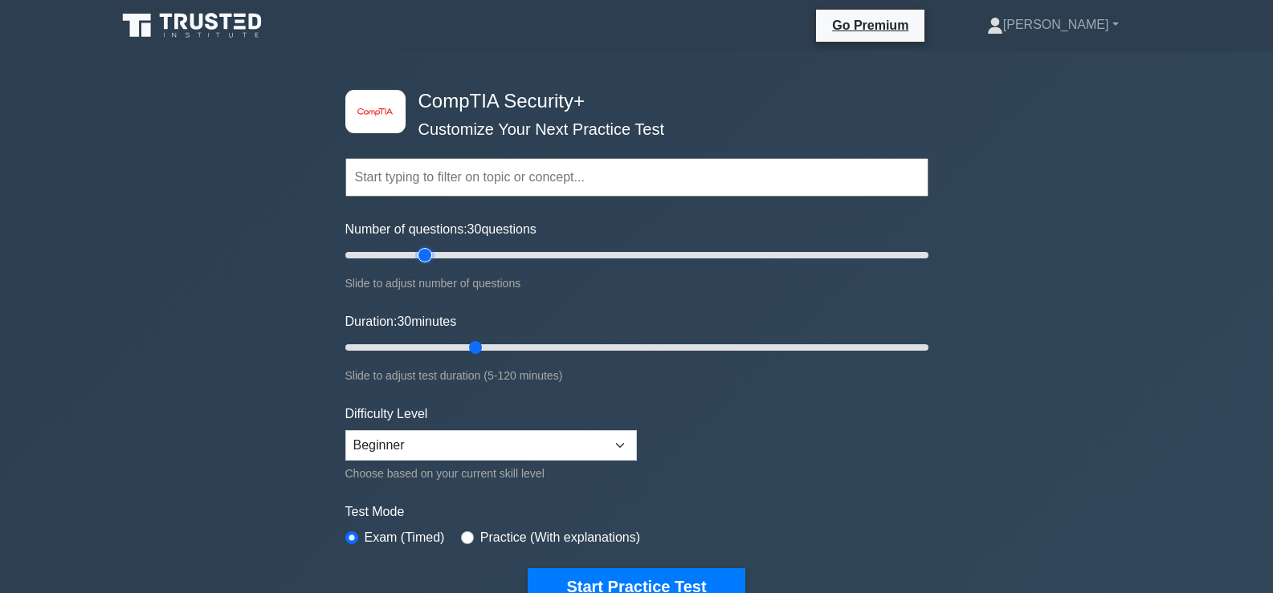
click at [423, 262] on input "Number of questions: 30 questions" at bounding box center [636, 255] width 583 height 19
click at [494, 432] on select "Beginner Intermediate Expert" at bounding box center [490, 445] width 291 height 31
select select "intermediate"
click at [345, 430] on select "Beginner Intermediate Expert" at bounding box center [490, 445] width 291 height 31
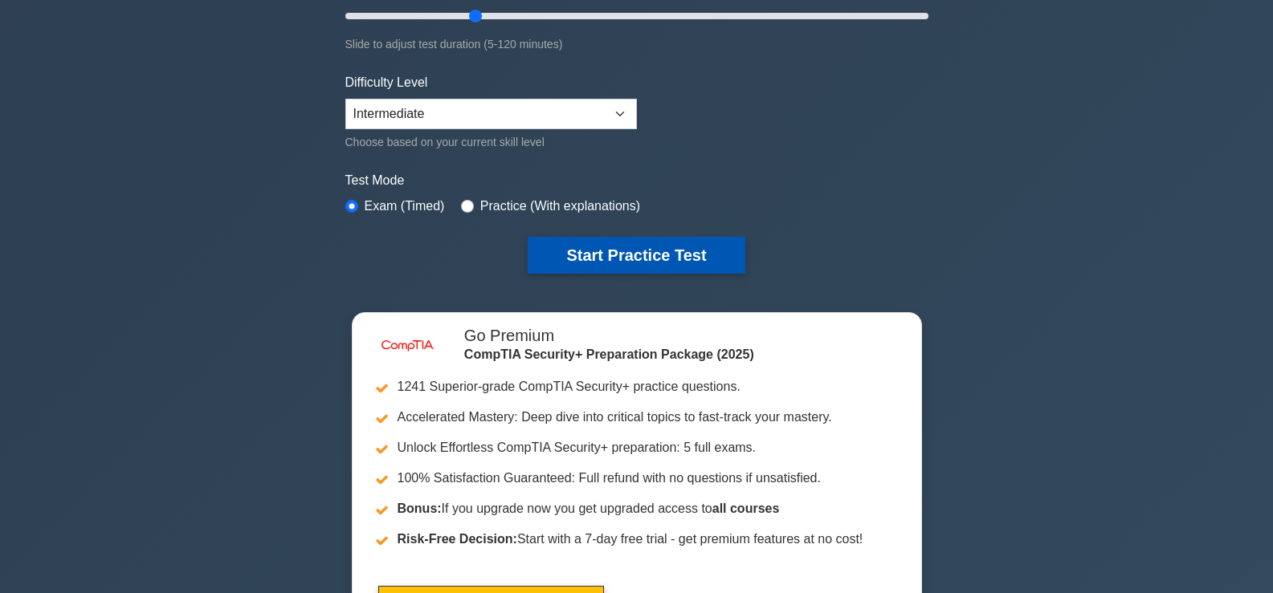
click at [681, 243] on button "Start Practice Test" at bounding box center [635, 255] width 217 height 37
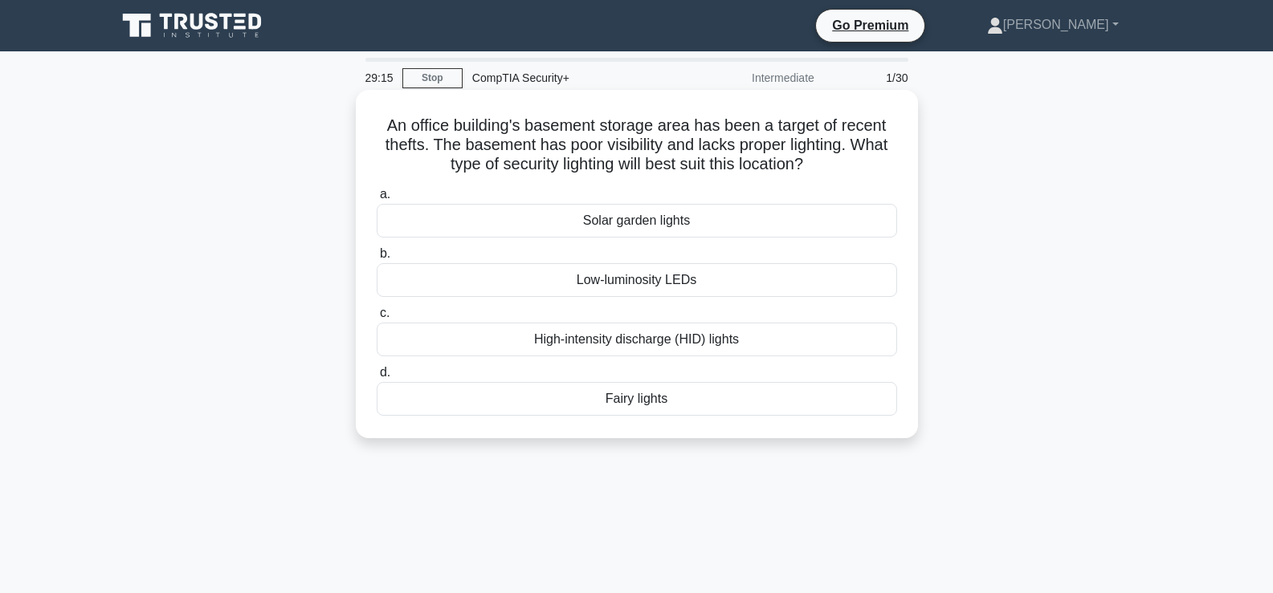
click at [691, 345] on div "High-intensity discharge (HID) lights" at bounding box center [637, 340] width 520 height 34
click at [377, 319] on input "c. High-intensity discharge (HID) lights" at bounding box center [377, 313] width 0 height 10
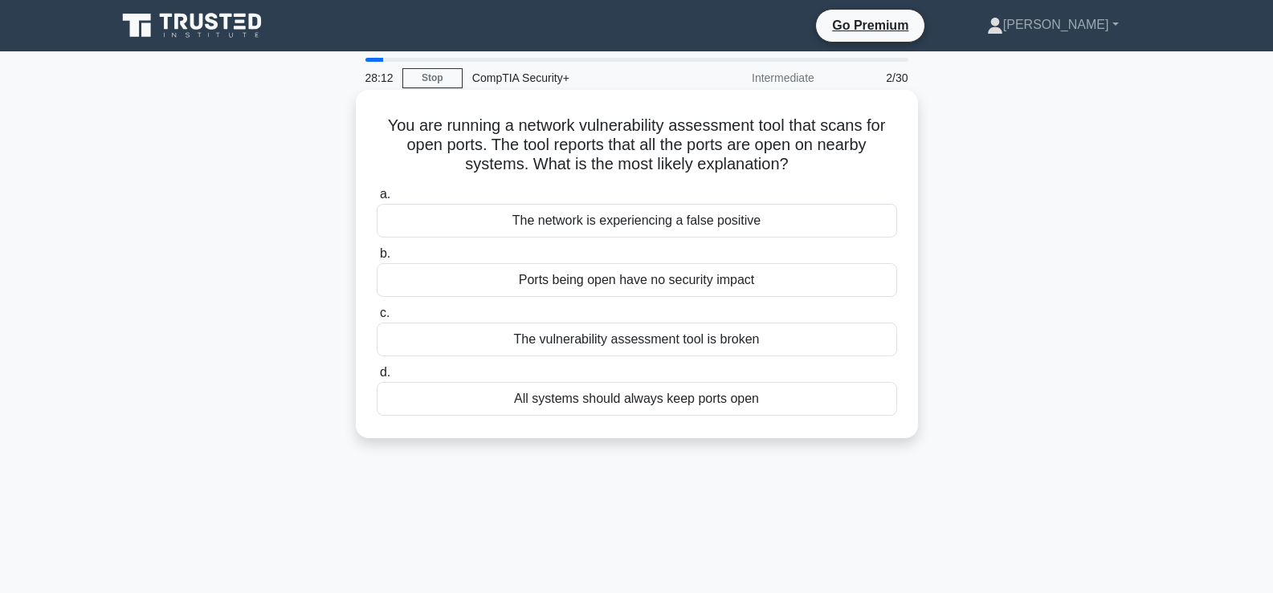
click at [709, 284] on div "Ports being open have no security impact" at bounding box center [637, 280] width 520 height 34
click at [377, 259] on input "b. Ports being open have no security impact" at bounding box center [377, 254] width 0 height 10
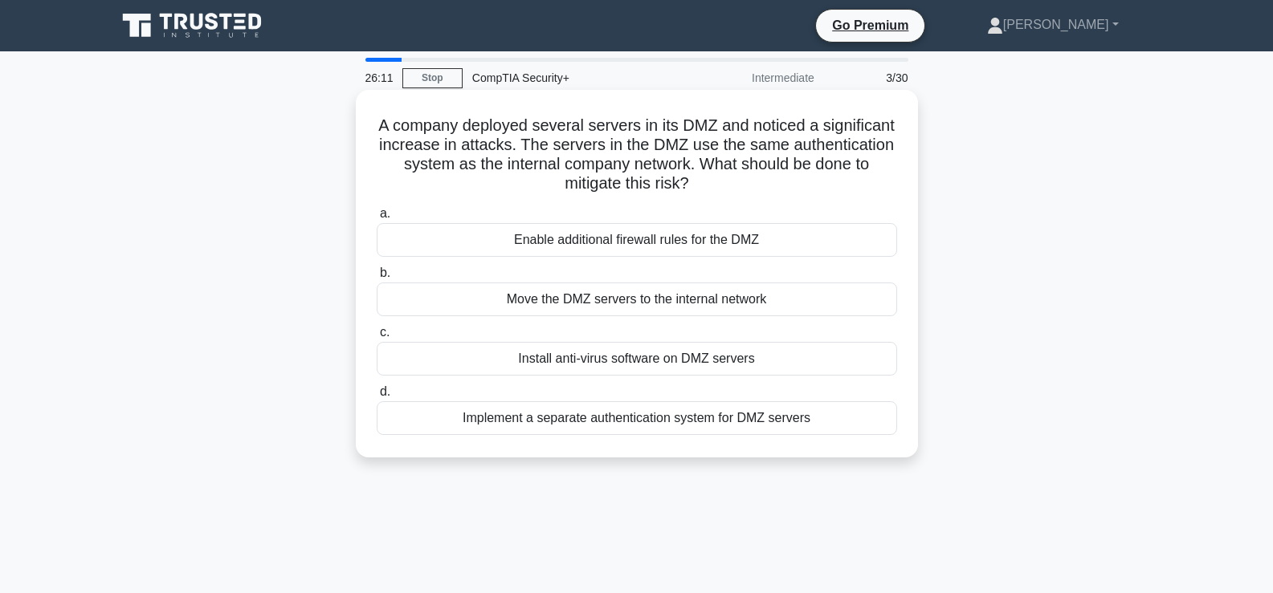
click at [624, 418] on div "Implement a separate authentication system for DMZ servers" at bounding box center [637, 418] width 520 height 34
click at [377, 397] on input "d. Implement a separate authentication system for DMZ servers" at bounding box center [377, 392] width 0 height 10
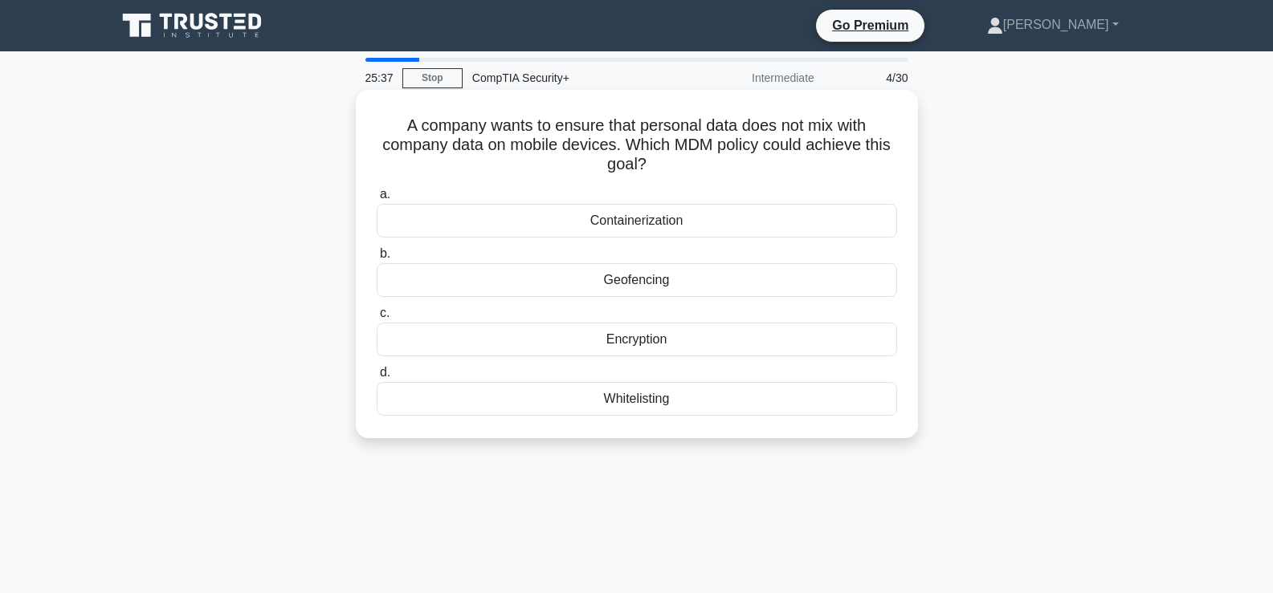
click at [661, 224] on div "Containerization" at bounding box center [637, 221] width 520 height 34
click at [377, 200] on input "a. Containerization" at bounding box center [377, 194] width 0 height 10
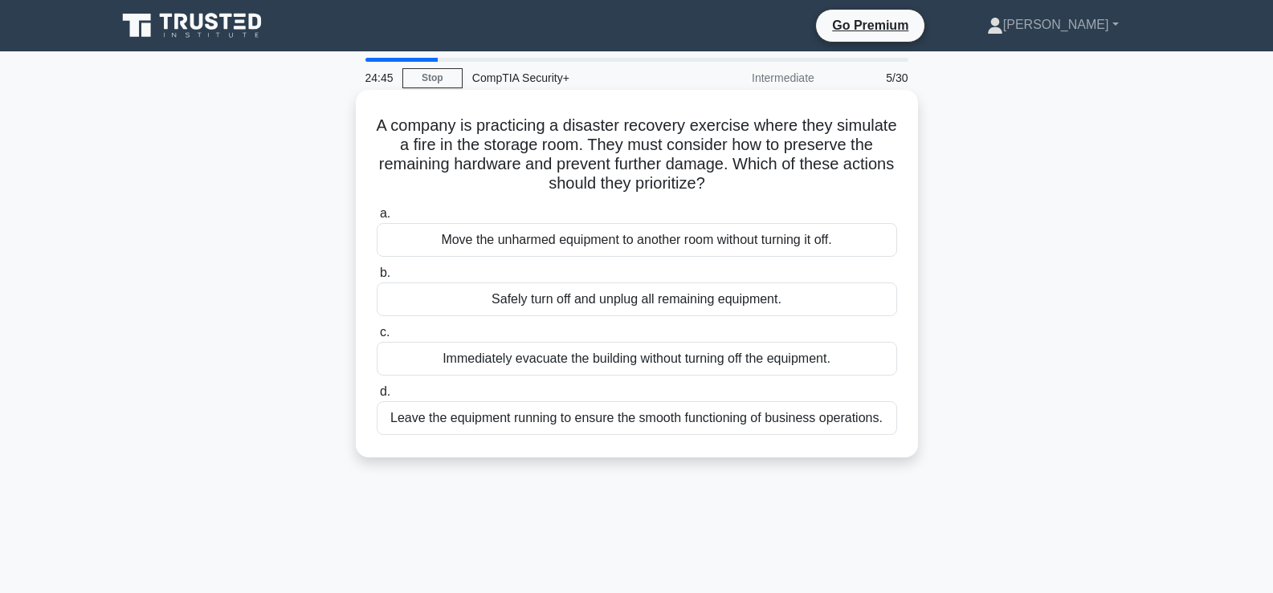
click at [654, 304] on div "Safely turn off and unplug all remaining equipment." at bounding box center [637, 300] width 520 height 34
click at [377, 279] on input "b. Safely turn off and unplug all remaining equipment." at bounding box center [377, 273] width 0 height 10
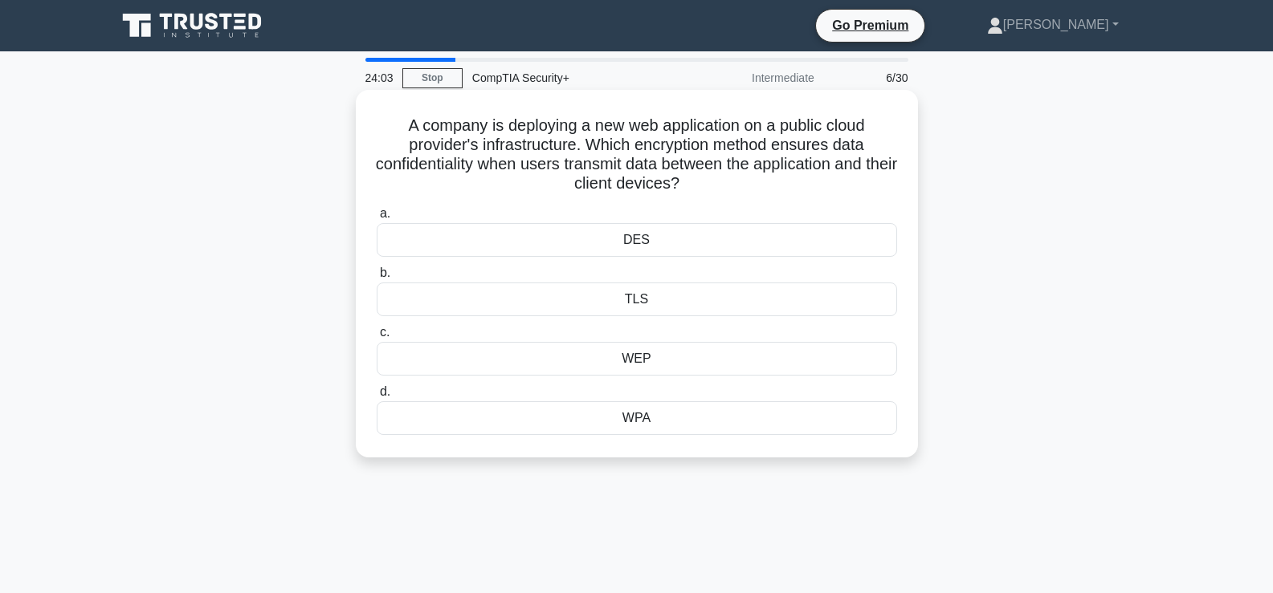
click at [702, 295] on div "TLS" at bounding box center [637, 300] width 520 height 34
click at [377, 279] on input "b. TLS" at bounding box center [377, 273] width 0 height 10
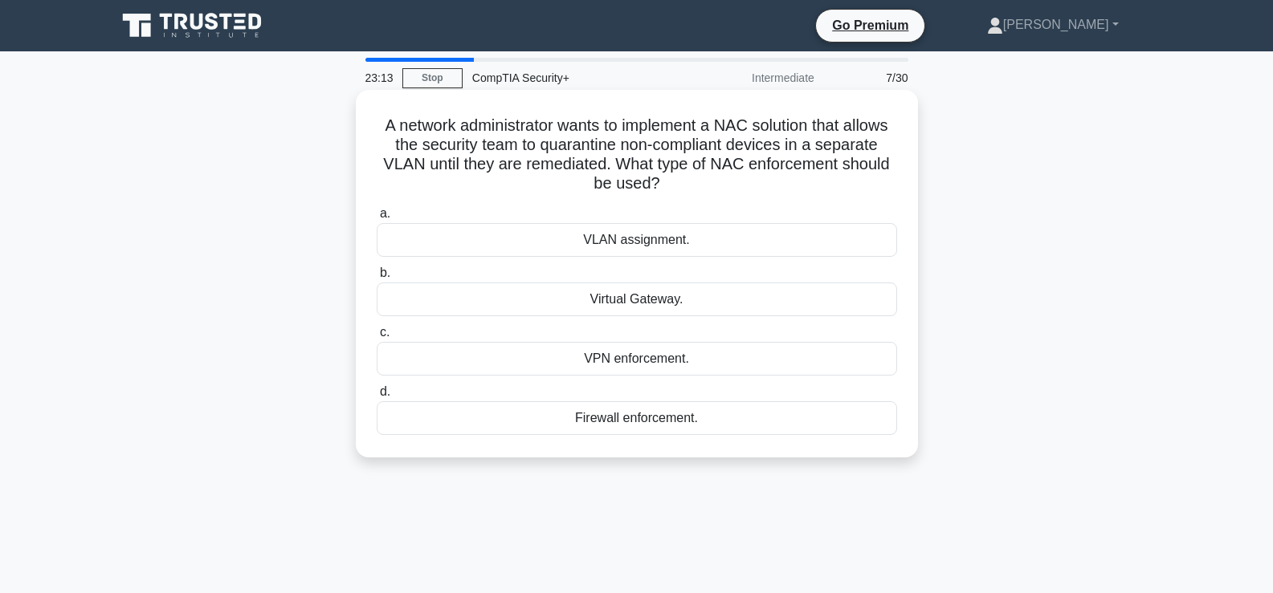
click at [758, 250] on div "VLAN assignment." at bounding box center [637, 240] width 520 height 34
click at [377, 219] on input "a. VLAN assignment." at bounding box center [377, 214] width 0 height 10
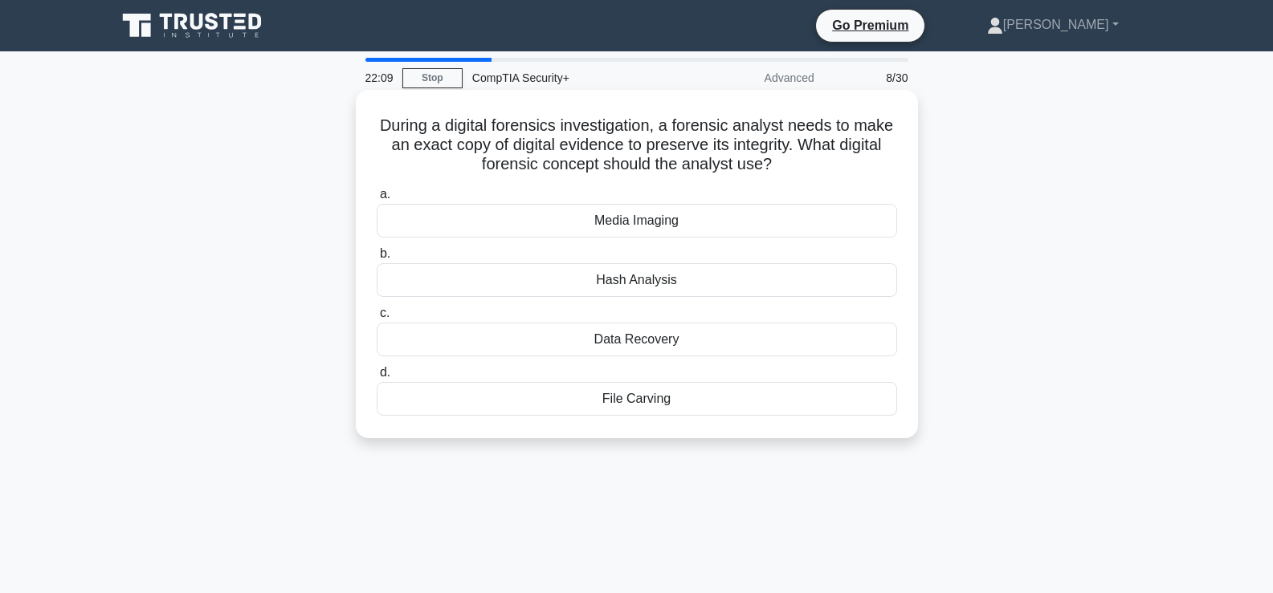
click at [665, 399] on div "File Carving" at bounding box center [637, 399] width 520 height 34
click at [377, 378] on input "d. File Carving" at bounding box center [377, 373] width 0 height 10
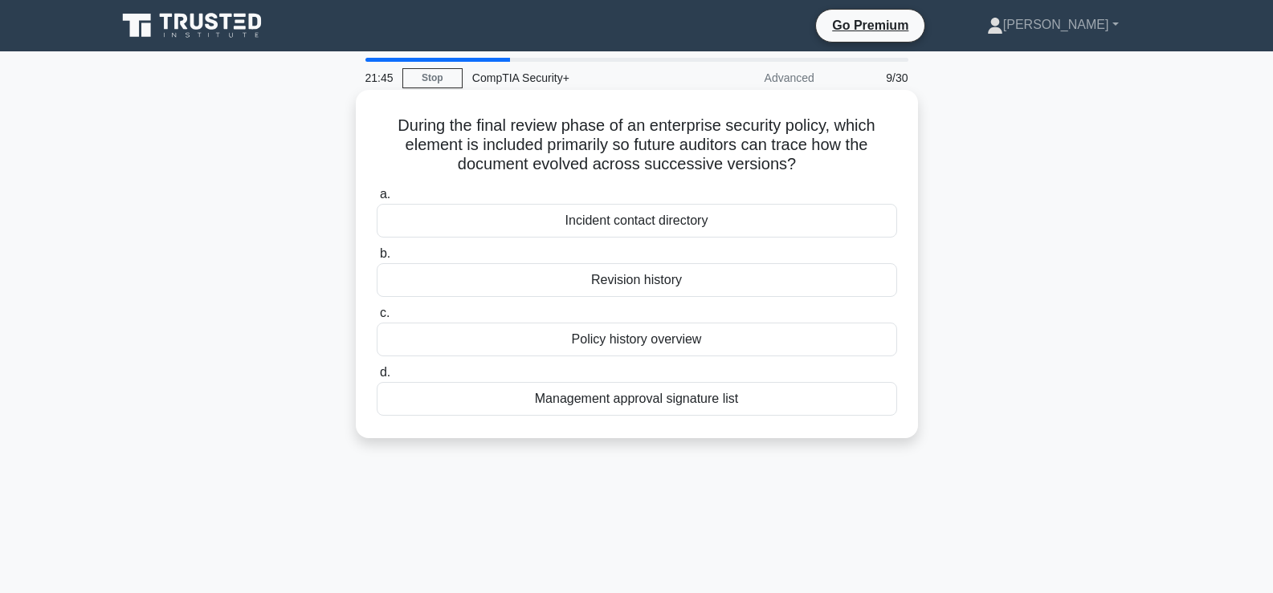
click at [644, 283] on div "Revision history" at bounding box center [637, 280] width 520 height 34
click at [377, 259] on input "b. Revision history" at bounding box center [377, 254] width 0 height 10
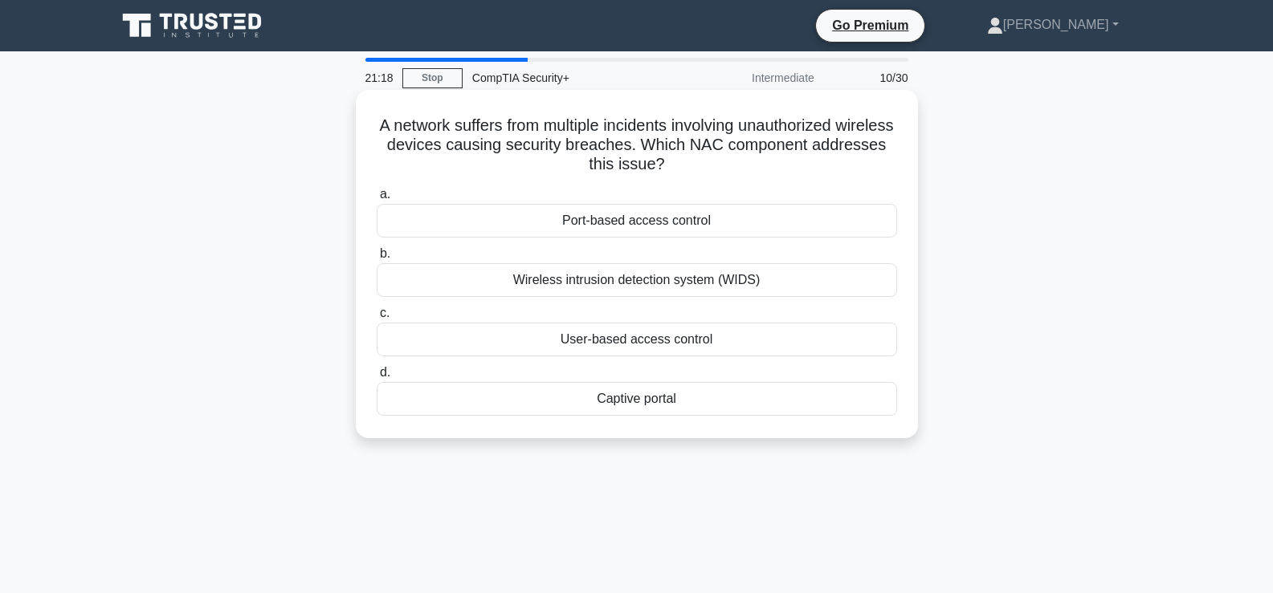
click at [684, 279] on div "Wireless intrusion detection system (WIDS)" at bounding box center [637, 280] width 520 height 34
click at [377, 259] on input "b. Wireless intrusion detection system (WIDS)" at bounding box center [377, 254] width 0 height 10
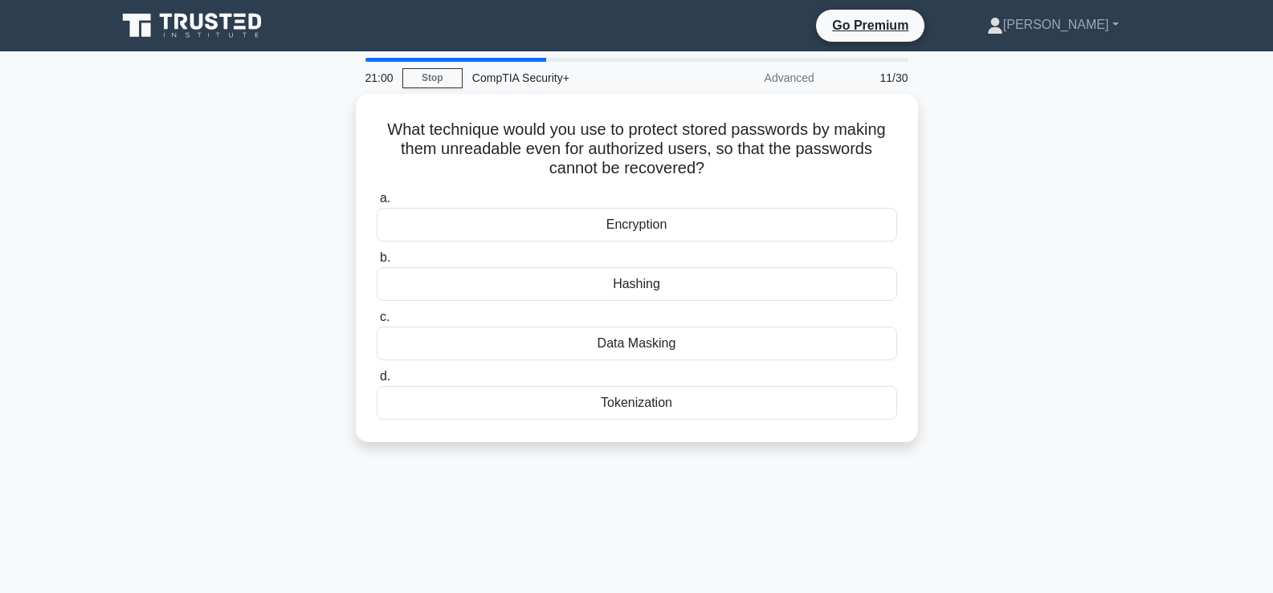
click at [684, 279] on div "Hashing" at bounding box center [637, 284] width 520 height 34
click at [377, 263] on input "b. Hashing" at bounding box center [377, 258] width 0 height 10
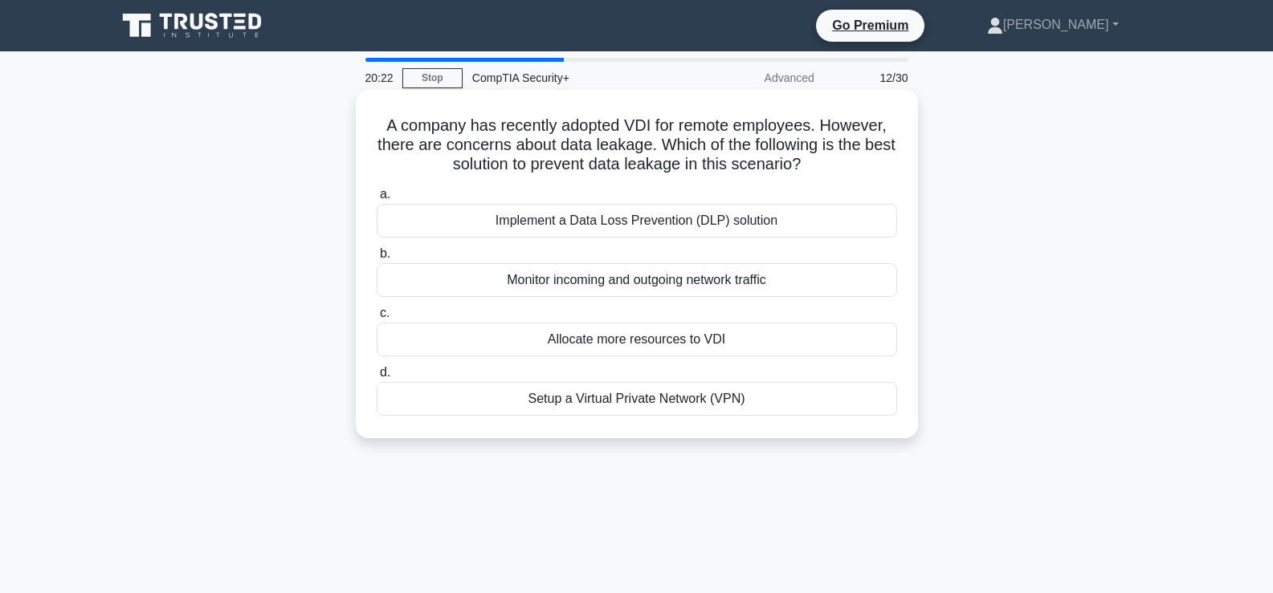
click at [664, 229] on div "Implement a Data Loss Prevention (DLP) solution" at bounding box center [637, 221] width 520 height 34
click at [377, 200] on input "a. Implement a Data Loss Prevention (DLP) solution" at bounding box center [377, 194] width 0 height 10
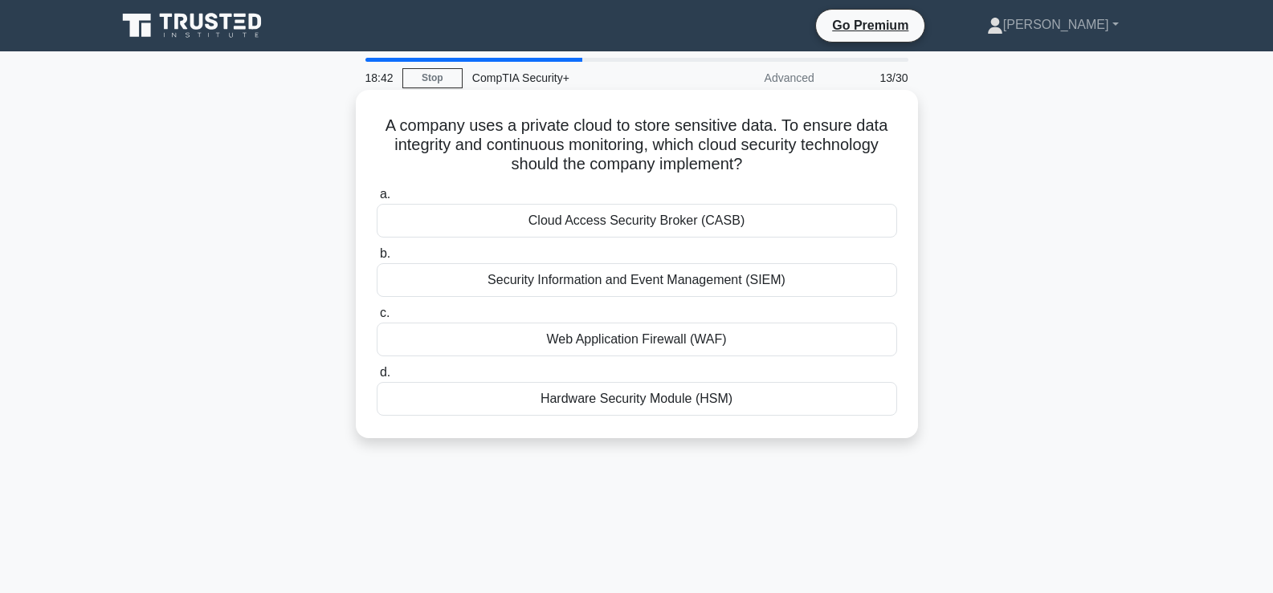
click at [668, 285] on div "Security Information and Event Management (SIEM)" at bounding box center [637, 280] width 520 height 34
click at [377, 259] on input "b. Security Information and Event Management (SIEM)" at bounding box center [377, 254] width 0 height 10
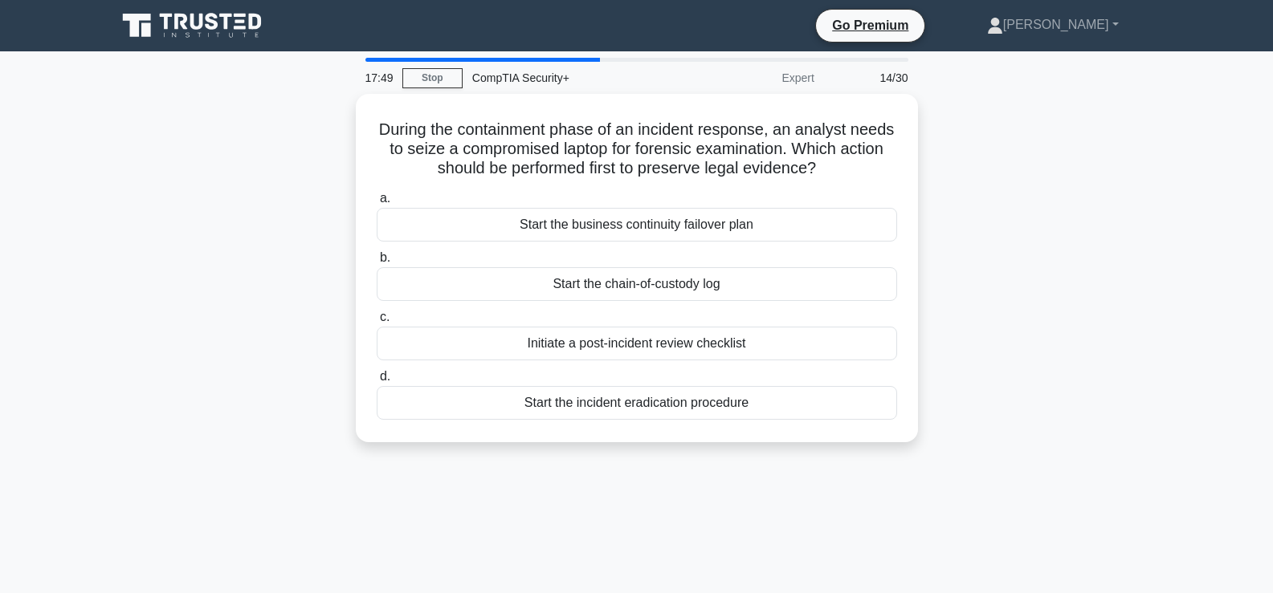
click at [668, 285] on div "Start the chain-of-custody log" at bounding box center [637, 284] width 520 height 34
click at [377, 263] on input "b. Start the chain-of-custody log" at bounding box center [377, 258] width 0 height 10
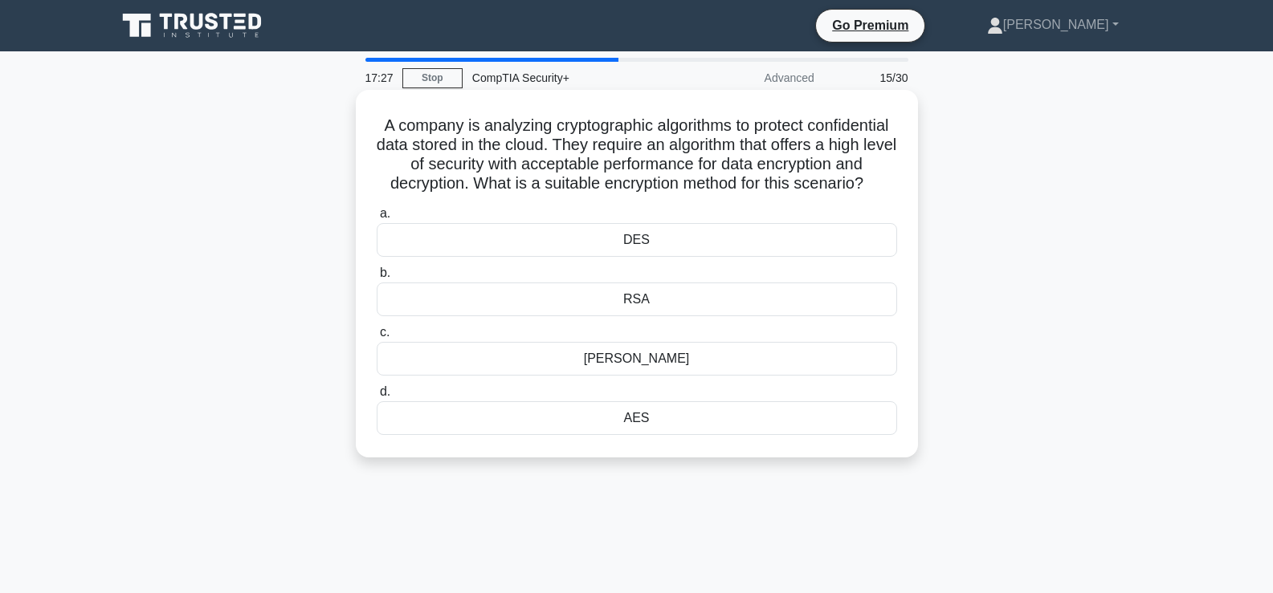
click at [670, 435] on div "AES" at bounding box center [637, 418] width 520 height 34
click at [377, 397] on input "d. AES" at bounding box center [377, 392] width 0 height 10
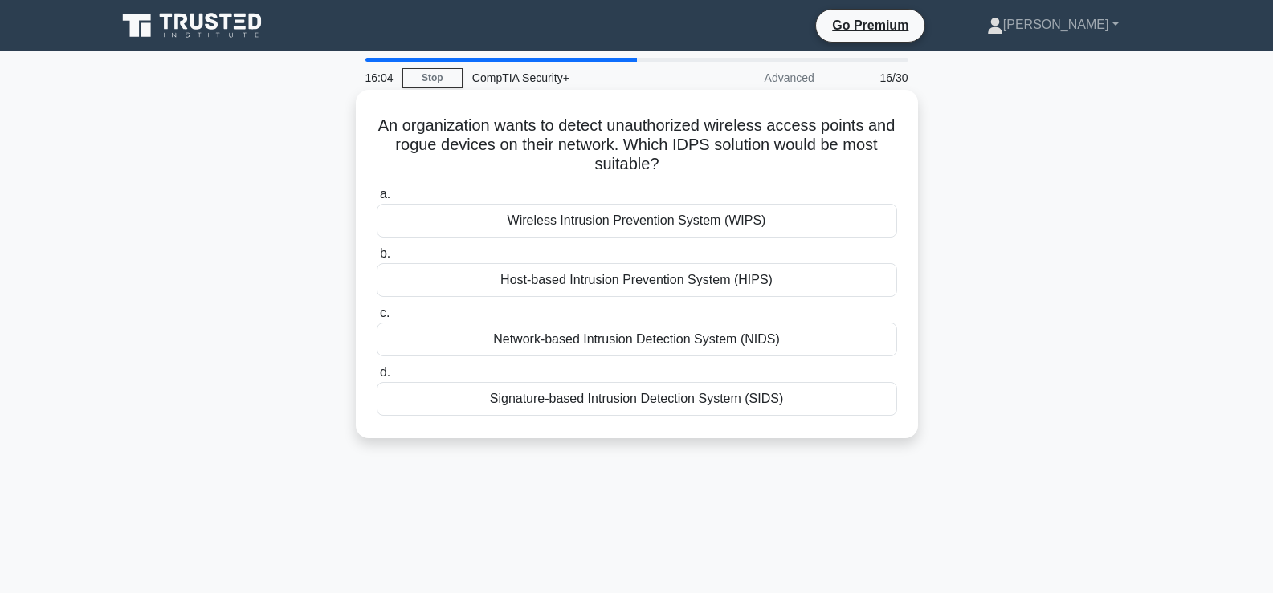
click at [653, 343] on div "Network-based Intrusion Detection System (NIDS)" at bounding box center [637, 340] width 520 height 34
click at [377, 319] on input "c. Network-based Intrusion Detection System (NIDS)" at bounding box center [377, 313] width 0 height 10
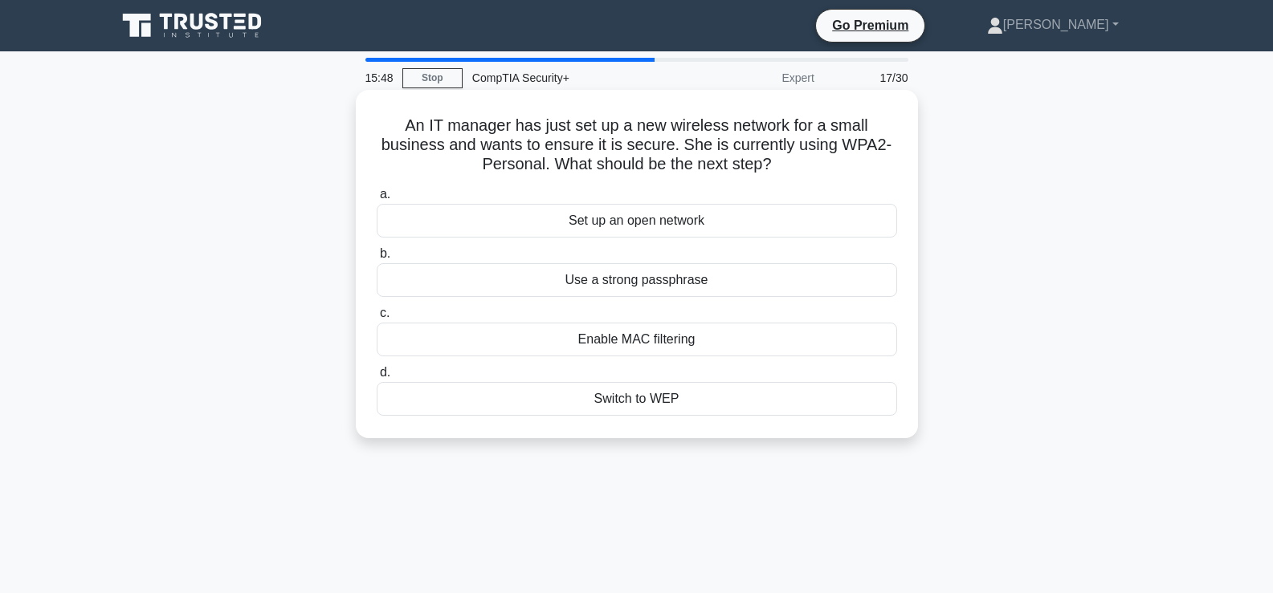
click at [726, 257] on label "b. Use a strong passphrase" at bounding box center [637, 270] width 520 height 53
click at [377, 257] on input "b. Use a strong passphrase" at bounding box center [377, 254] width 0 height 10
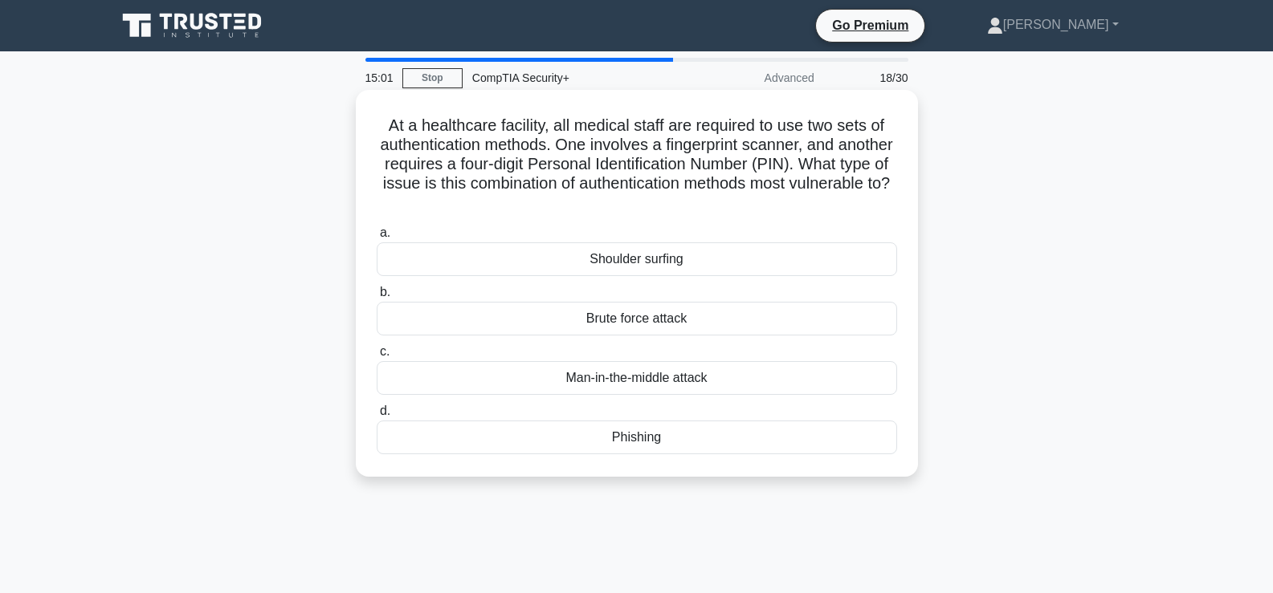
click at [734, 259] on div "Shoulder surfing" at bounding box center [637, 259] width 520 height 34
click at [377, 238] on input "a. Shoulder surfing" at bounding box center [377, 233] width 0 height 10
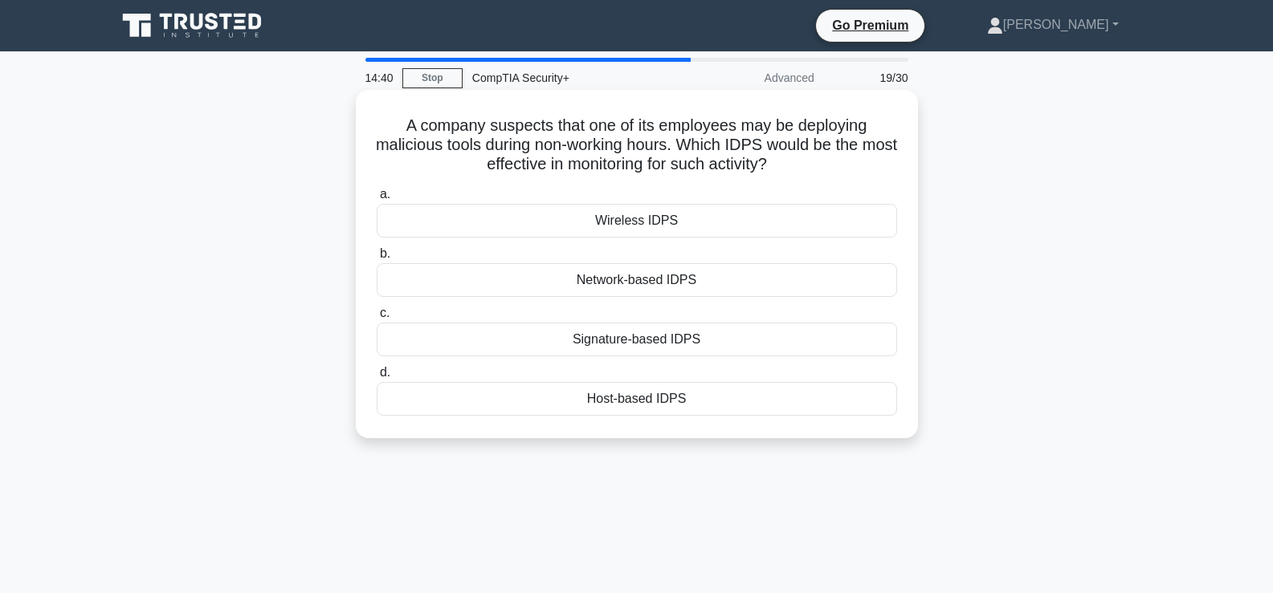
click at [735, 342] on div "Signature-based IDPS" at bounding box center [637, 340] width 520 height 34
click at [377, 319] on input "c. Signature-based IDPS" at bounding box center [377, 313] width 0 height 10
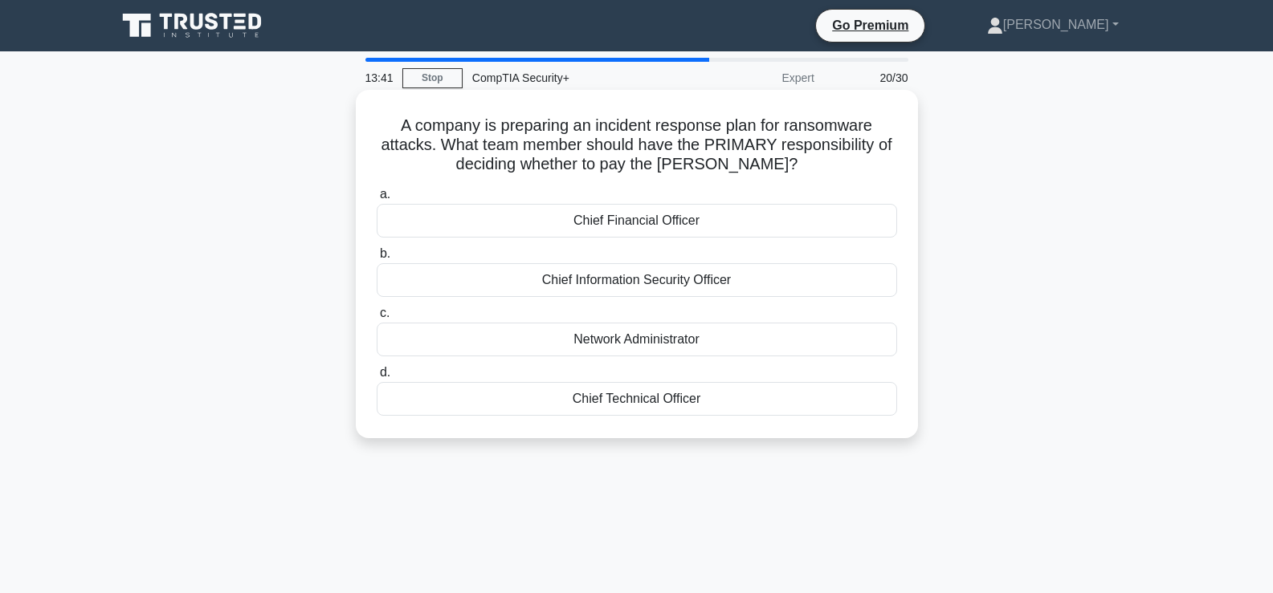
click at [730, 290] on div "Chief Information Security Officer" at bounding box center [637, 280] width 520 height 34
click at [377, 259] on input "b. Chief Information Security Officer" at bounding box center [377, 254] width 0 height 10
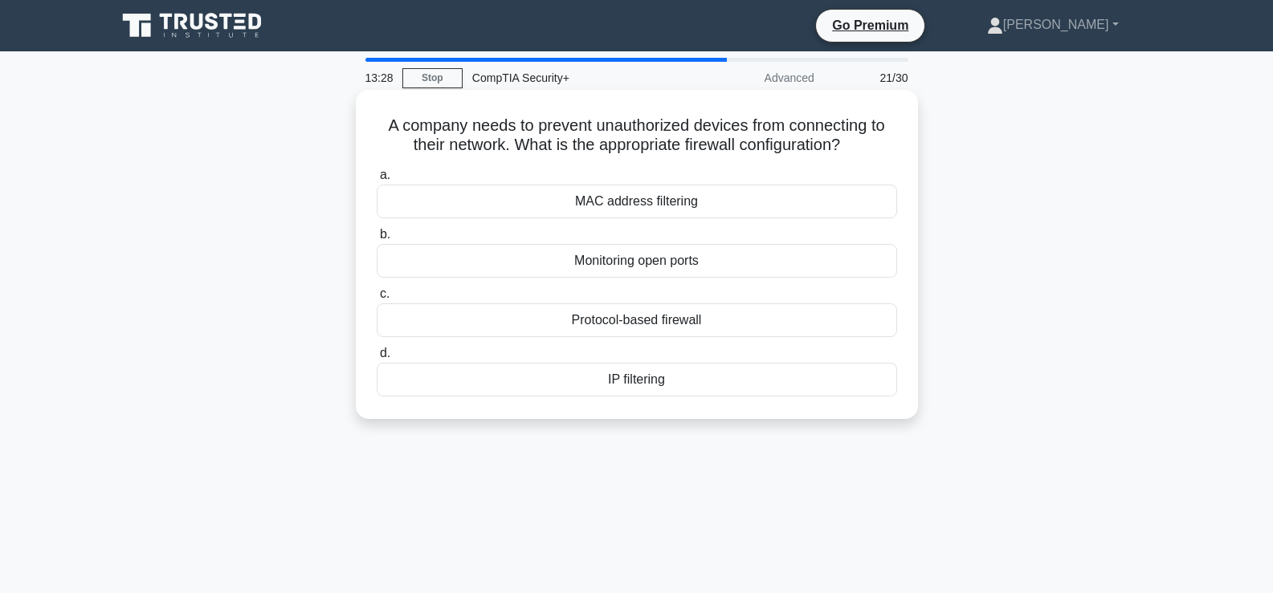
click at [711, 212] on div "MAC address filtering" at bounding box center [637, 202] width 520 height 34
click at [377, 181] on input "a. MAC address filtering" at bounding box center [377, 175] width 0 height 10
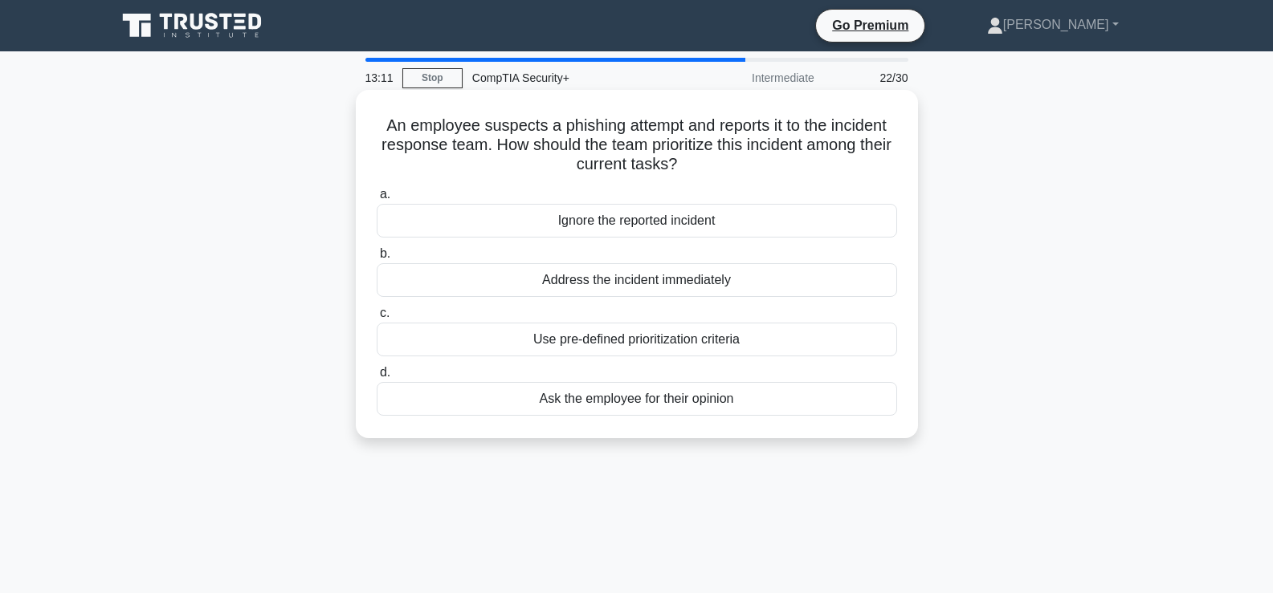
click at [659, 336] on div "Use pre-defined prioritization criteria" at bounding box center [637, 340] width 520 height 34
click at [377, 319] on input "c. Use pre-defined prioritization criteria" at bounding box center [377, 313] width 0 height 10
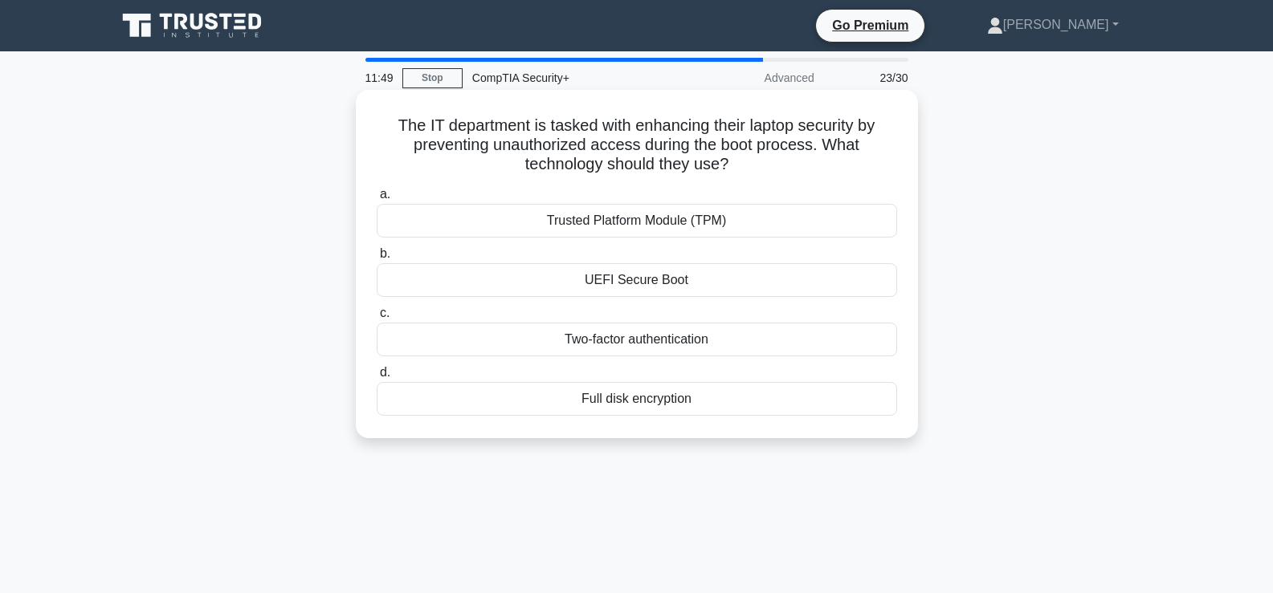
click at [662, 293] on div "UEFI Secure Boot" at bounding box center [637, 280] width 520 height 34
click at [377, 259] on input "b. UEFI Secure Boot" at bounding box center [377, 254] width 0 height 10
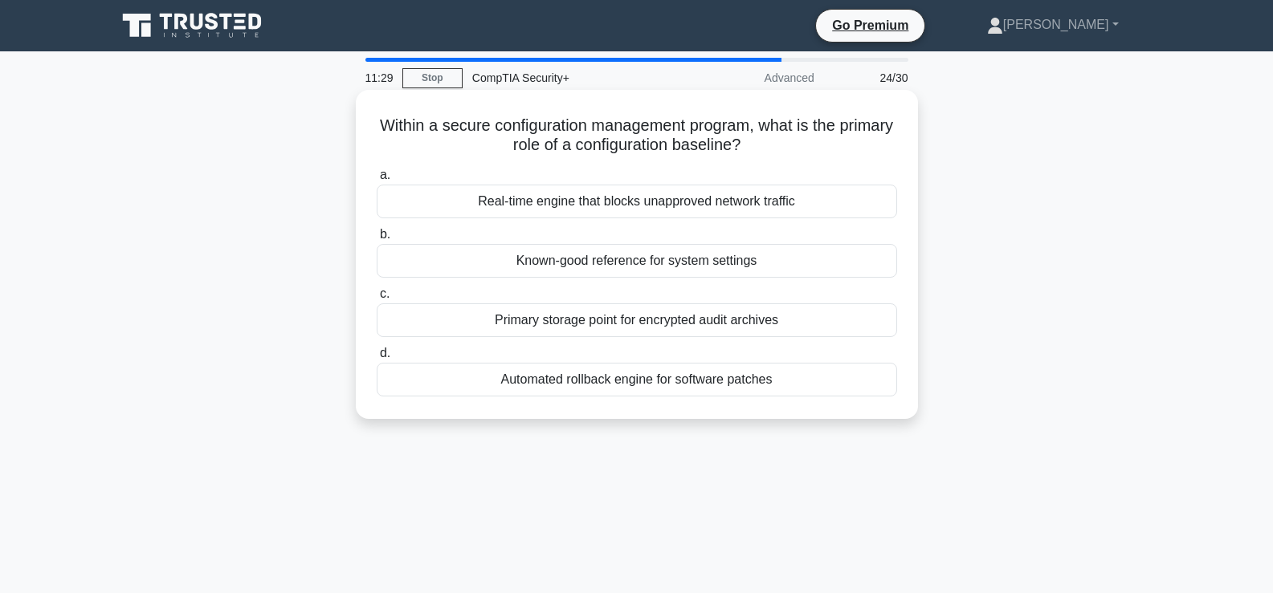
click at [660, 263] on div "Known-good reference for system settings" at bounding box center [637, 261] width 520 height 34
click at [377, 240] on input "b. Known-good reference for system settings" at bounding box center [377, 235] width 0 height 10
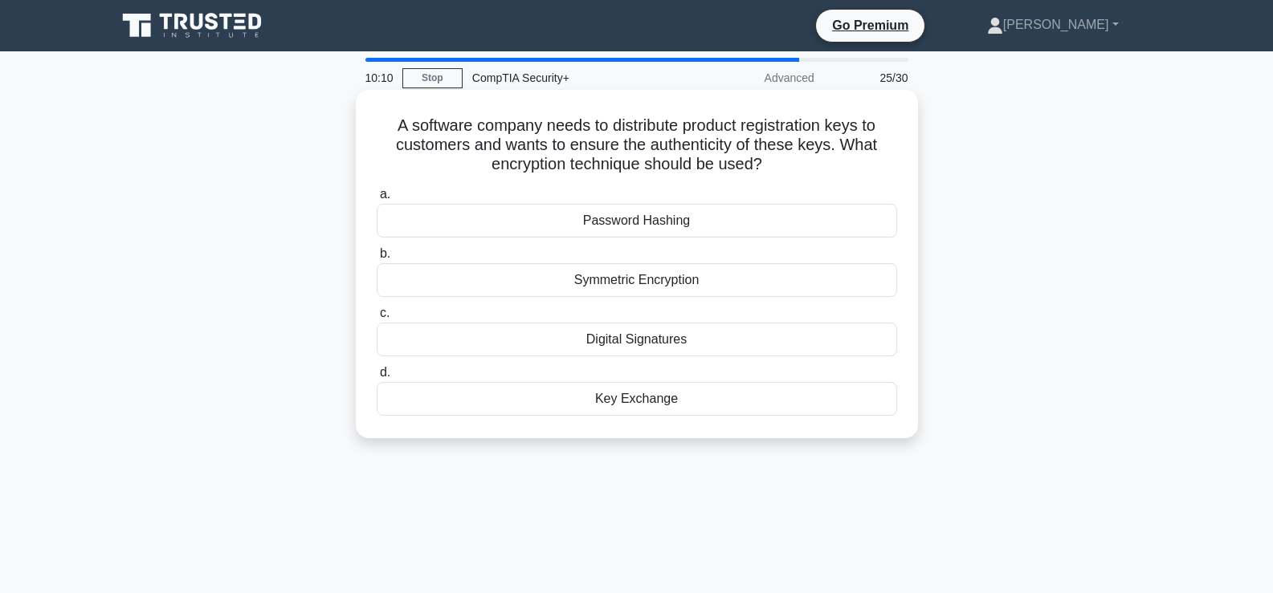
click at [659, 403] on div "Key Exchange" at bounding box center [637, 399] width 520 height 34
click at [377, 378] on input "d. Key Exchange" at bounding box center [377, 373] width 0 height 10
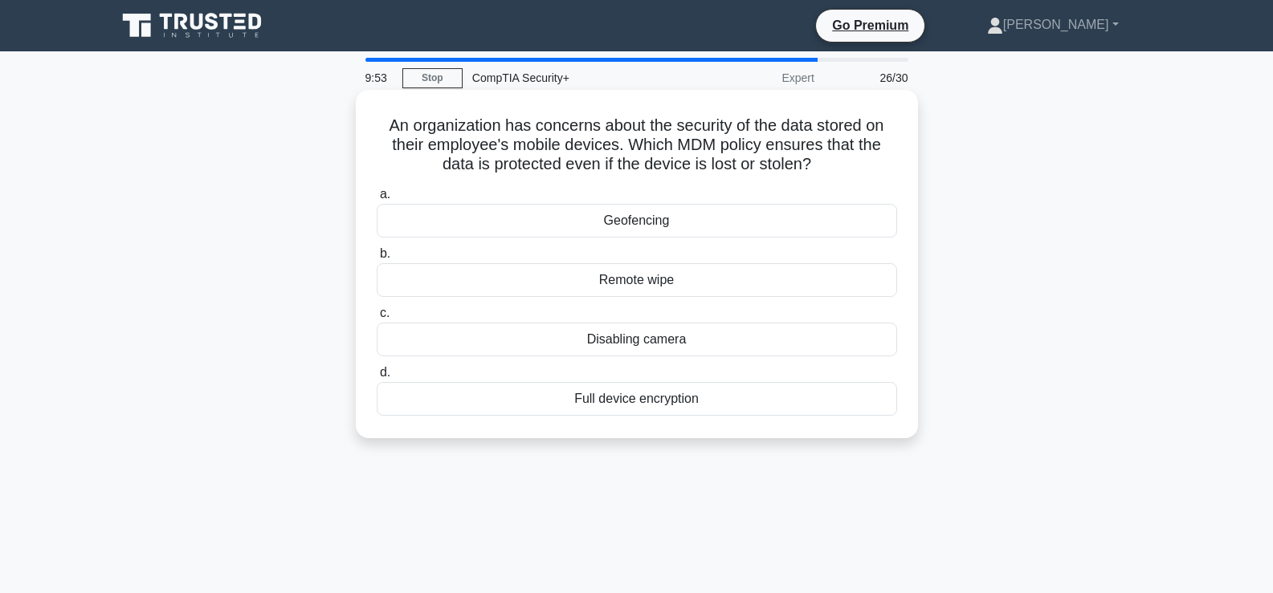
click at [654, 280] on div "Remote wipe" at bounding box center [637, 280] width 520 height 34
click at [377, 259] on input "b. Remote wipe" at bounding box center [377, 254] width 0 height 10
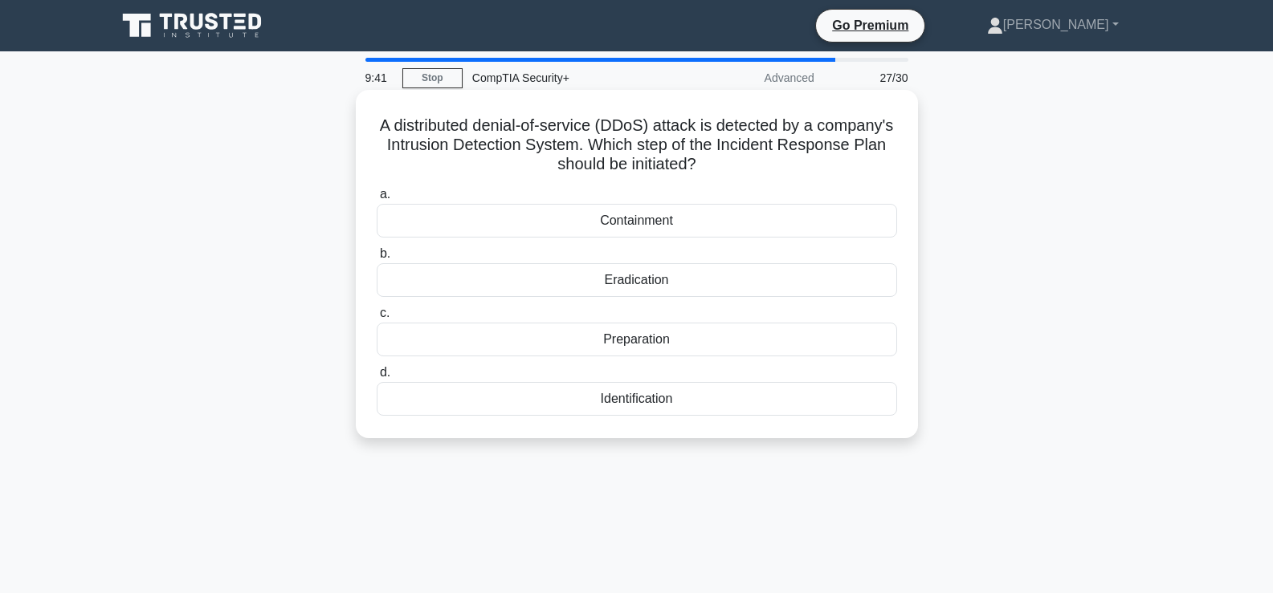
click at [649, 334] on div "Preparation" at bounding box center [637, 340] width 520 height 34
click at [377, 319] on input "c. Preparation" at bounding box center [377, 313] width 0 height 10
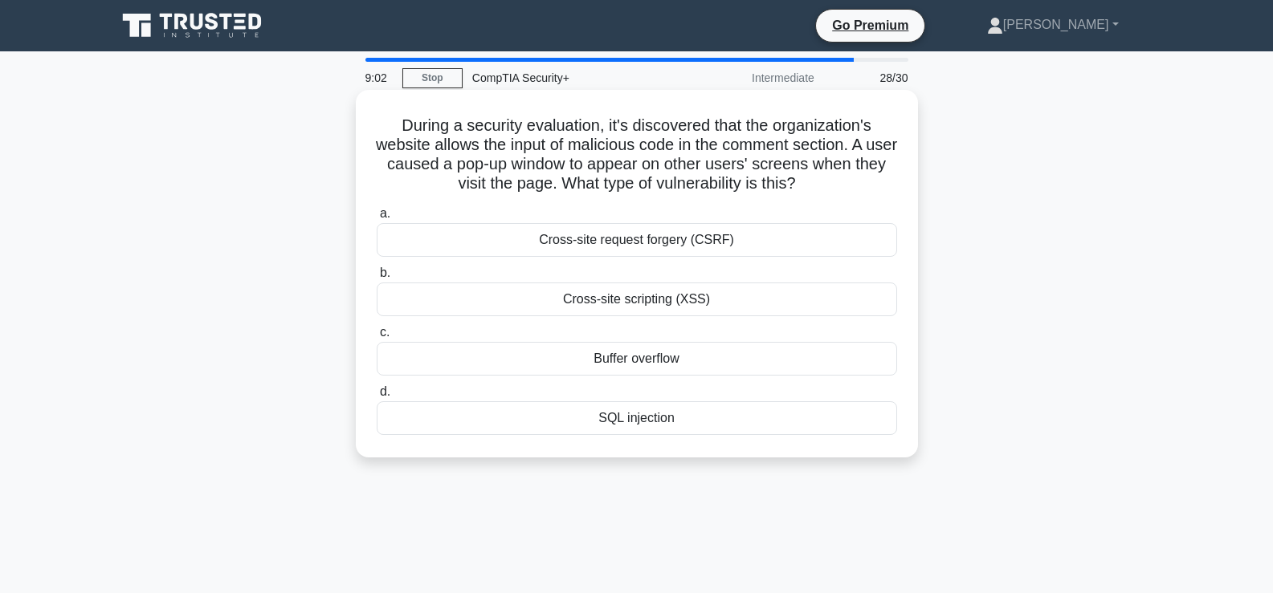
click at [674, 244] on div "Cross-site request forgery (CSRF)" at bounding box center [637, 240] width 520 height 34
click at [377, 219] on input "a. Cross-site request forgery (CSRF)" at bounding box center [377, 214] width 0 height 10
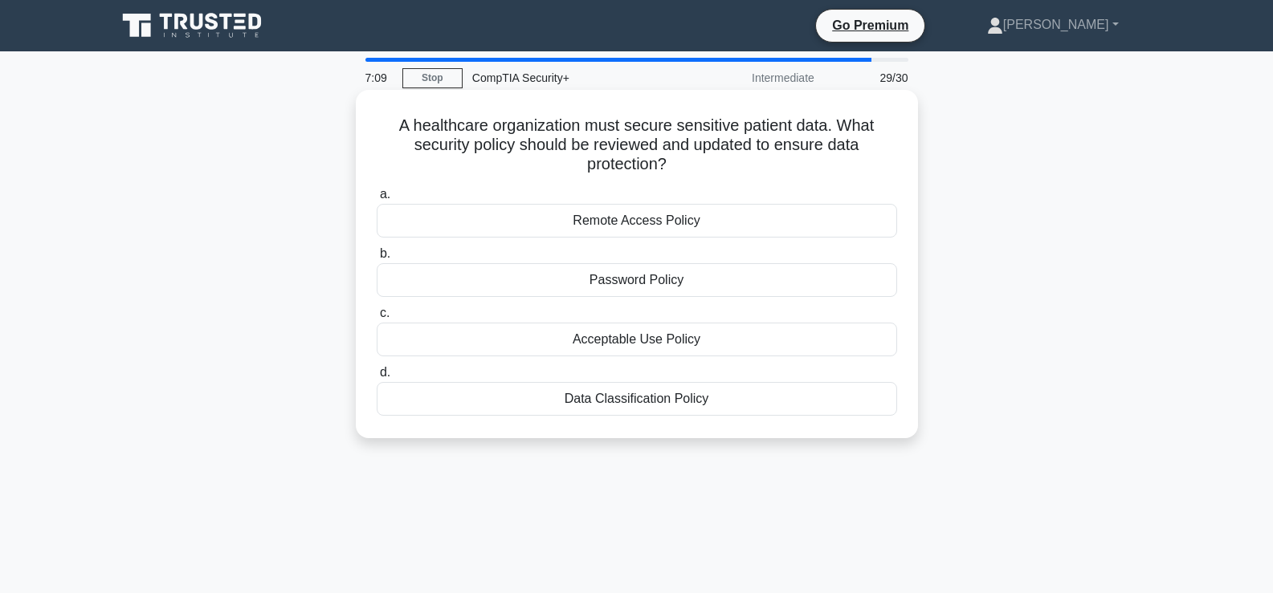
click at [681, 404] on div "Data Classification Policy" at bounding box center [637, 399] width 520 height 34
click at [377, 378] on input "d. Data Classification Policy" at bounding box center [377, 373] width 0 height 10
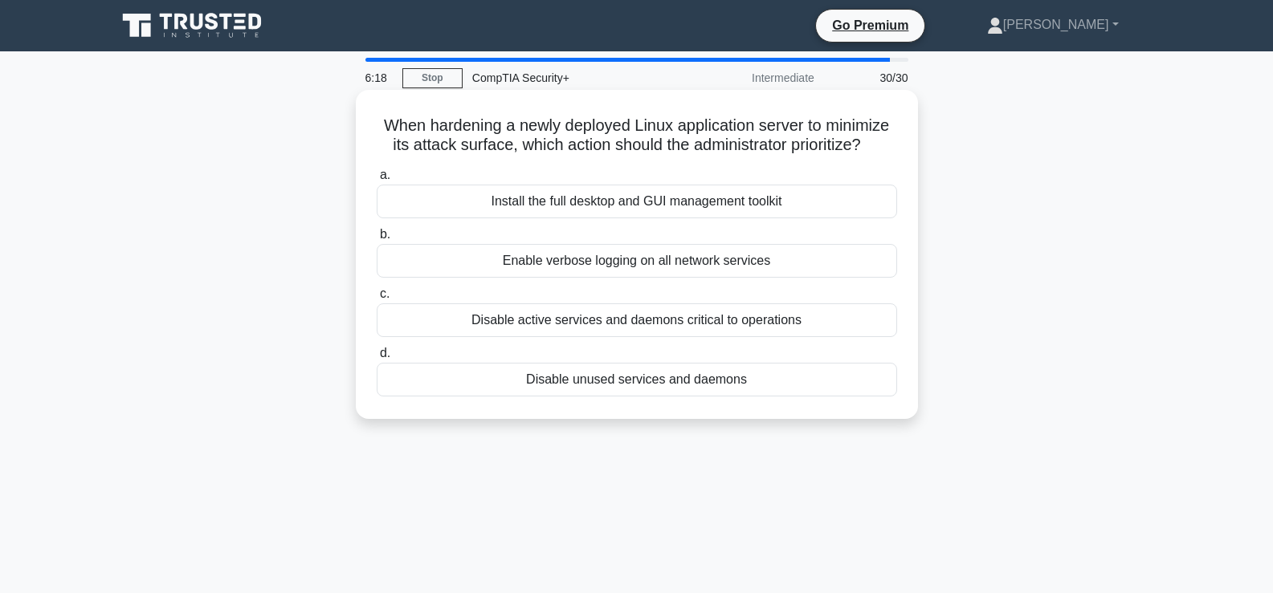
click at [650, 384] on div "Disable unused services and daemons" at bounding box center [637, 380] width 520 height 34
click at [377, 359] on input "d. Disable unused services and daemons" at bounding box center [377, 353] width 0 height 10
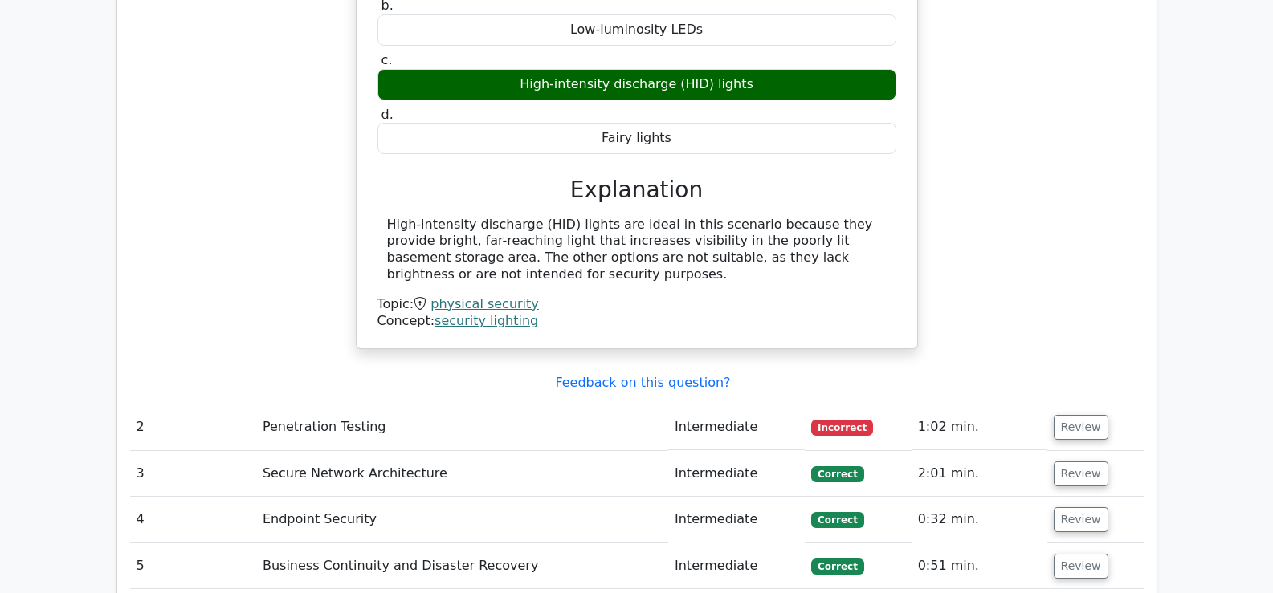
scroll to position [2100, 0]
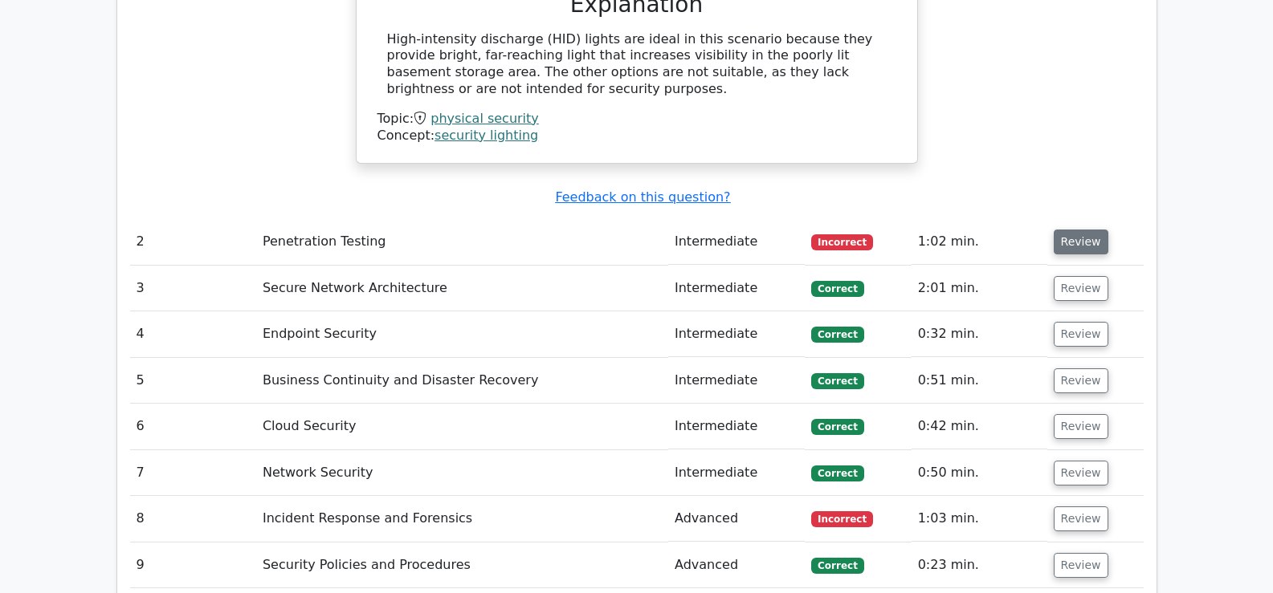
click at [1075, 230] on button "Review" at bounding box center [1080, 242] width 55 height 25
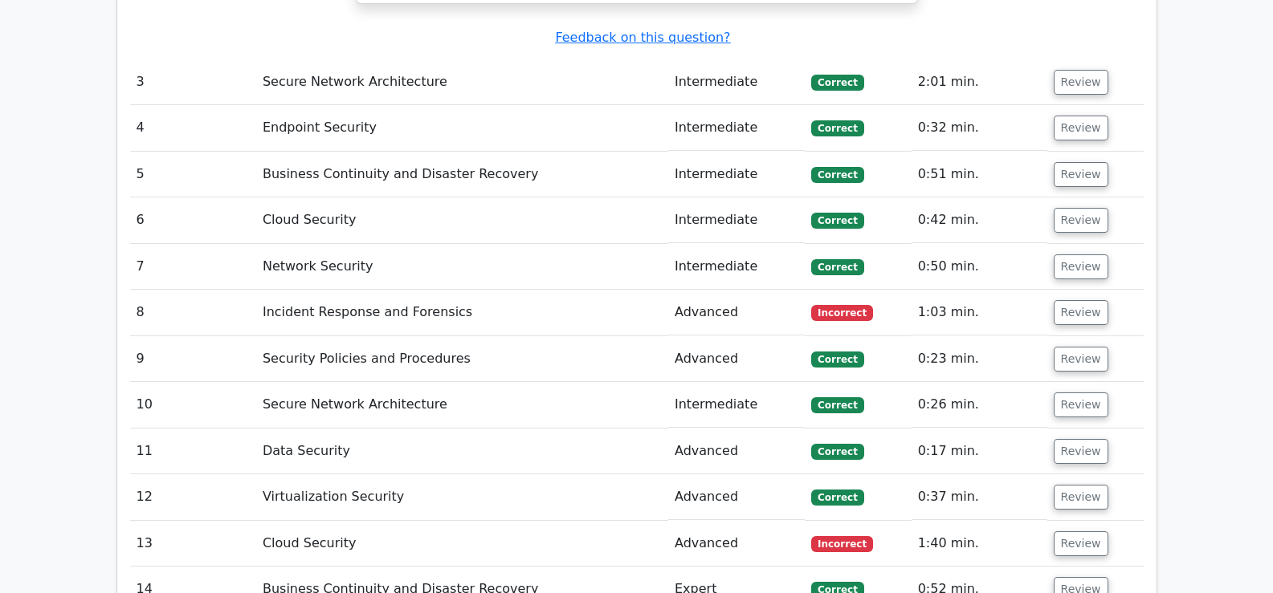
scroll to position [2922, 0]
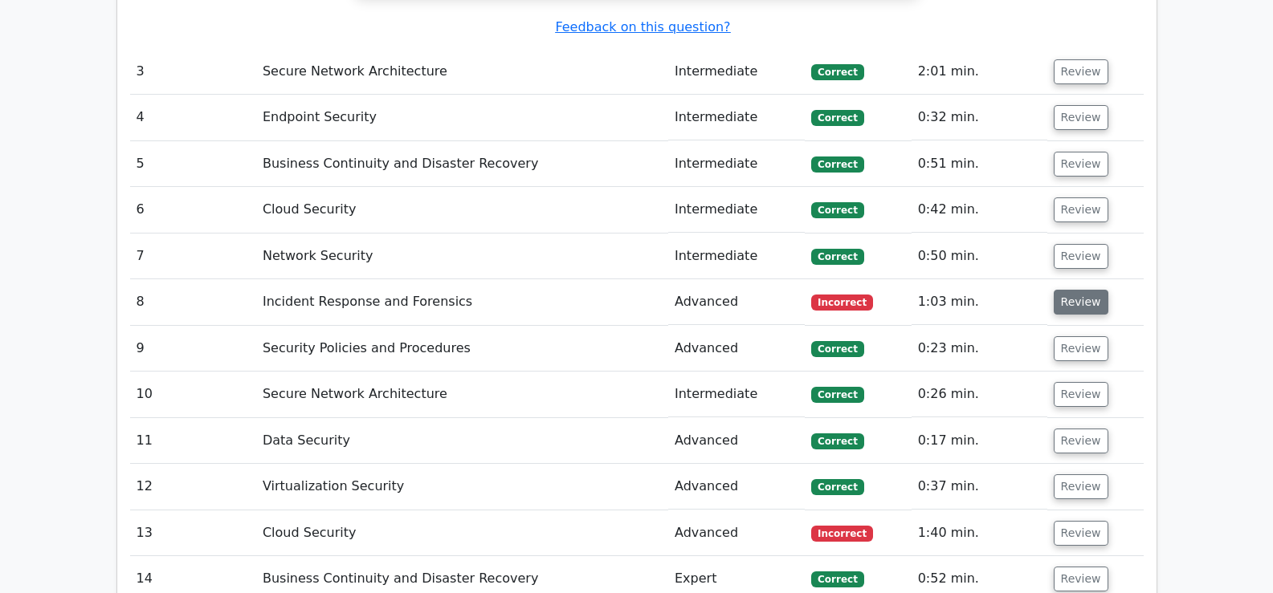
click at [1082, 290] on button "Review" at bounding box center [1080, 302] width 55 height 25
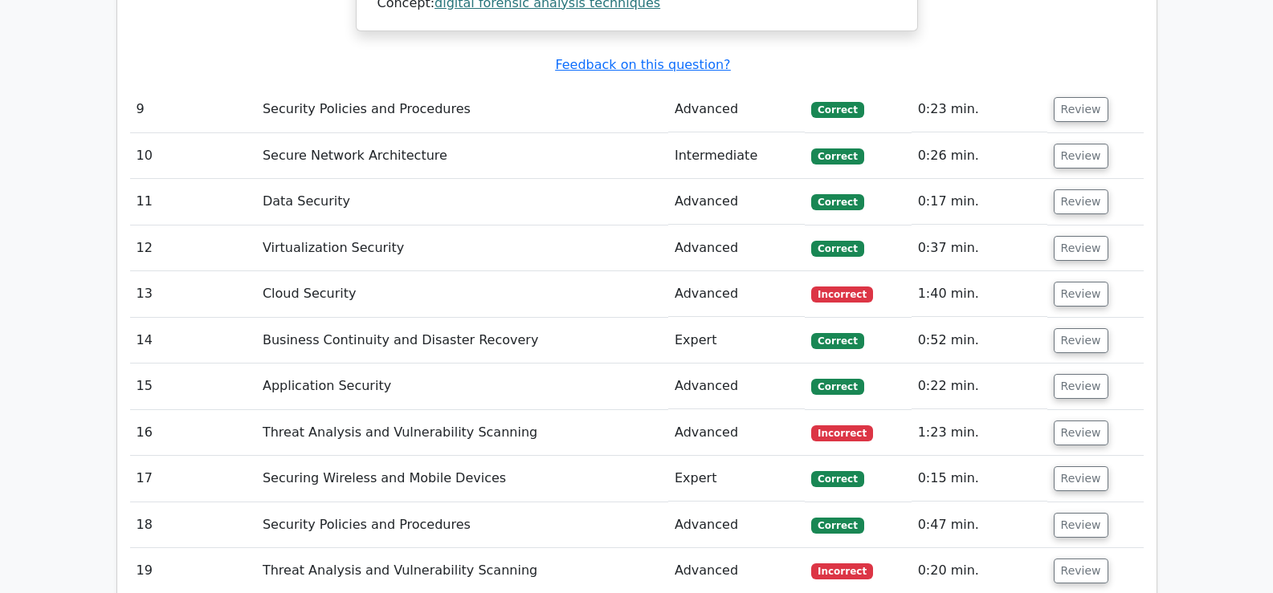
scroll to position [3834, 0]
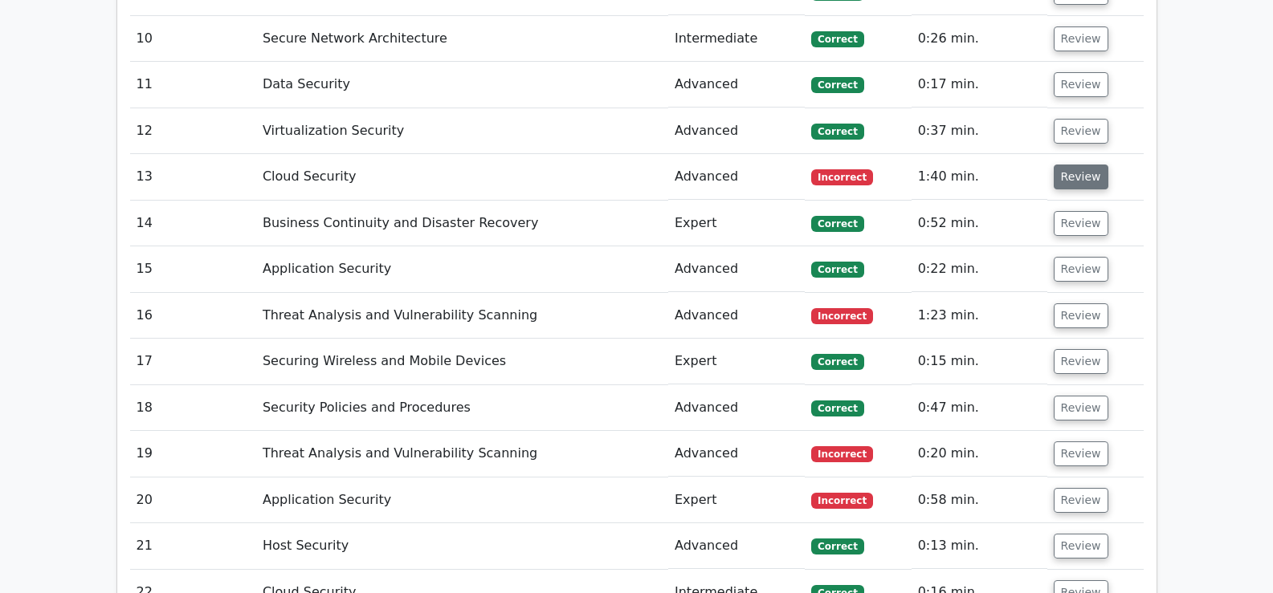
click at [1059, 165] on button "Review" at bounding box center [1080, 177] width 55 height 25
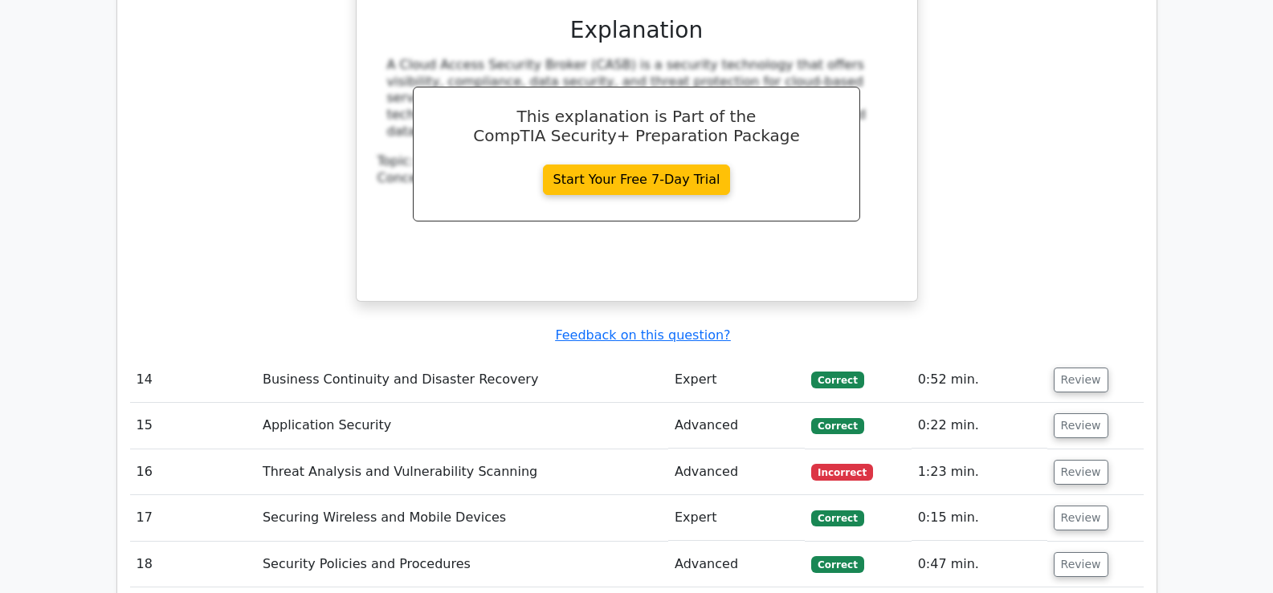
scroll to position [4375, 0]
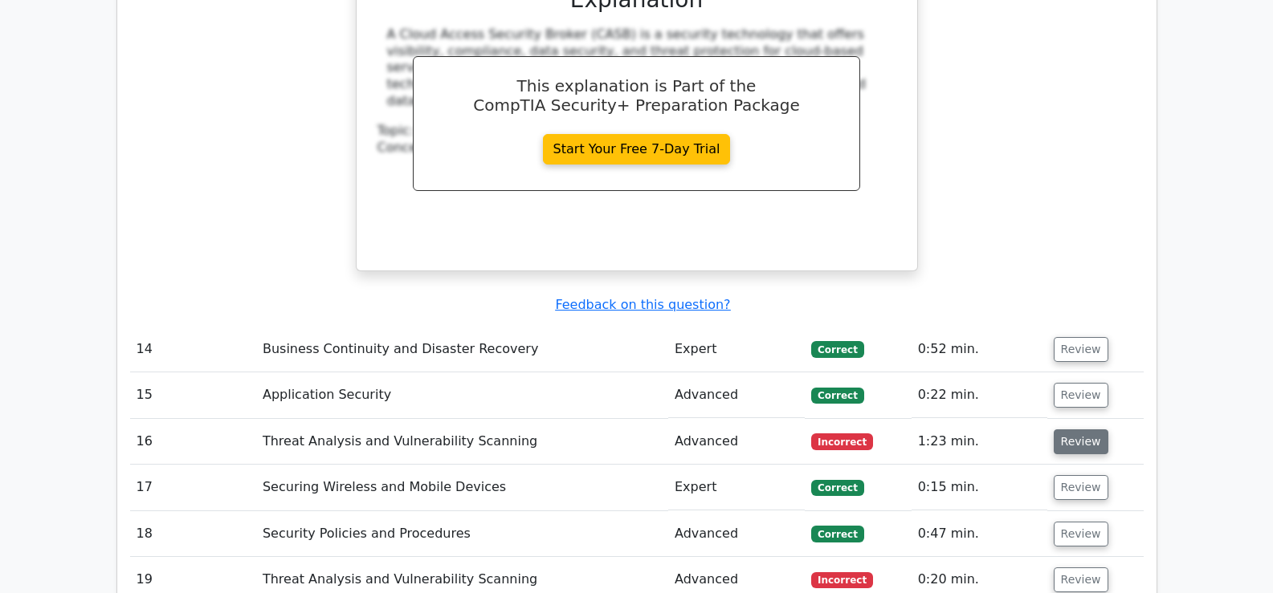
click at [1072, 430] on button "Review" at bounding box center [1080, 442] width 55 height 25
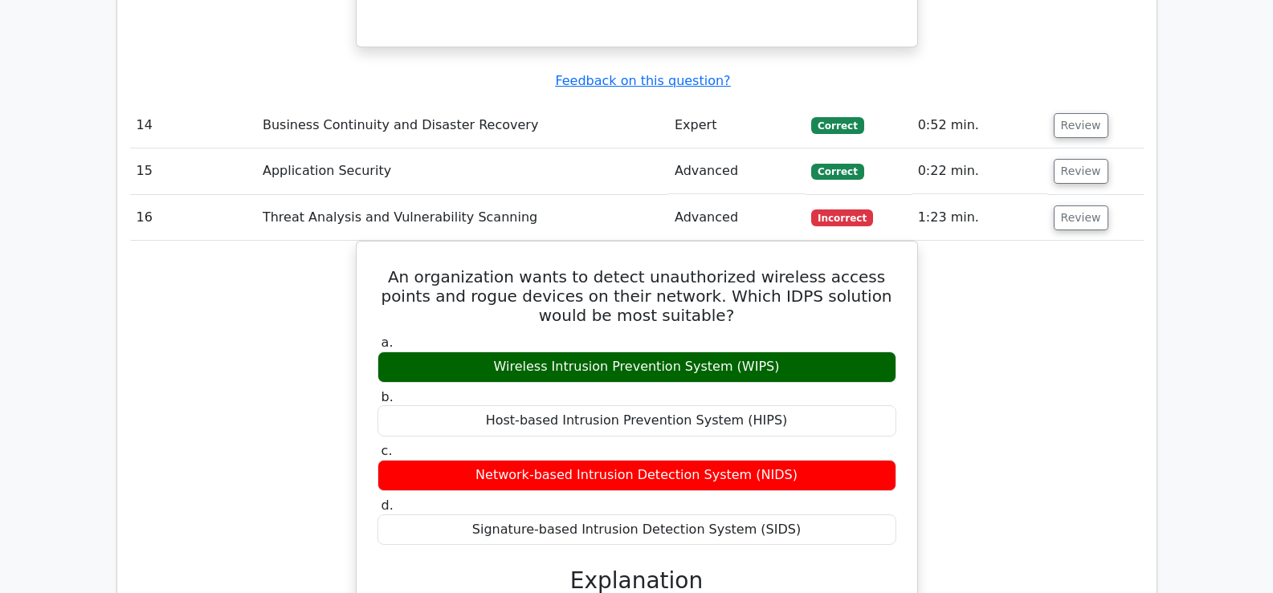
scroll to position [4598, 0]
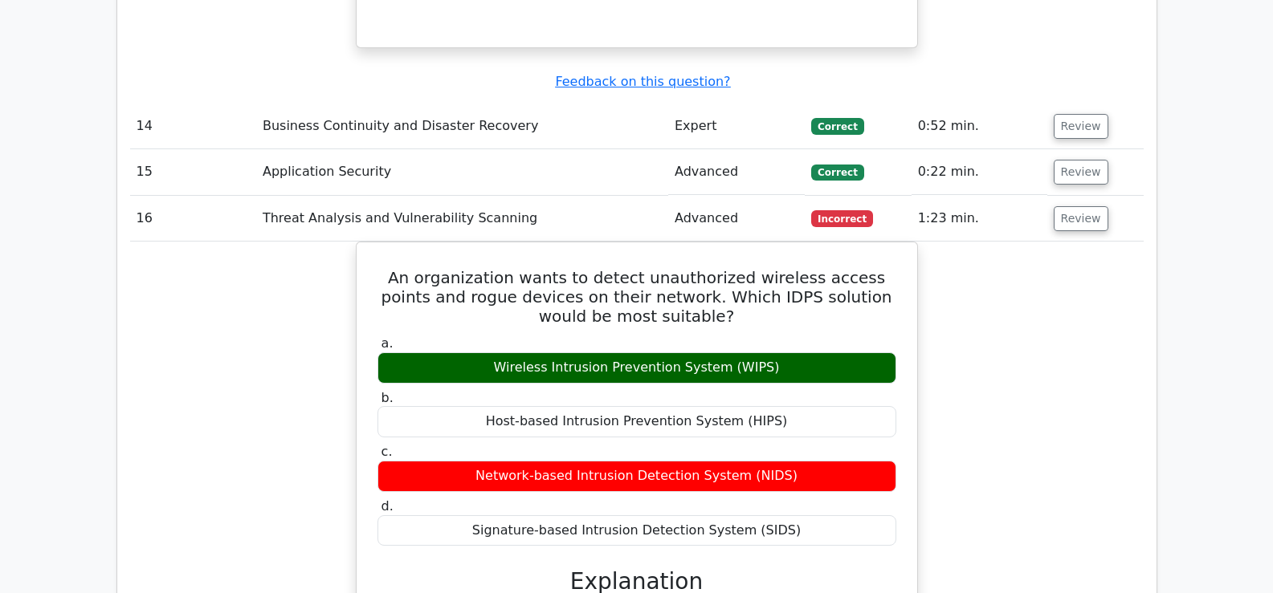
drag, startPoint x: 1280, startPoint y: 438, endPoint x: 967, endPoint y: 505, distance: 320.3
click at [967, 505] on div "An organization wants to detect unauthorized wireless access points and rogue d…" at bounding box center [636, 557] width 1013 height 631
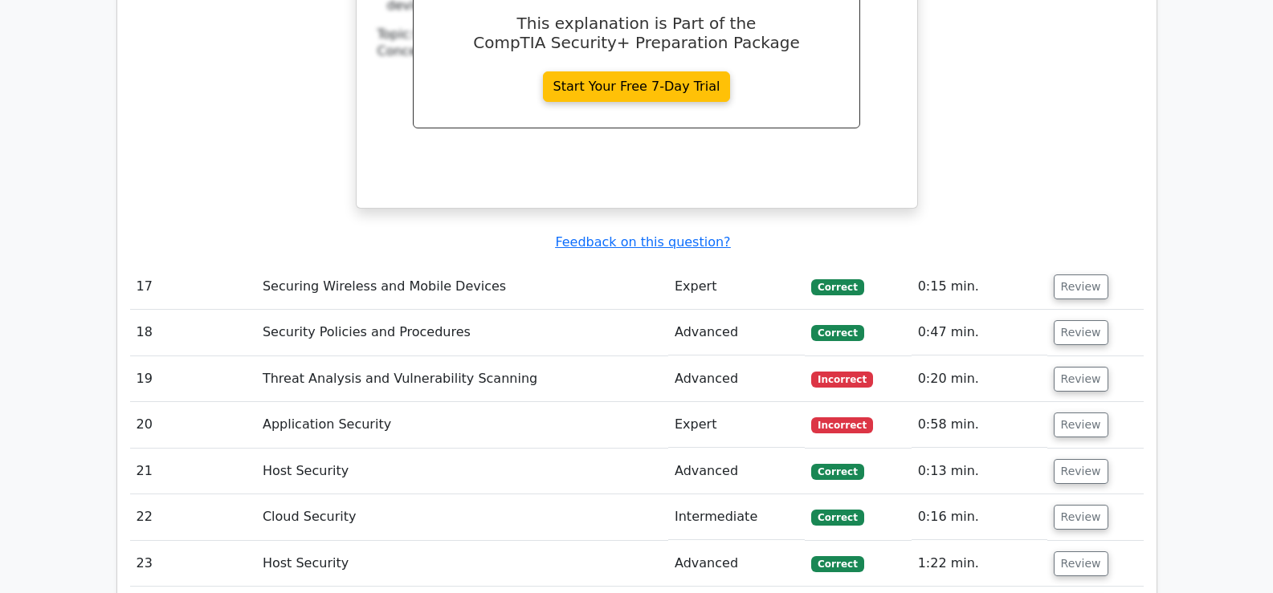
scroll to position [5334, 0]
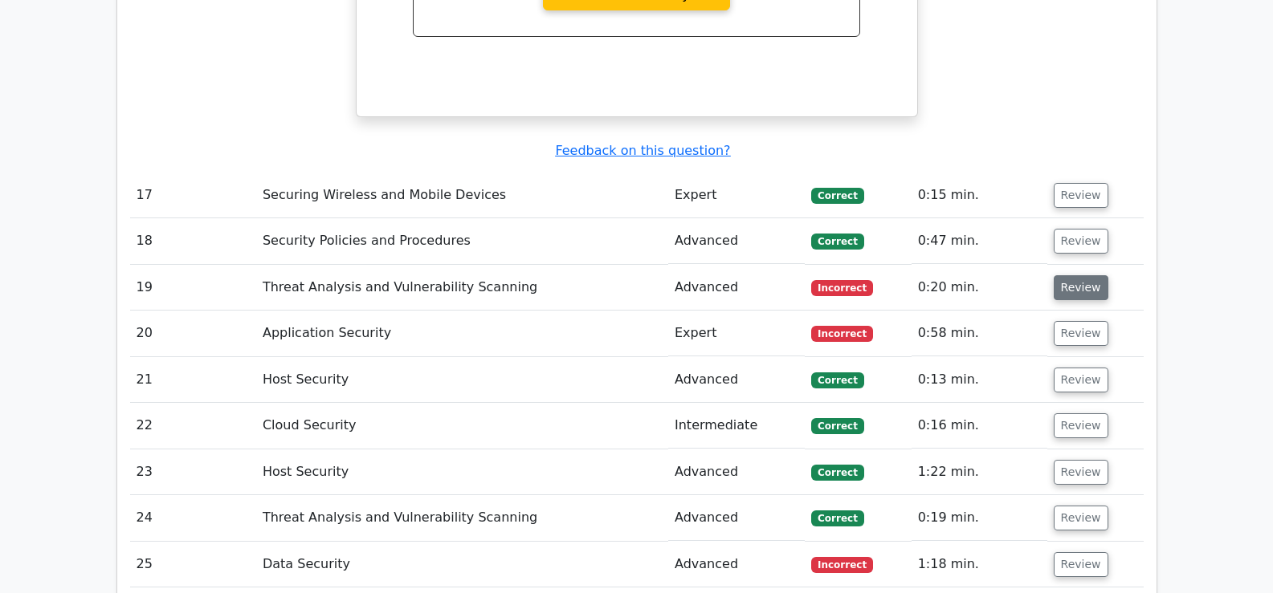
click at [1066, 275] on button "Review" at bounding box center [1080, 287] width 55 height 25
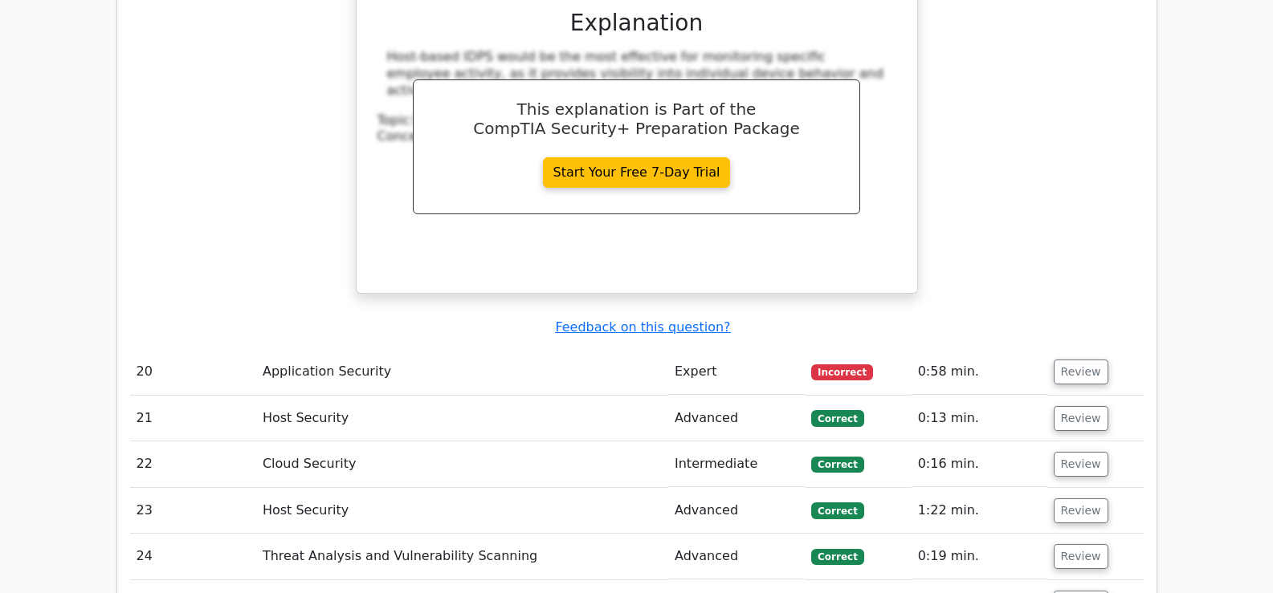
scroll to position [5977, 0]
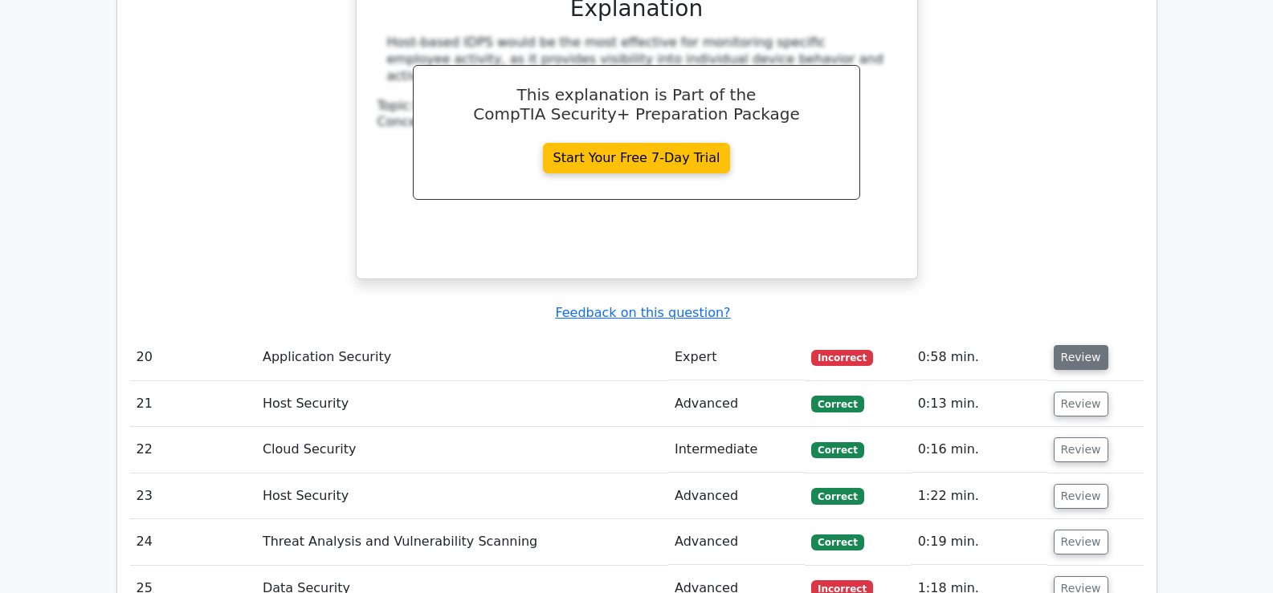
click at [1065, 345] on button "Review" at bounding box center [1080, 357] width 55 height 25
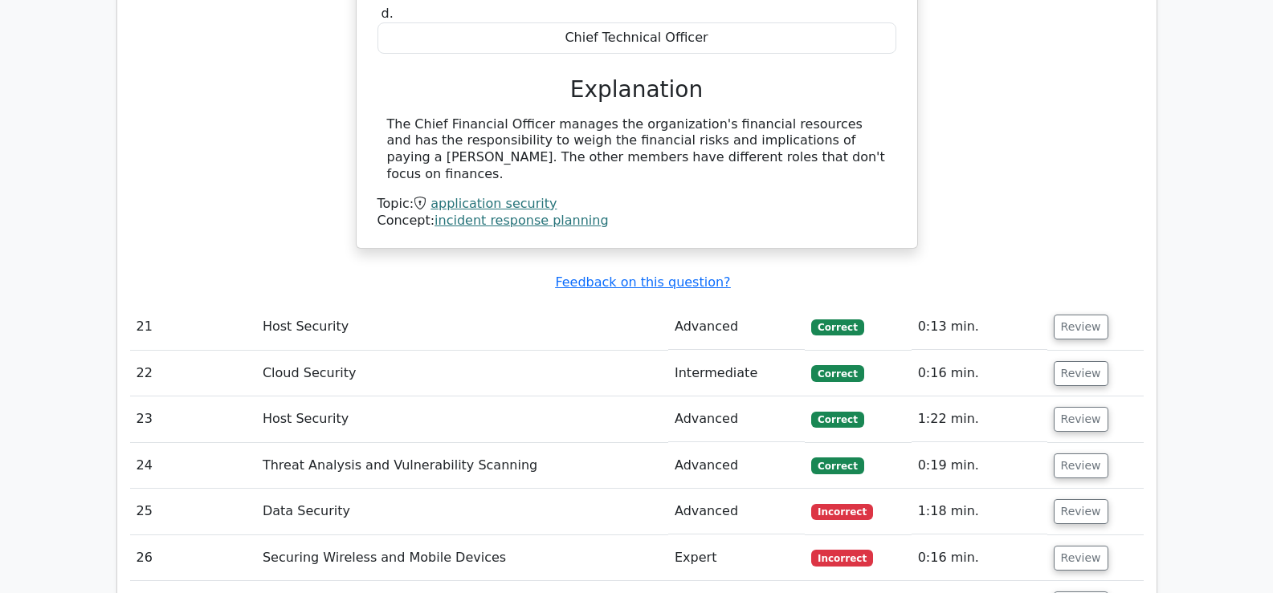
scroll to position [6849, 0]
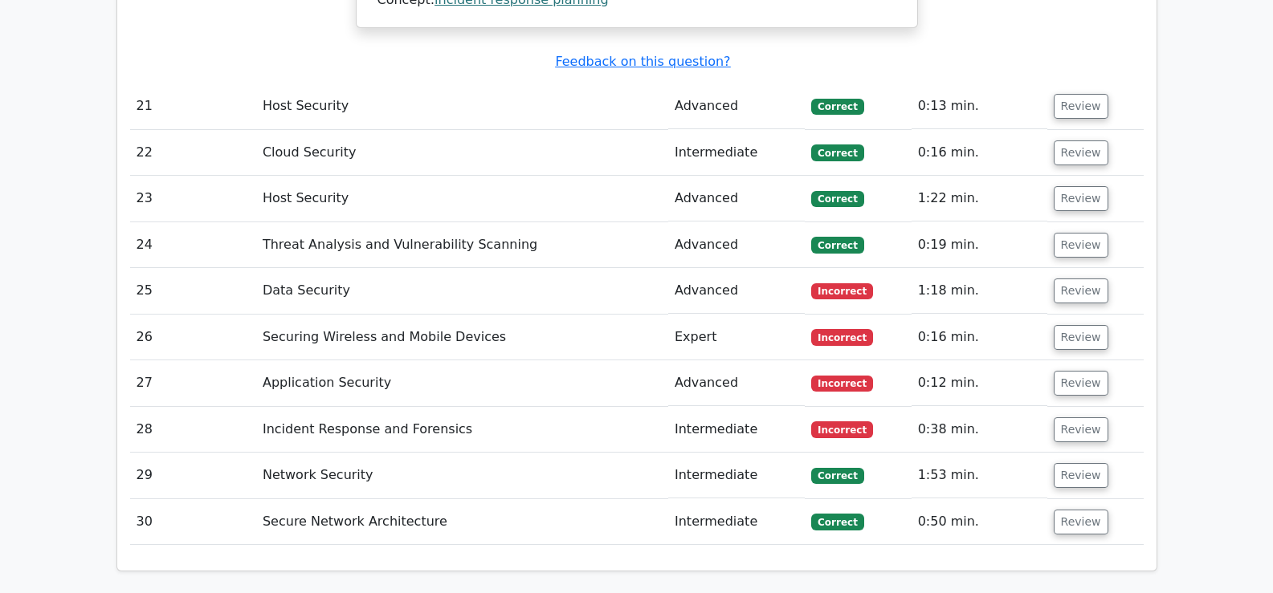
click at [1060, 268] on td "Review" at bounding box center [1095, 291] width 96 height 46
click at [1073, 279] on button "Review" at bounding box center [1080, 291] width 55 height 25
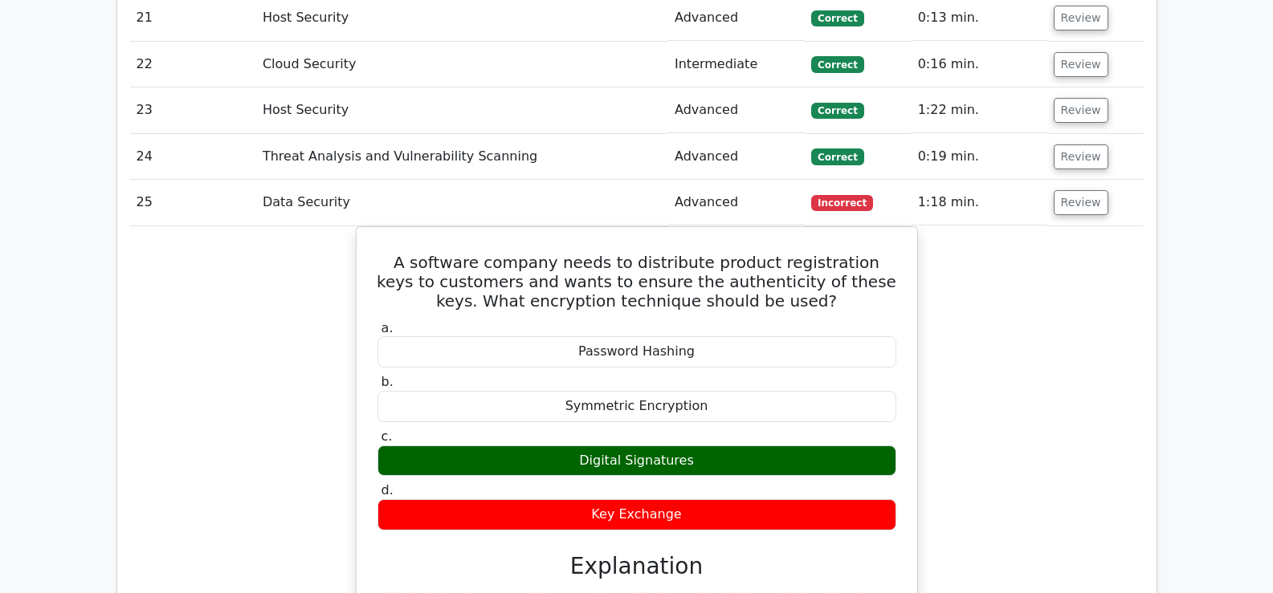
scroll to position [7540, 0]
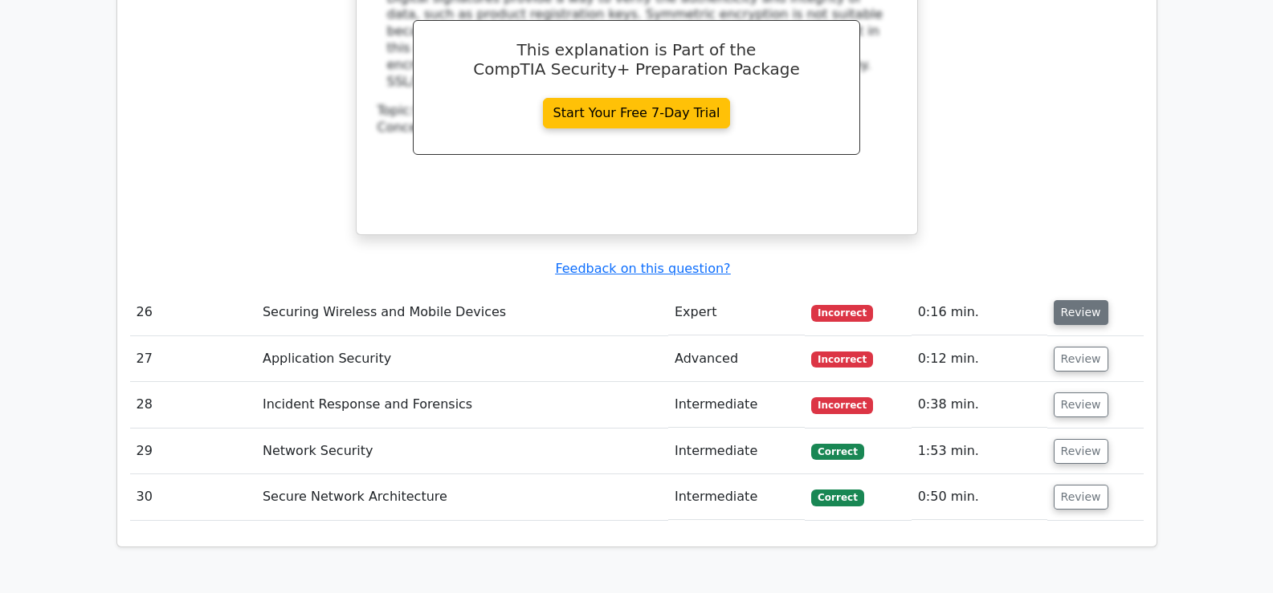
click at [1075, 300] on button "Review" at bounding box center [1080, 312] width 55 height 25
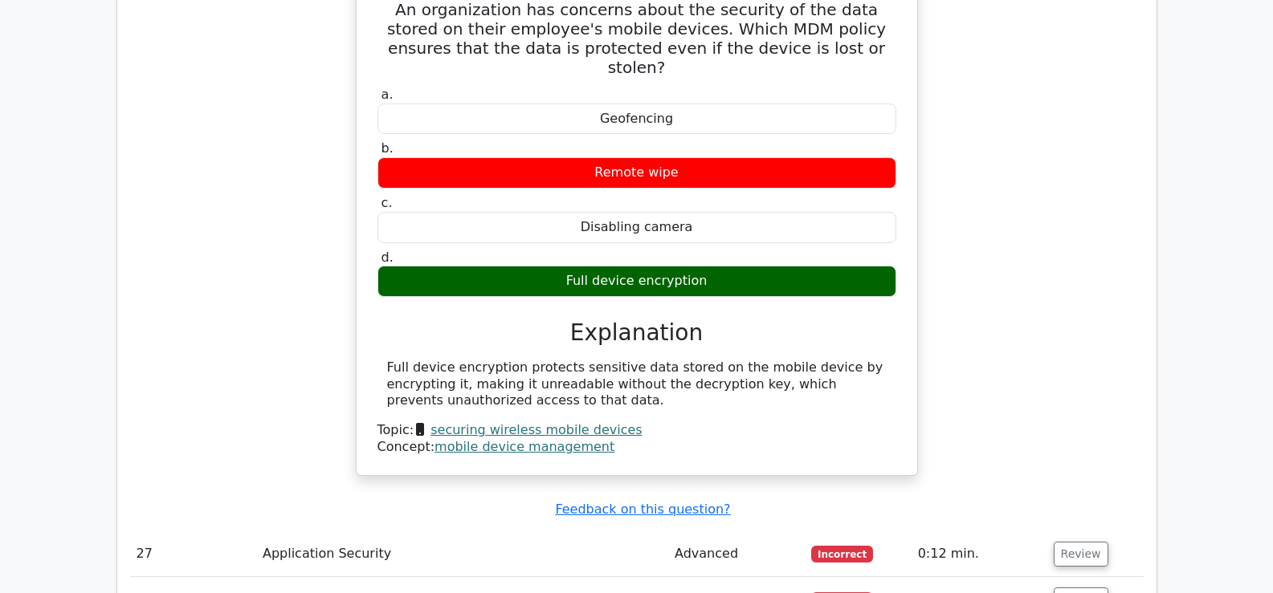
scroll to position [8012, 0]
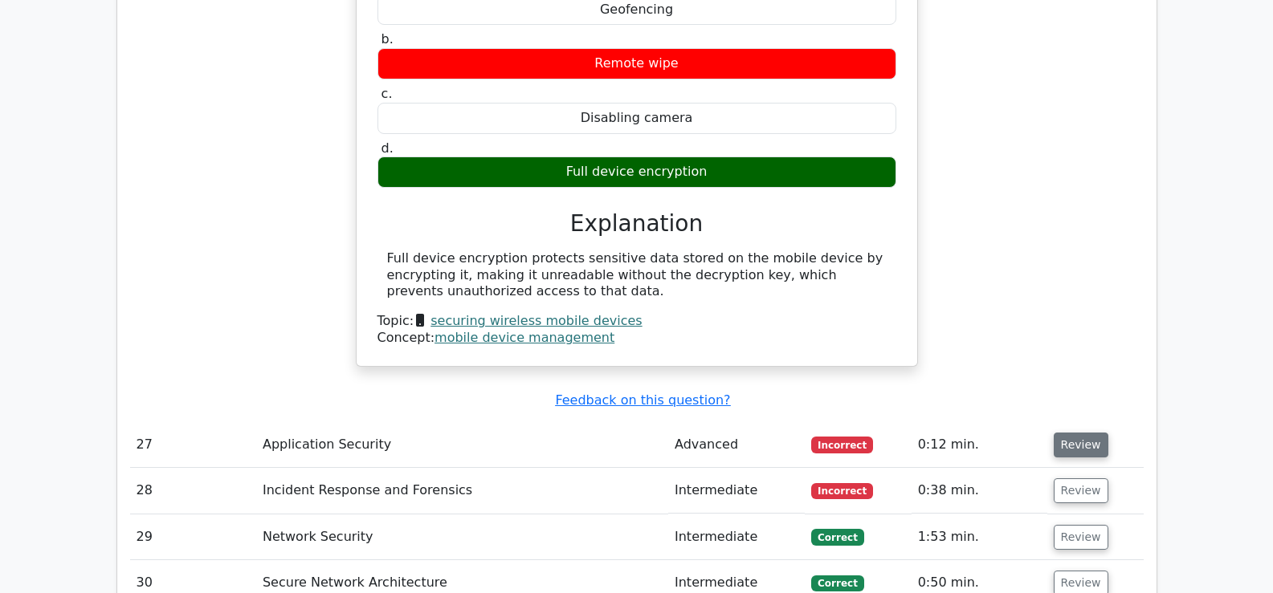
click at [1069, 433] on button "Review" at bounding box center [1080, 445] width 55 height 25
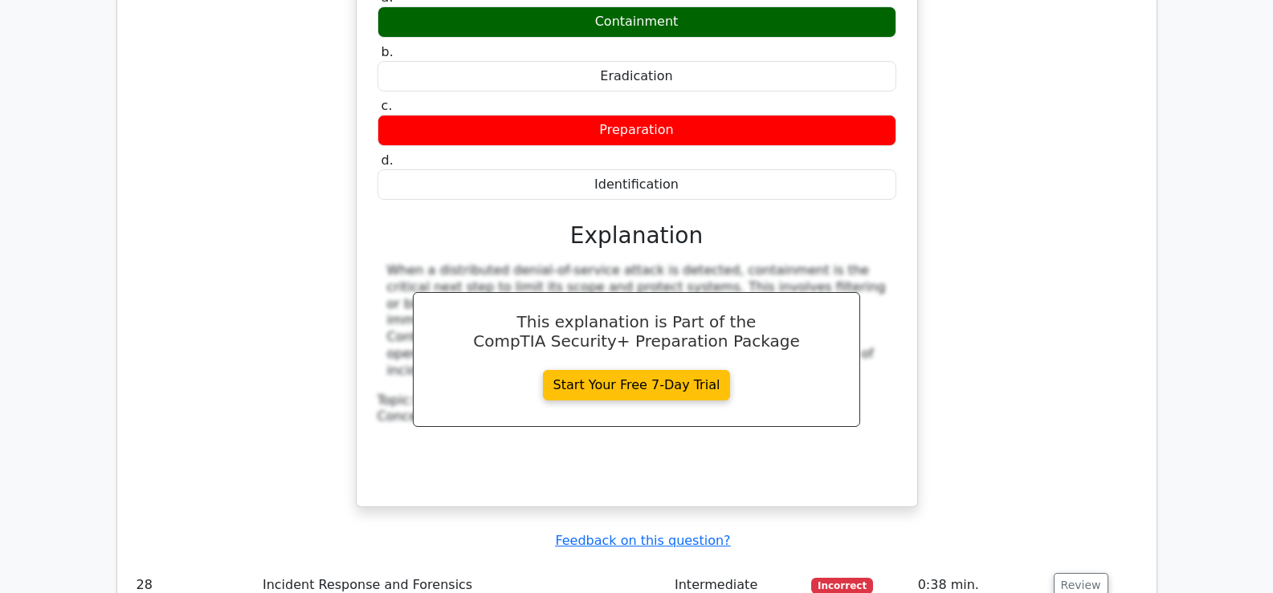
scroll to position [8778, 0]
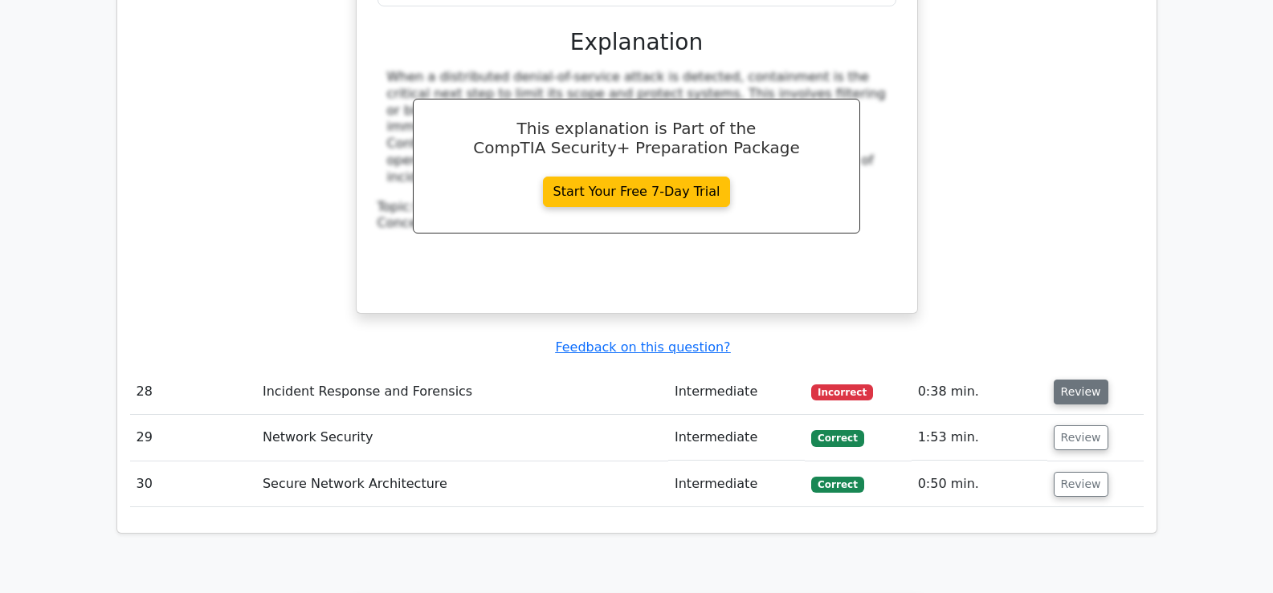
click at [1077, 380] on button "Review" at bounding box center [1080, 392] width 55 height 25
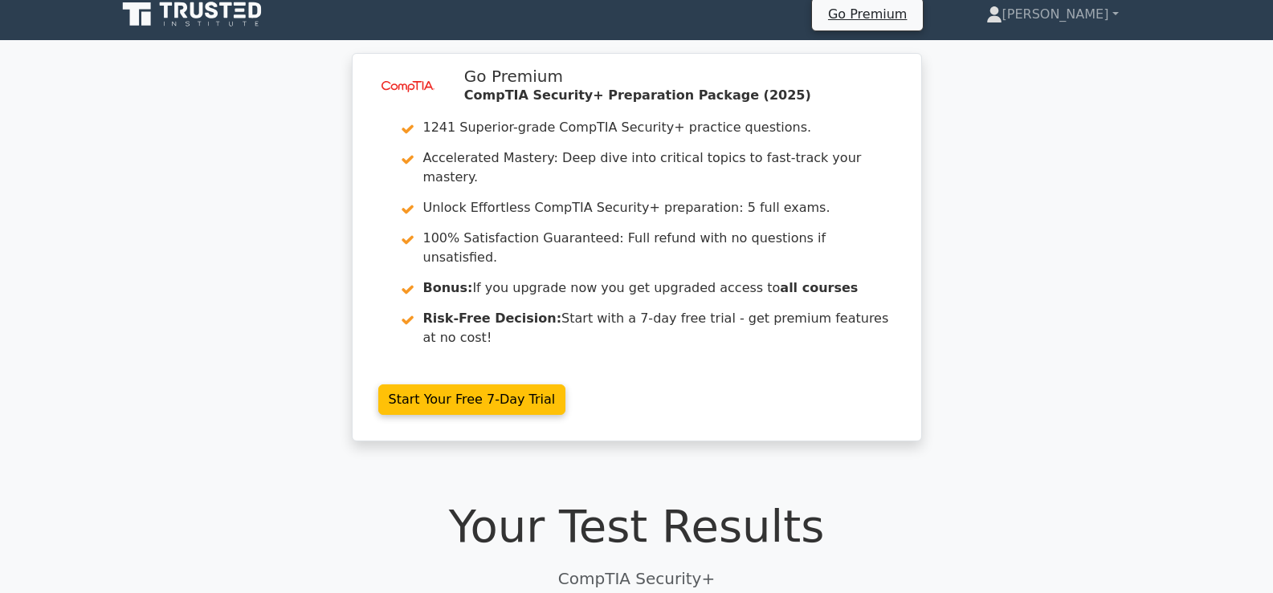
scroll to position [0, 0]
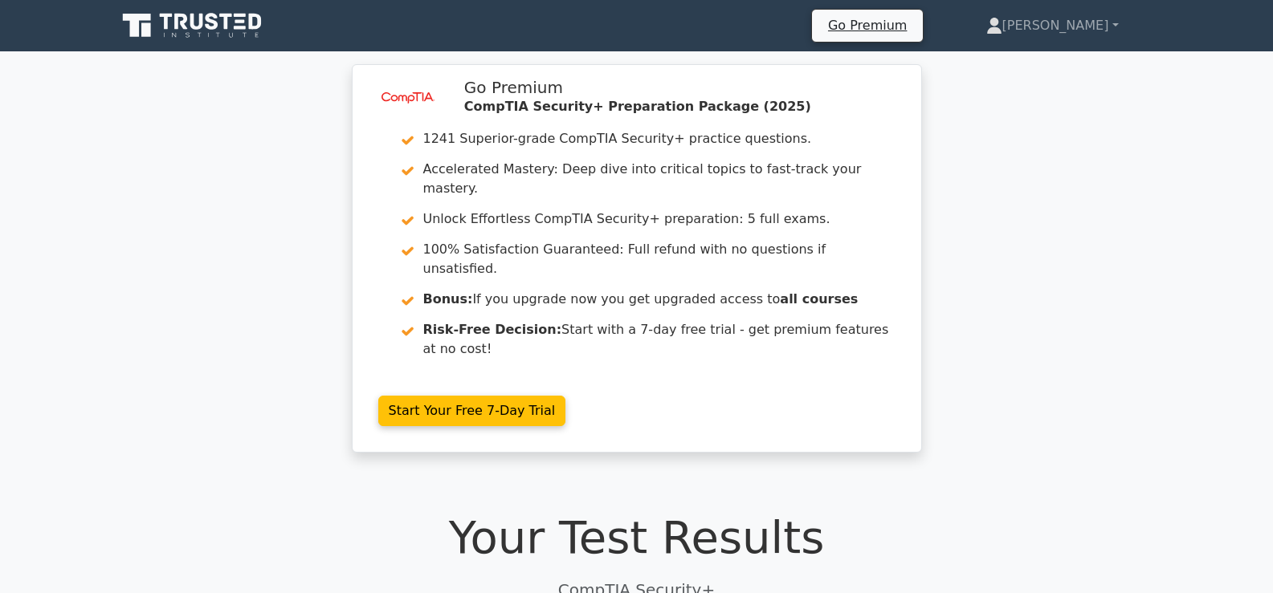
click at [246, 28] on icon at bounding box center [240, 27] width 12 height 3
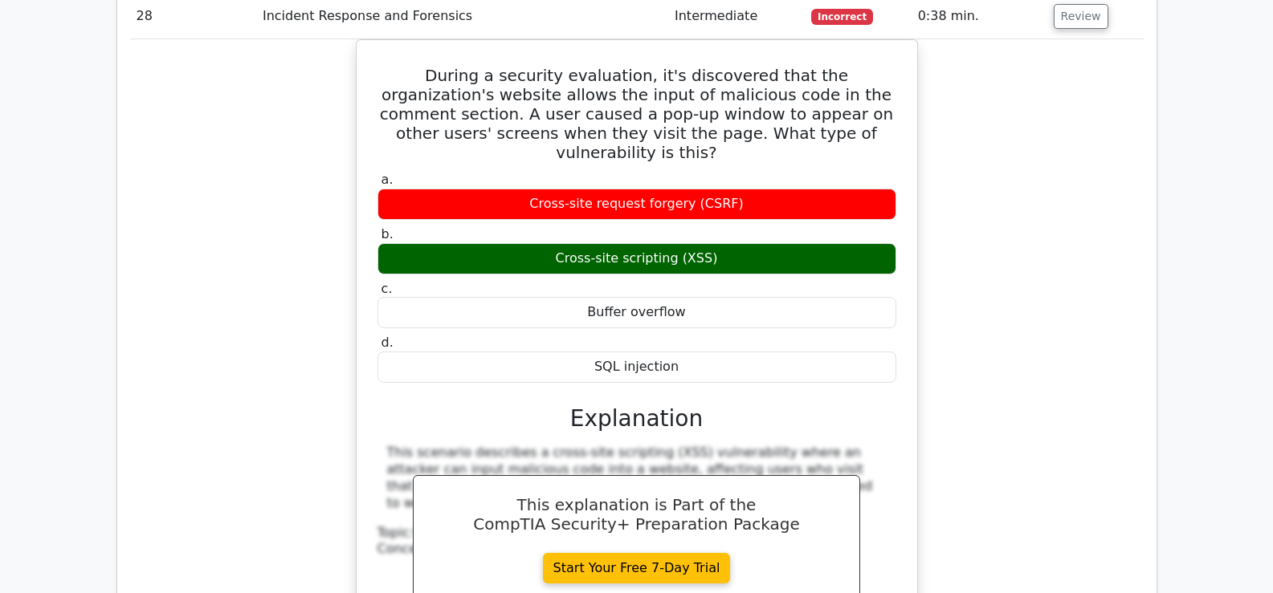
scroll to position [9978, 0]
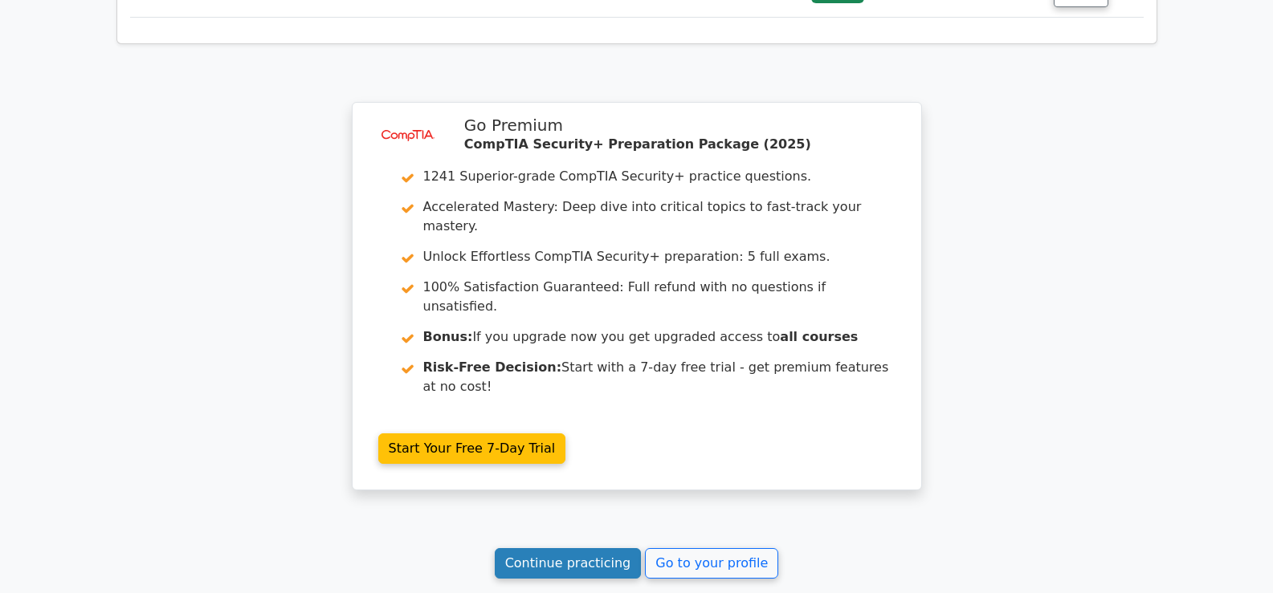
click at [621, 548] on link "Continue practicing" at bounding box center [568, 563] width 147 height 31
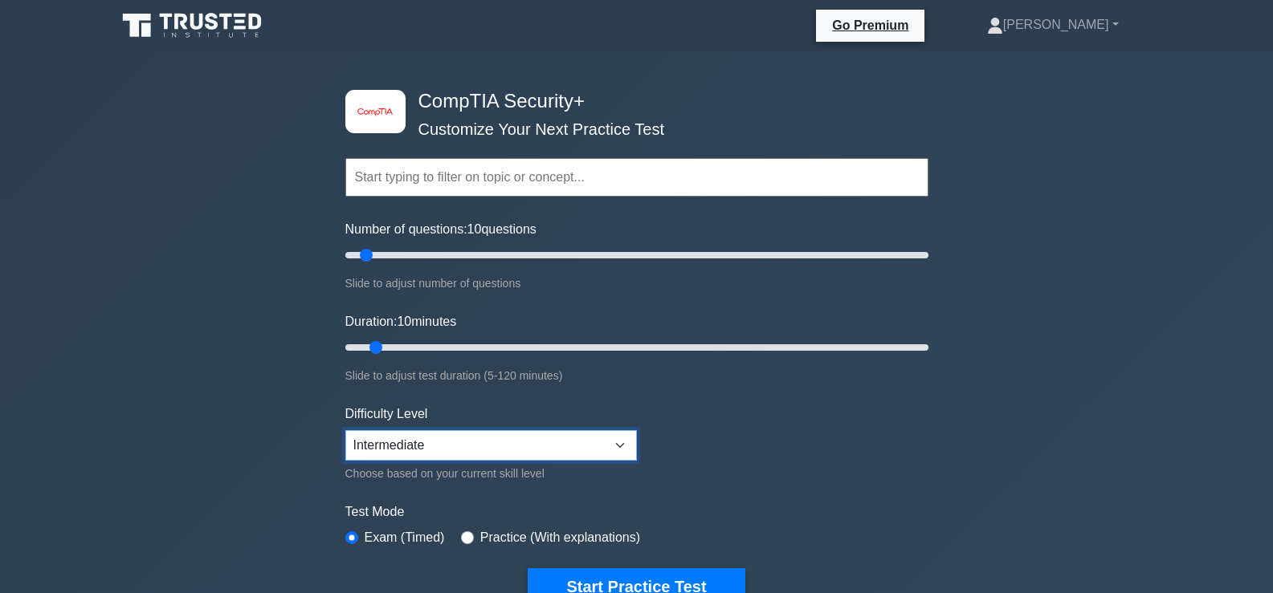
click at [441, 447] on select "Beginner Intermediate Expert" at bounding box center [490, 445] width 291 height 31
select select "expert"
click at [345, 430] on select "Beginner Intermediate Expert" at bounding box center [490, 445] width 291 height 31
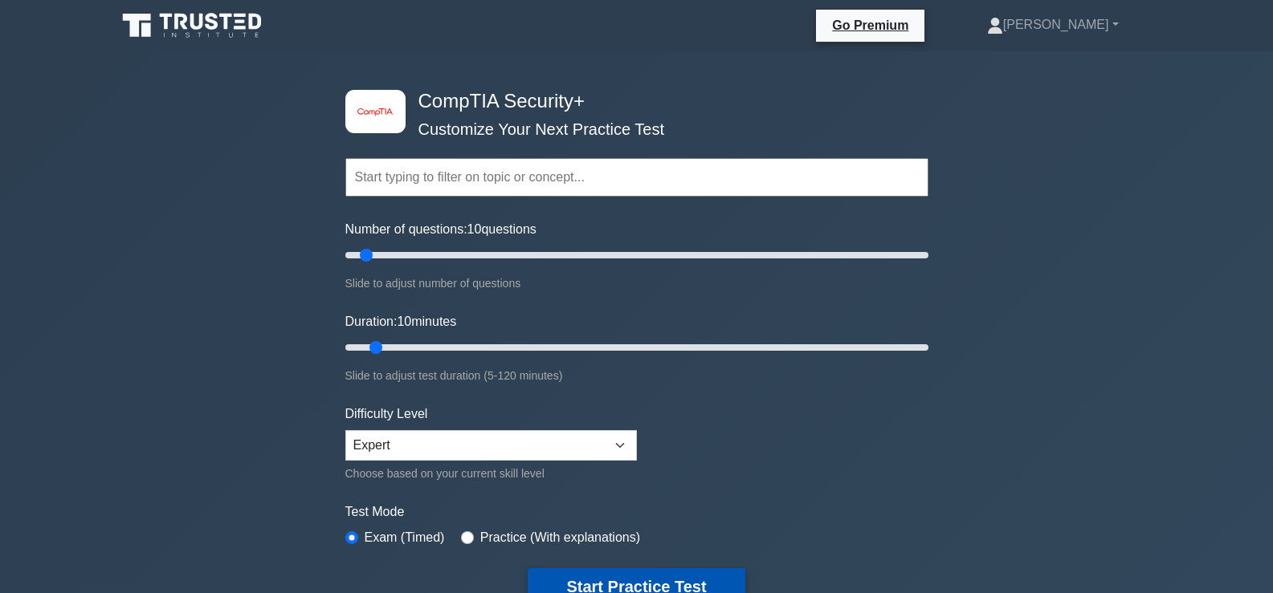
click at [593, 584] on button "Start Practice Test" at bounding box center [635, 586] width 217 height 37
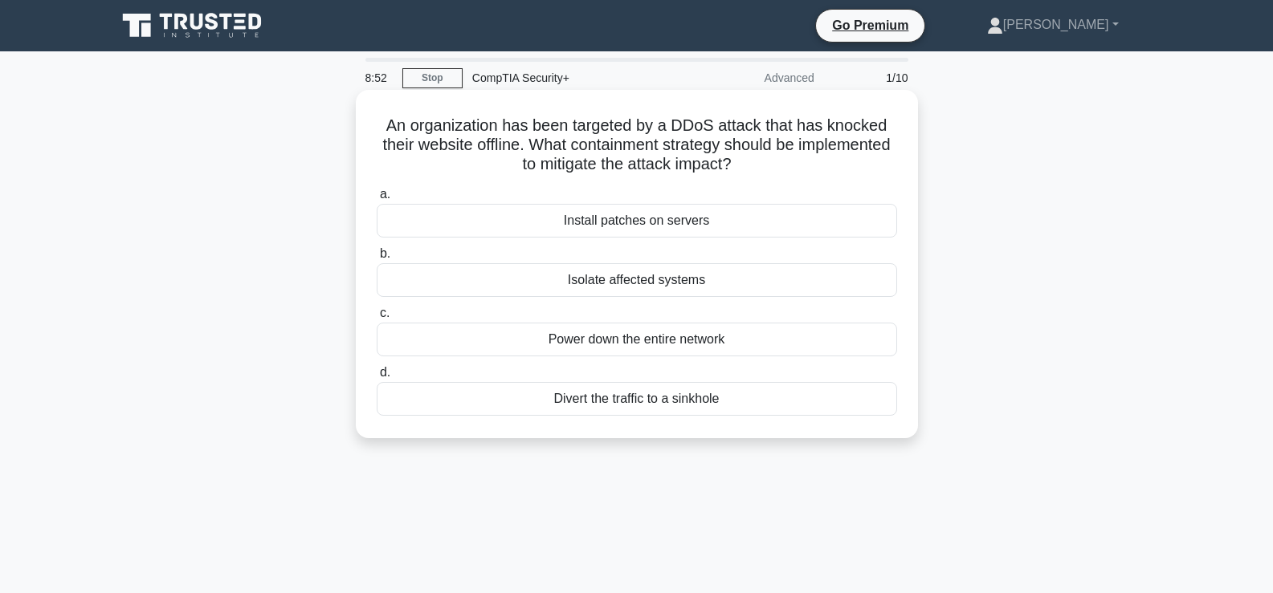
click at [668, 224] on div "Install patches on servers" at bounding box center [637, 221] width 520 height 34
click at [377, 200] on input "a. Install patches on servers" at bounding box center [377, 194] width 0 height 10
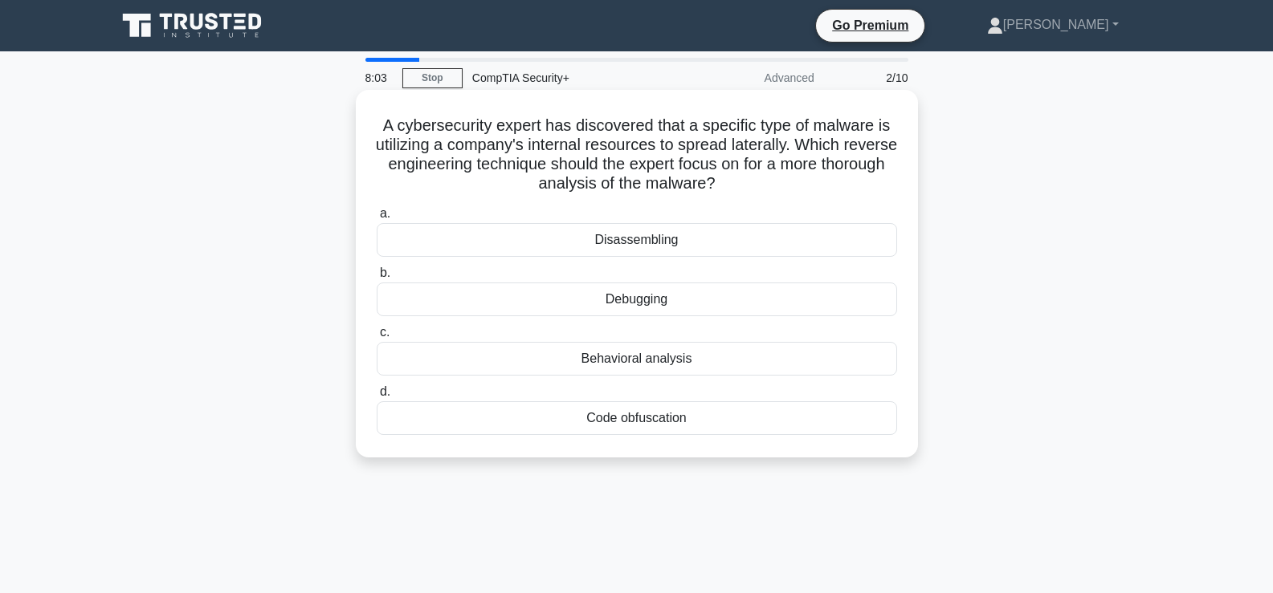
click at [649, 369] on div "Behavioral analysis" at bounding box center [637, 359] width 520 height 34
click at [377, 338] on input "c. Behavioral analysis" at bounding box center [377, 333] width 0 height 10
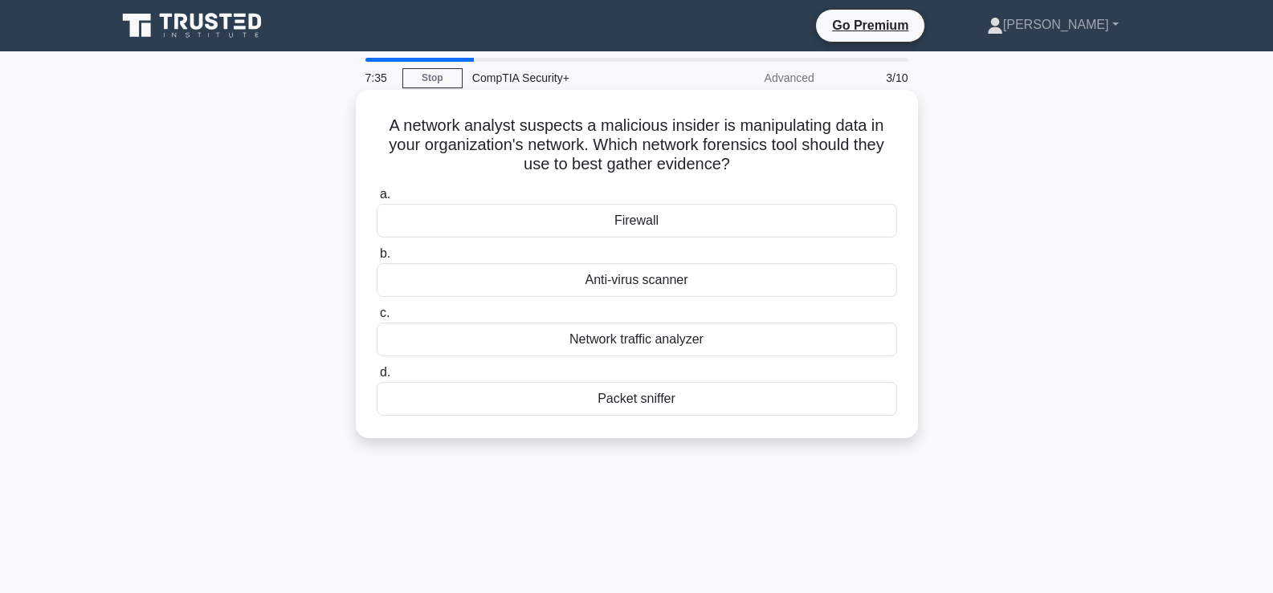
click at [643, 412] on div "Packet sniffer" at bounding box center [637, 399] width 520 height 34
click at [377, 378] on input "d. Packet sniffer" at bounding box center [377, 373] width 0 height 10
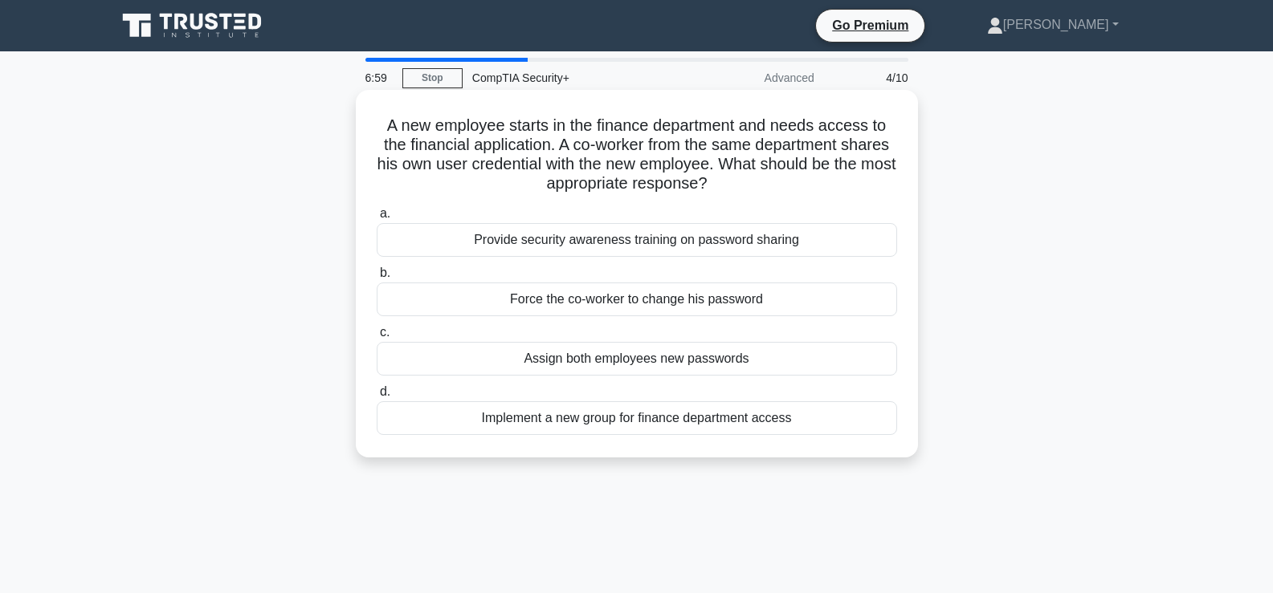
click at [722, 360] on div "Assign both employees new passwords" at bounding box center [637, 359] width 520 height 34
click at [377, 338] on input "c. Assign both employees new passwords" at bounding box center [377, 333] width 0 height 10
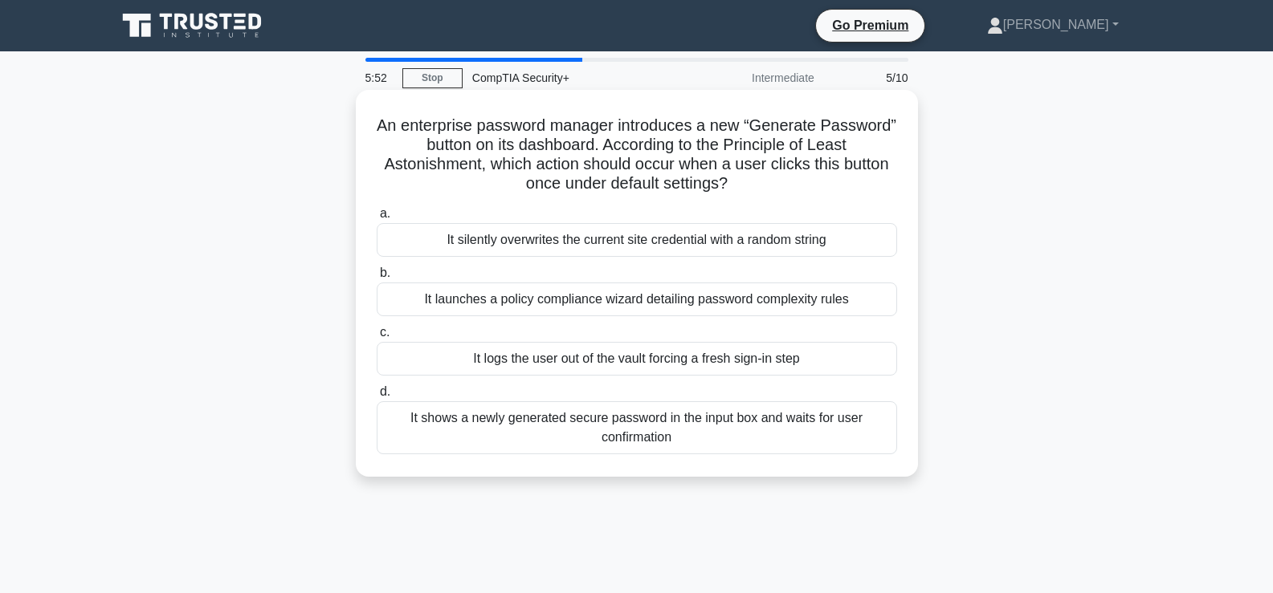
click at [707, 429] on div "It shows a newly generated secure password in the input box and waits for user …" at bounding box center [637, 427] width 520 height 53
click at [377, 397] on input "d. It shows a newly generated secure password in the input box and waits for us…" at bounding box center [377, 392] width 0 height 10
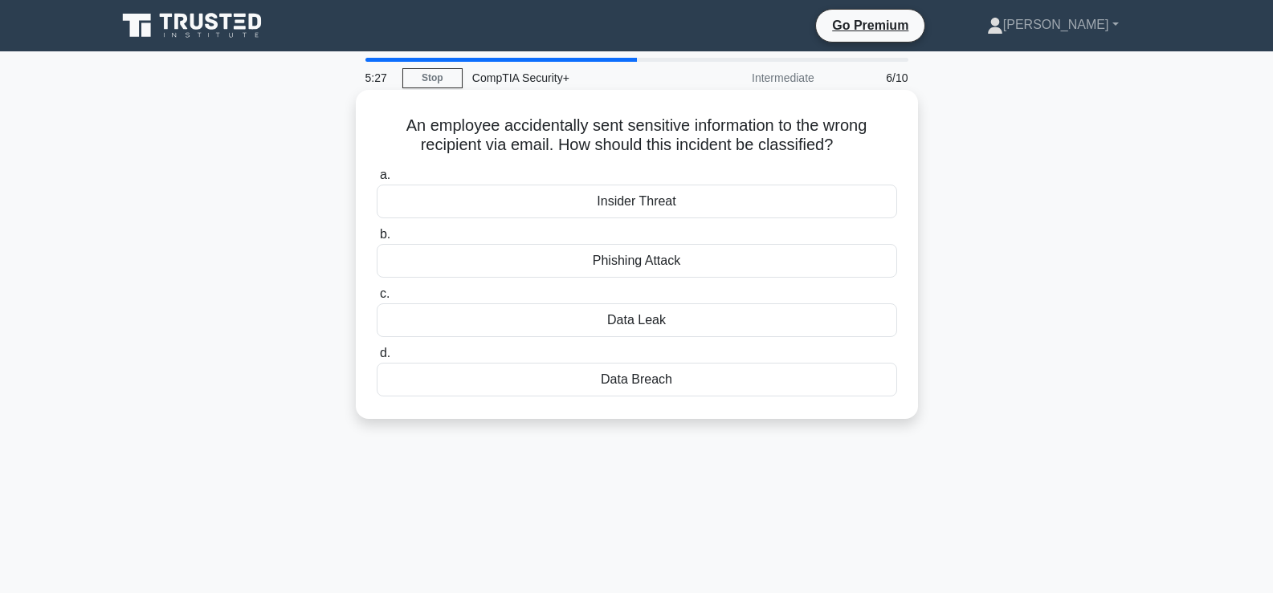
click at [658, 323] on div "Data Leak" at bounding box center [637, 320] width 520 height 34
click at [377, 299] on input "c. Data Leak" at bounding box center [377, 294] width 0 height 10
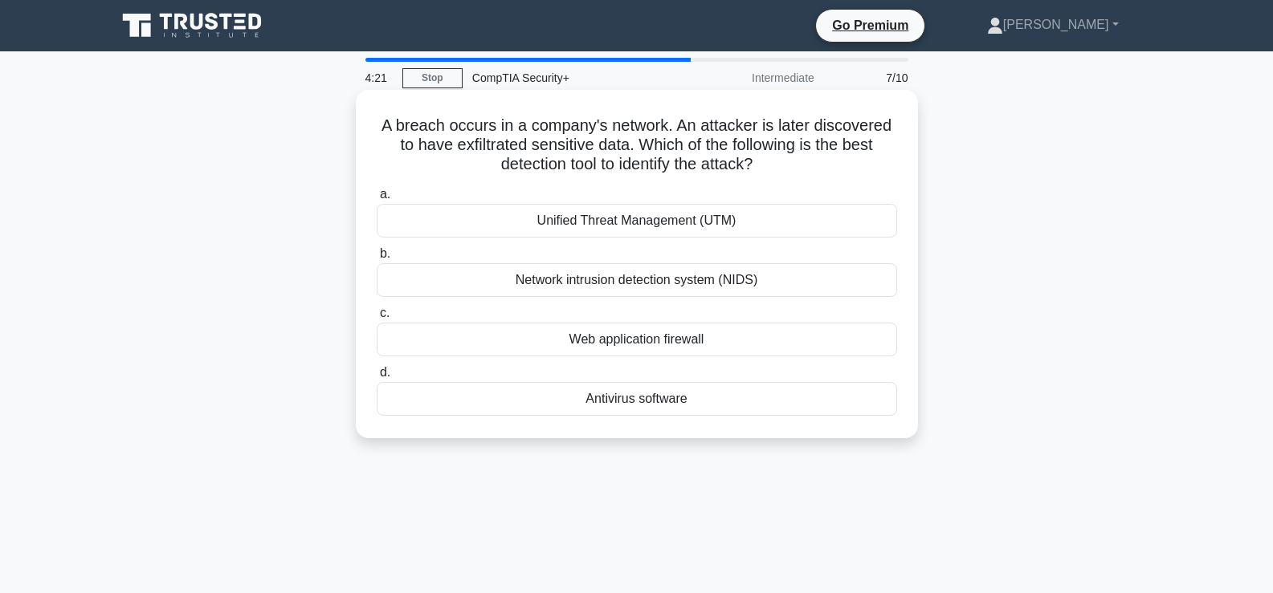
click at [649, 287] on div "Network intrusion detection system (NIDS)" at bounding box center [637, 280] width 520 height 34
click at [377, 259] on input "b. Network intrusion detection system (NIDS)" at bounding box center [377, 254] width 0 height 10
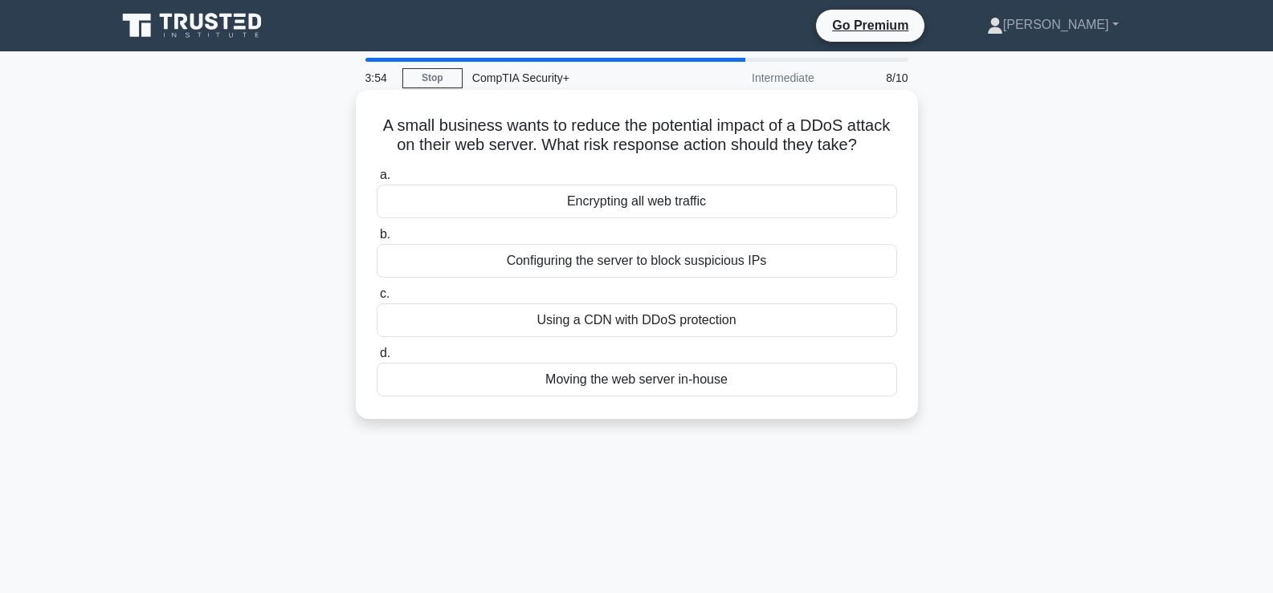
click at [645, 318] on div "Using a CDN with DDoS protection" at bounding box center [637, 320] width 520 height 34
click at [377, 299] on input "c. Using a CDN with DDoS protection" at bounding box center [377, 294] width 0 height 10
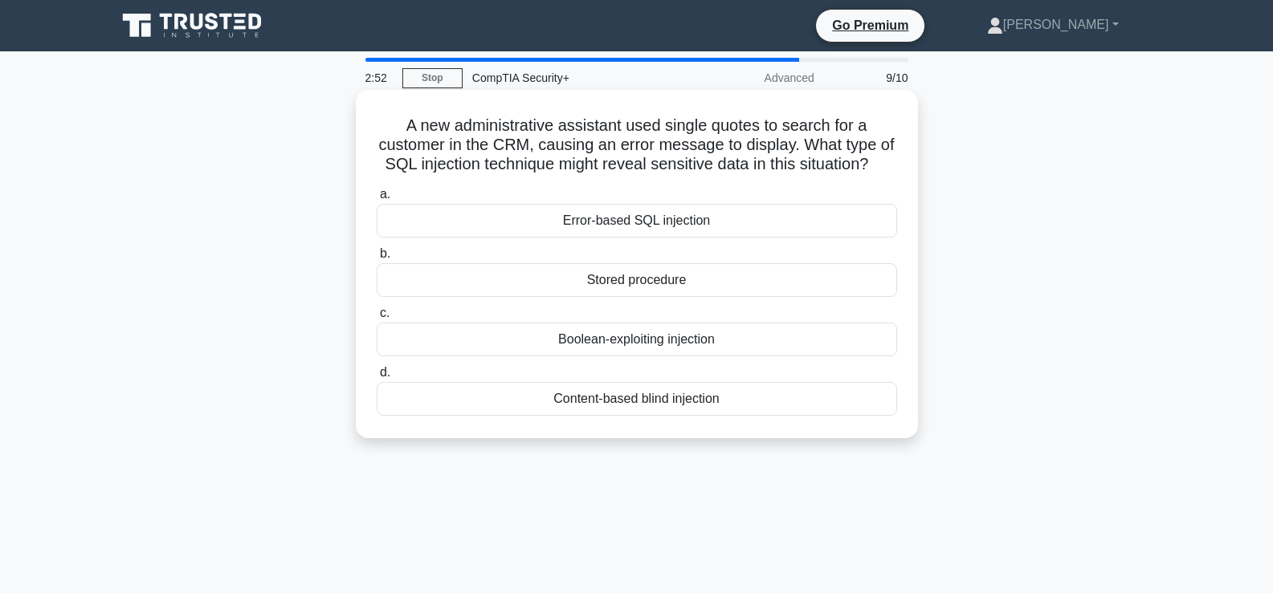
click at [630, 238] on div "Error-based SQL injection" at bounding box center [637, 221] width 520 height 34
click at [377, 200] on input "a. Error-based SQL injection" at bounding box center [377, 194] width 0 height 10
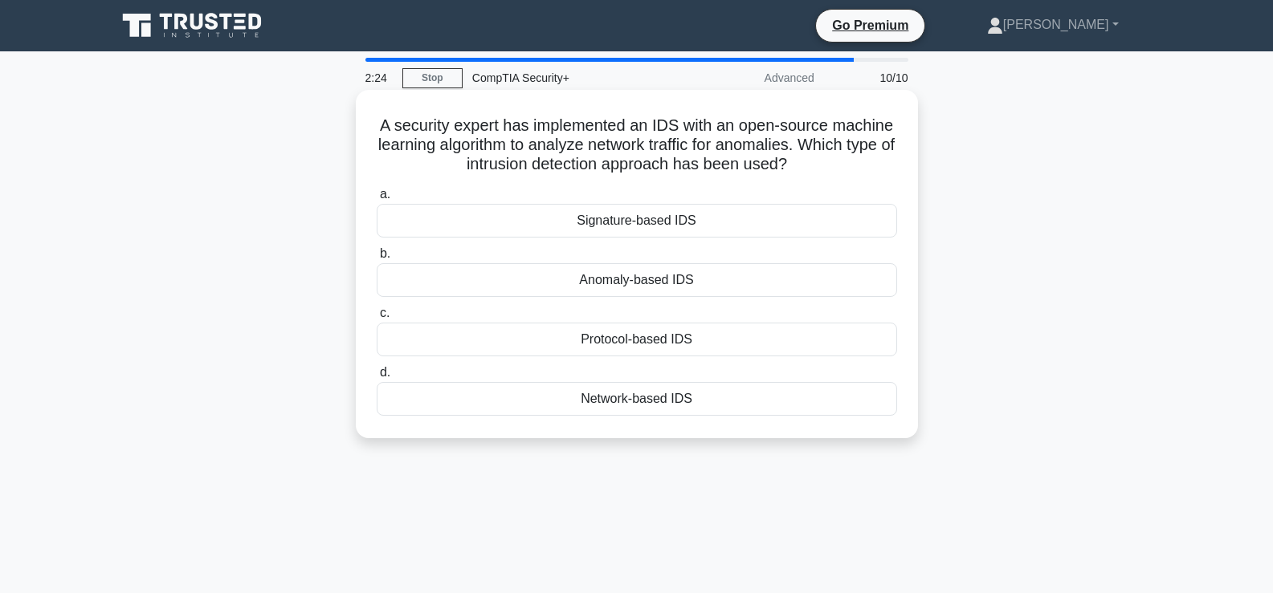
click at [650, 283] on div "Anomaly-based IDS" at bounding box center [637, 280] width 520 height 34
click at [377, 259] on input "b. Anomaly-based IDS" at bounding box center [377, 254] width 0 height 10
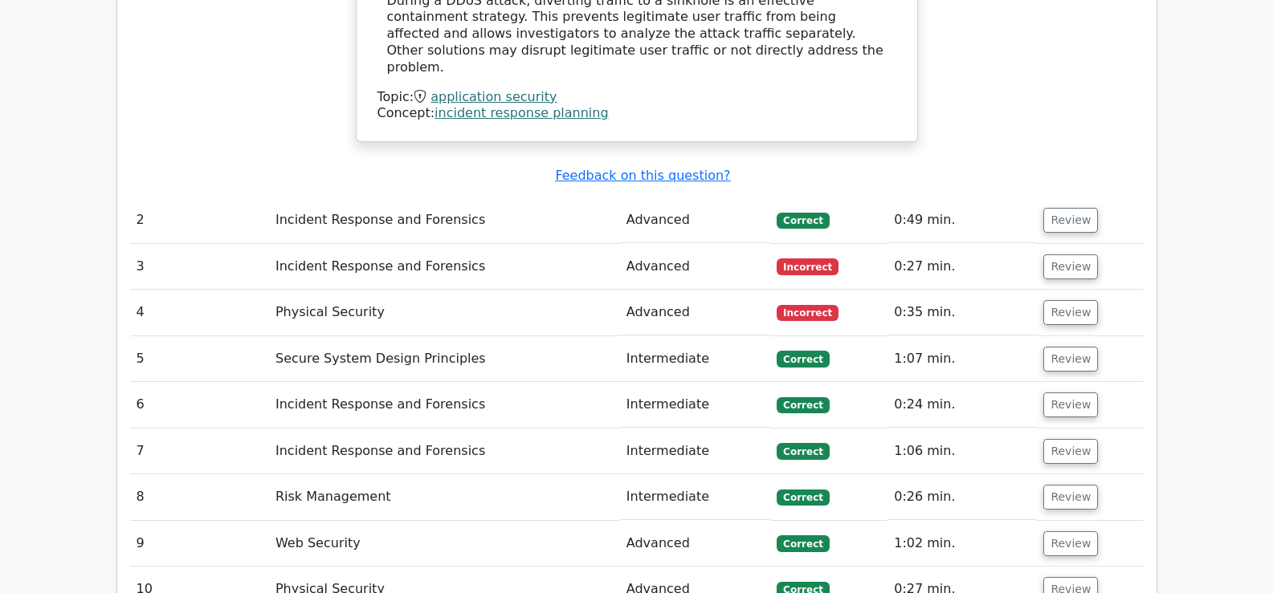
scroll to position [1740, 0]
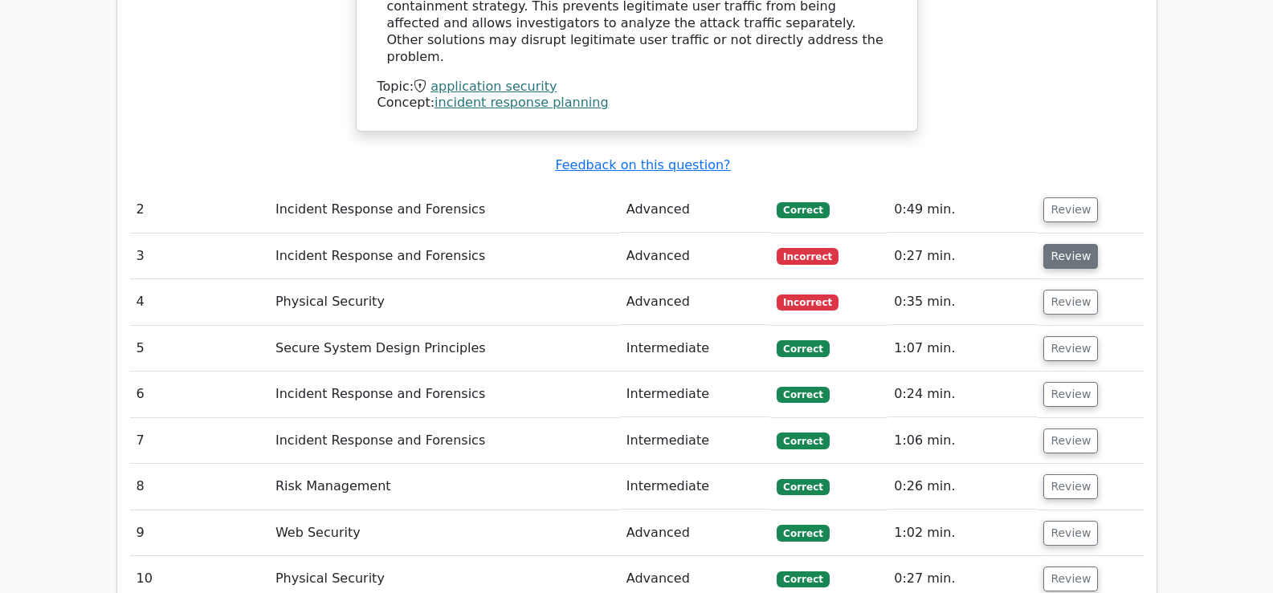
click at [1056, 244] on button "Review" at bounding box center [1070, 256] width 55 height 25
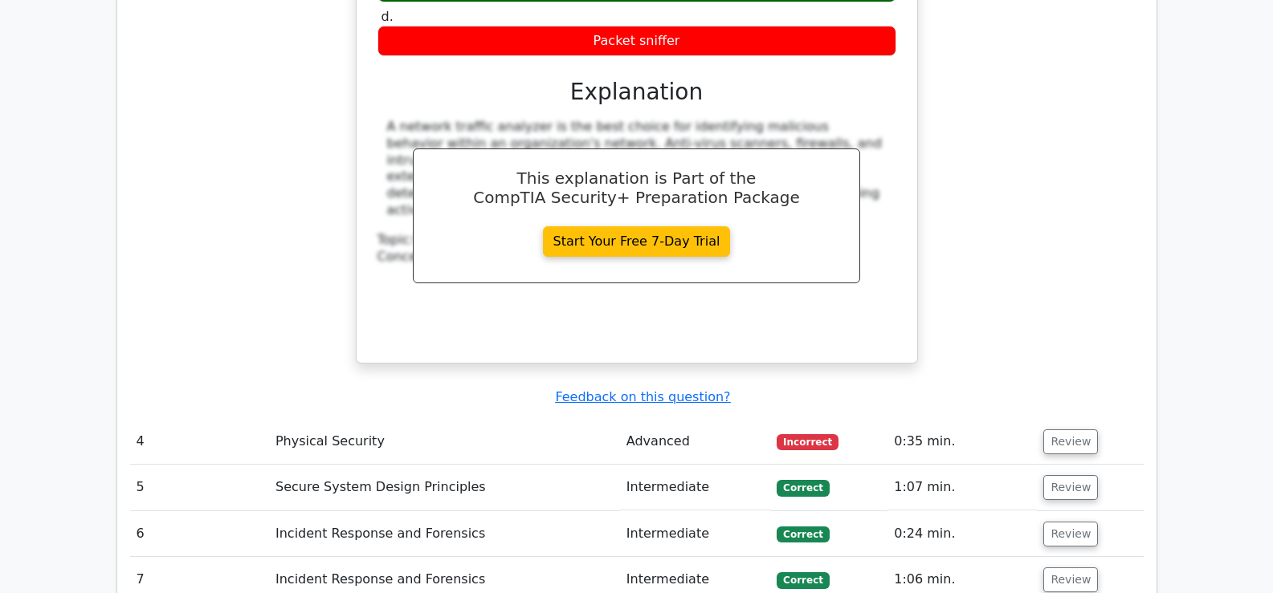
scroll to position [2282, 0]
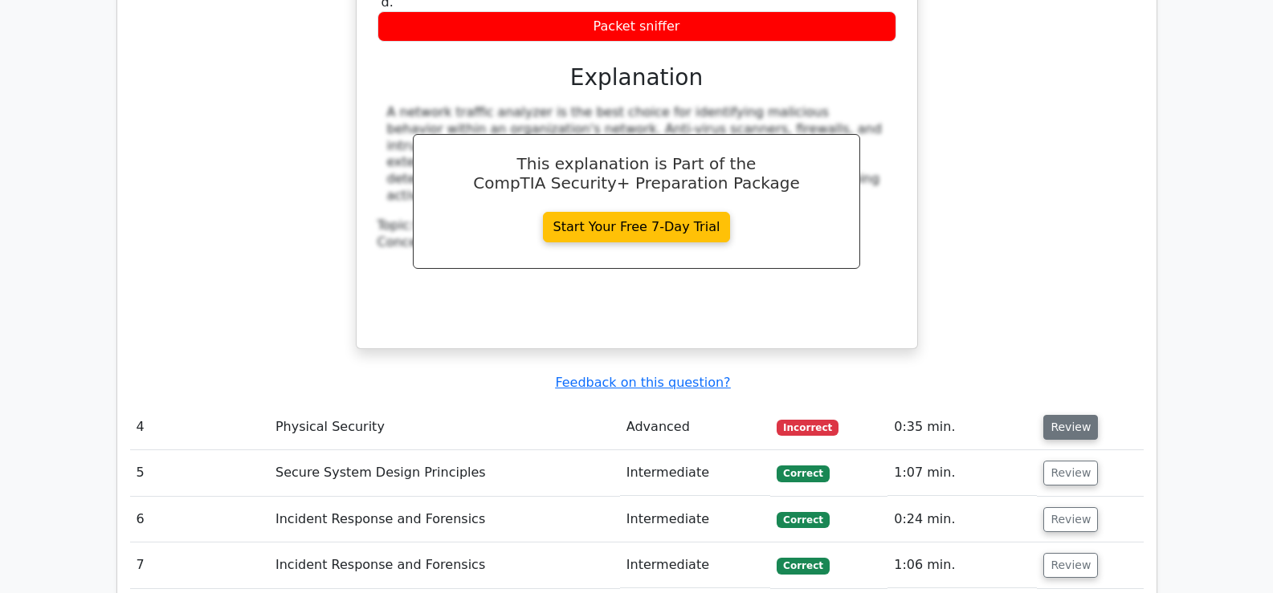
click at [1077, 415] on button "Review" at bounding box center [1070, 427] width 55 height 25
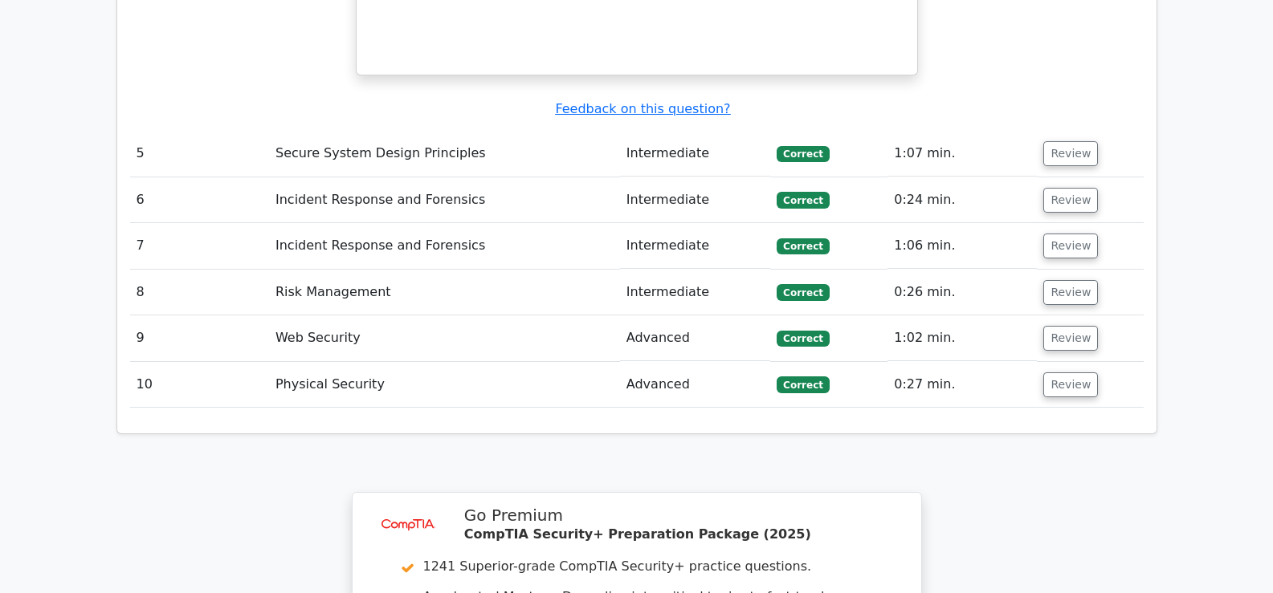
scroll to position [3298, 0]
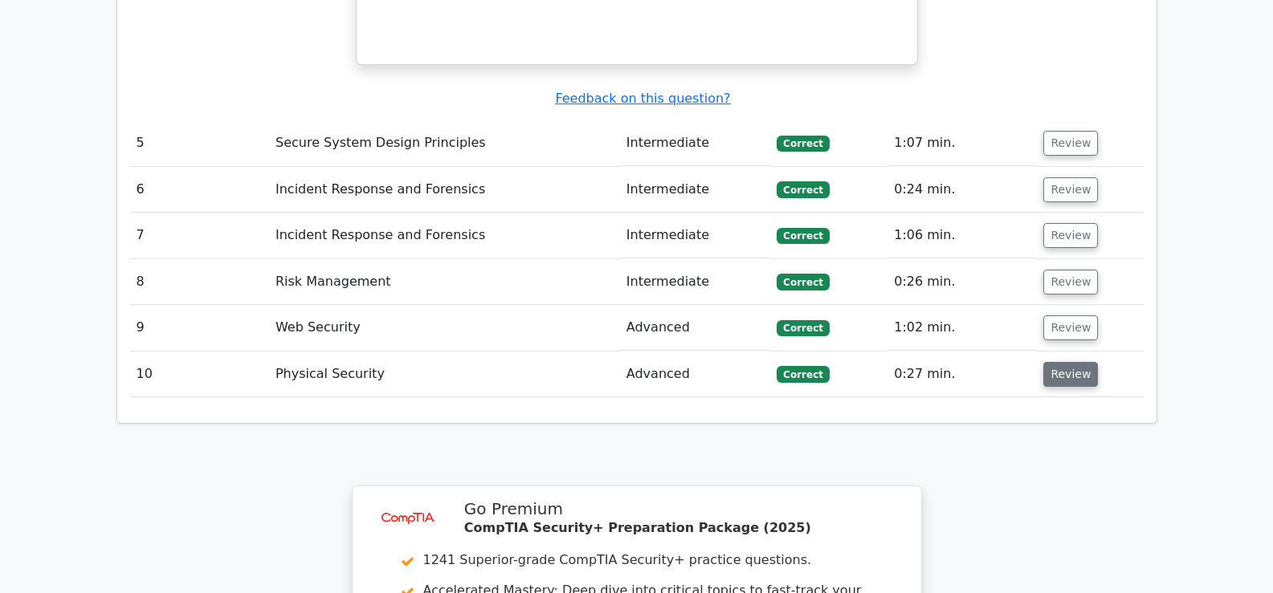
click at [1076, 362] on button "Review" at bounding box center [1070, 374] width 55 height 25
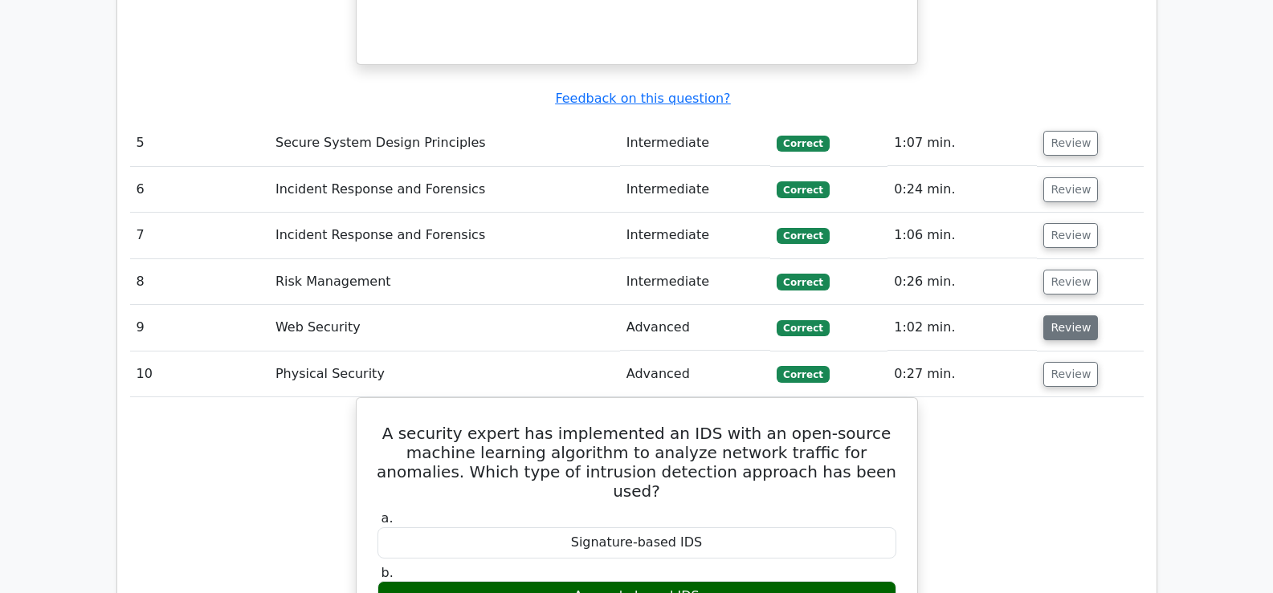
click at [1058, 316] on button "Review" at bounding box center [1070, 328] width 55 height 25
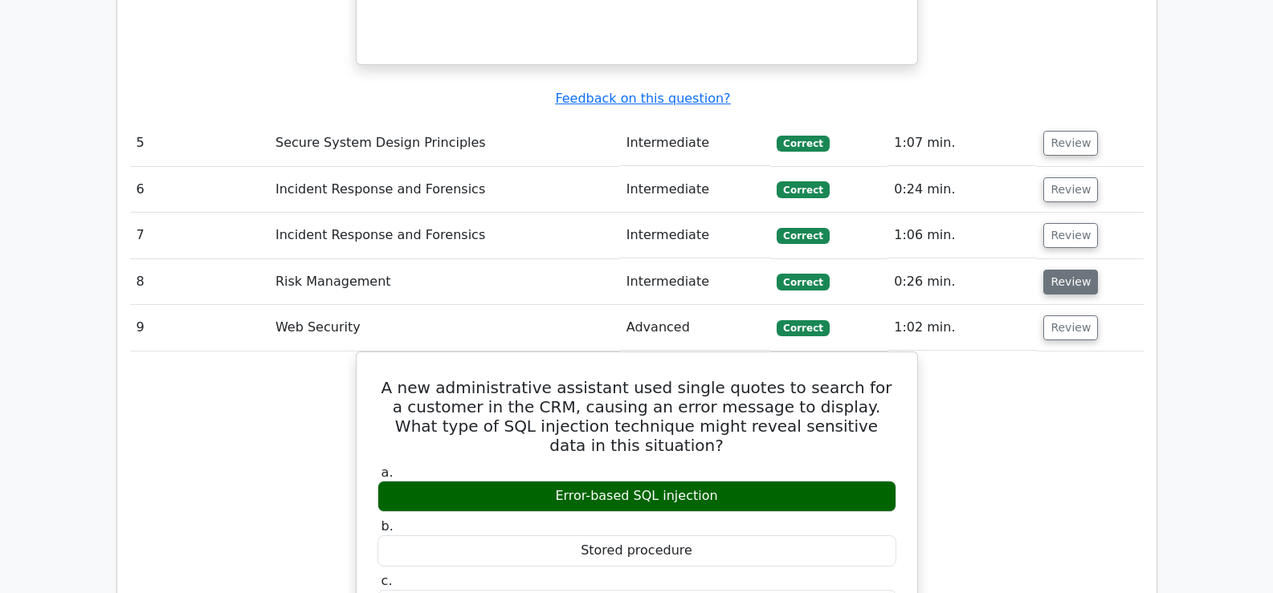
click at [1063, 270] on button "Review" at bounding box center [1070, 282] width 55 height 25
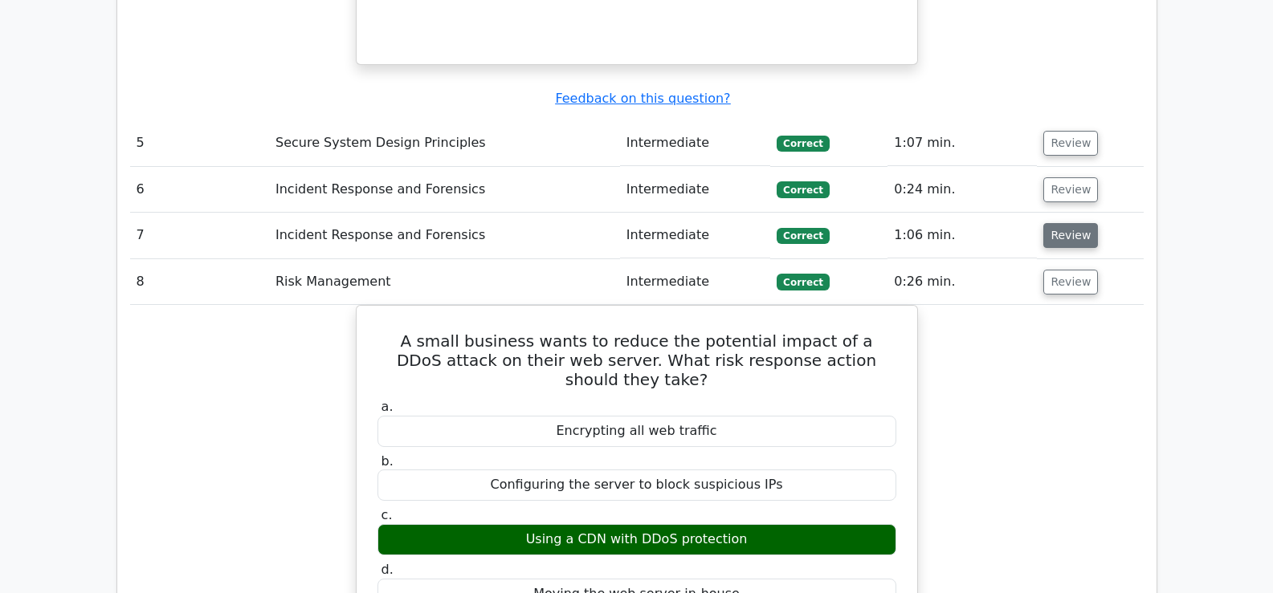
click at [1065, 223] on button "Review" at bounding box center [1070, 235] width 55 height 25
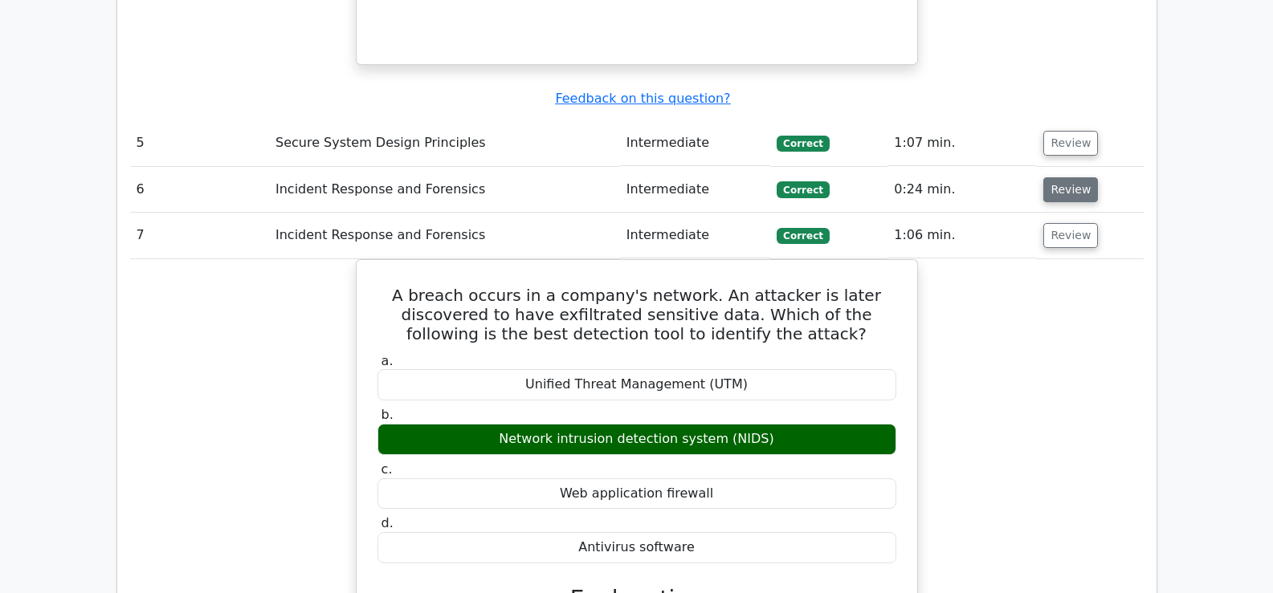
click at [1060, 177] on button "Review" at bounding box center [1070, 189] width 55 height 25
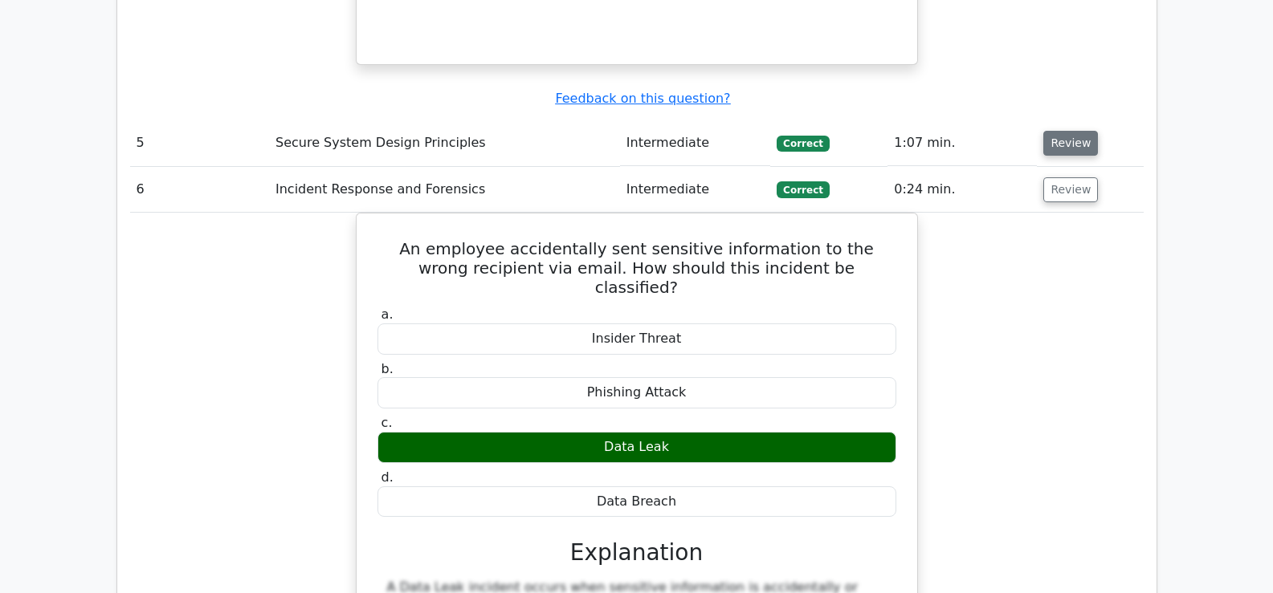
click at [1057, 131] on button "Review" at bounding box center [1070, 143] width 55 height 25
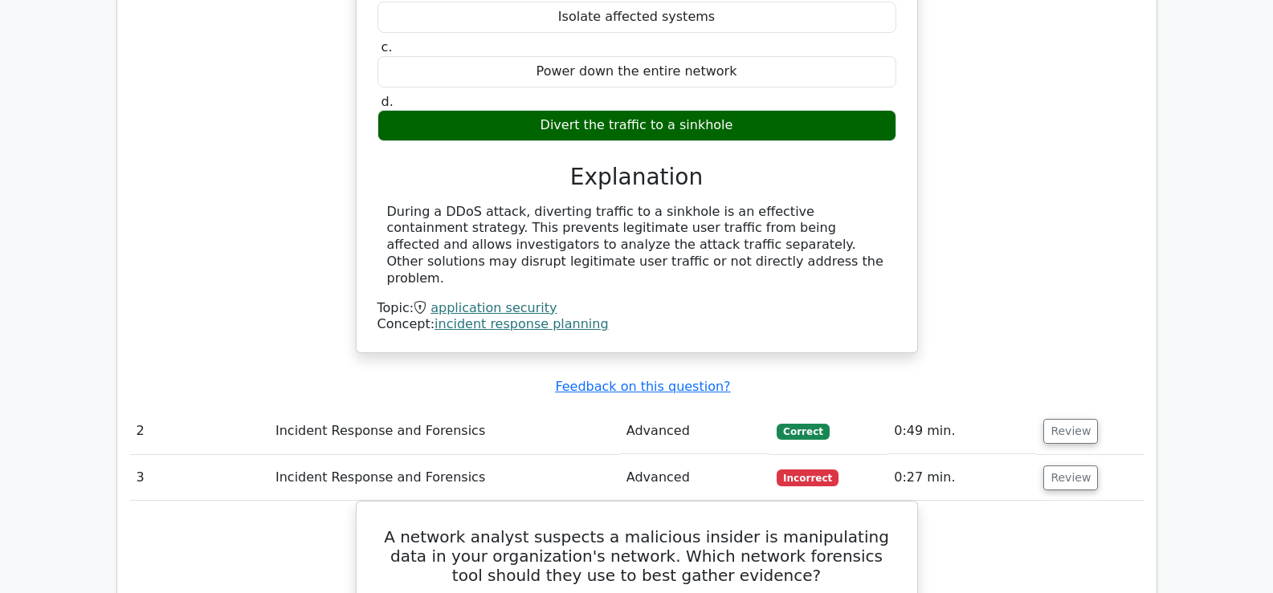
scroll to position [1873, 0]
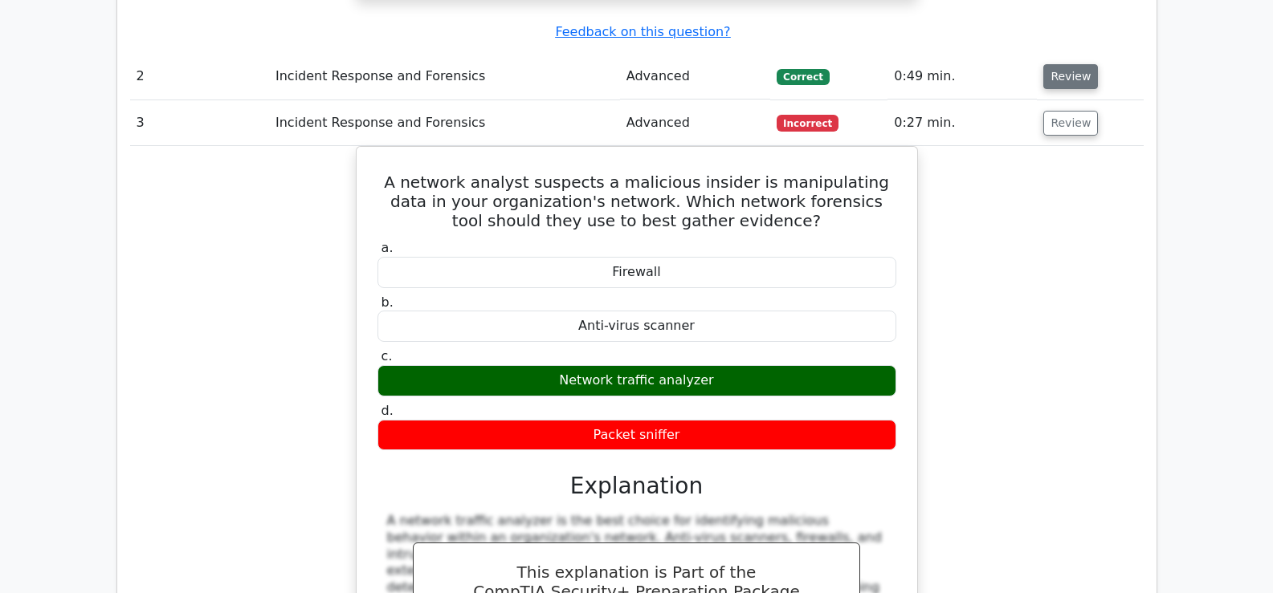
click at [1068, 64] on button "Review" at bounding box center [1070, 76] width 55 height 25
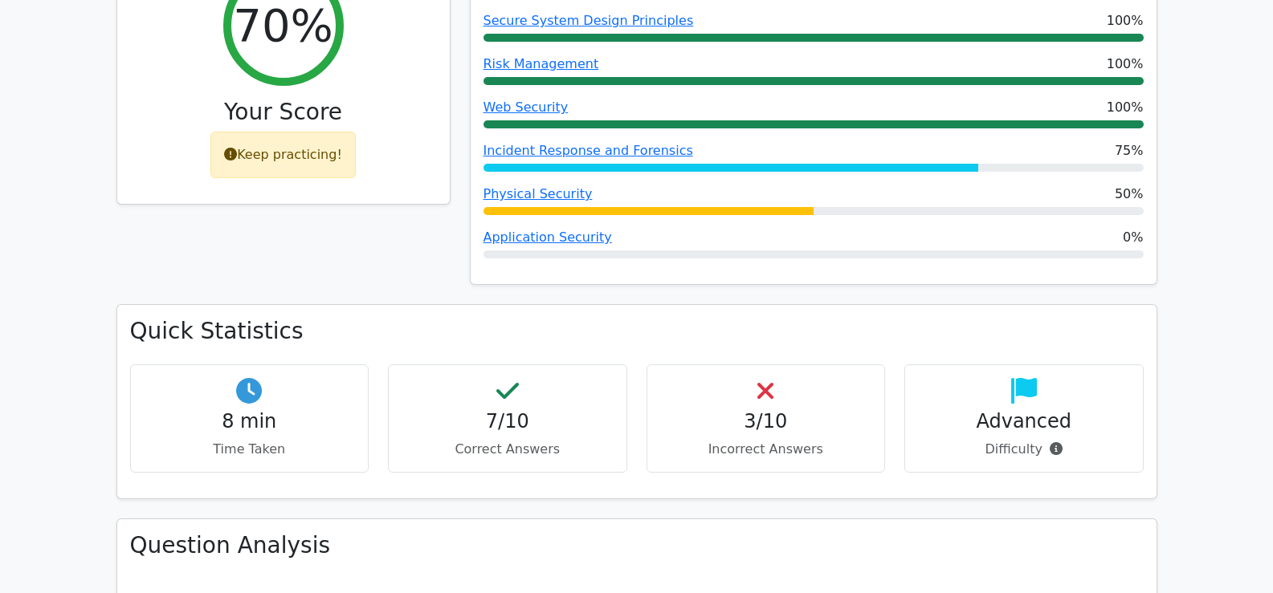
scroll to position [0, 0]
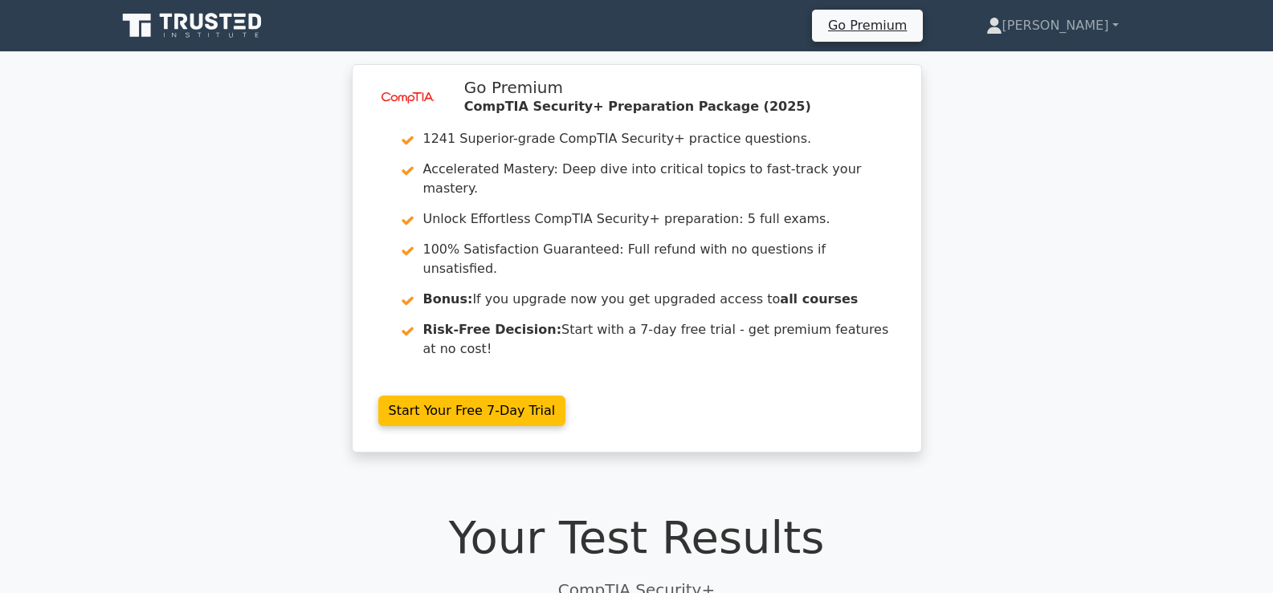
click at [197, 30] on icon at bounding box center [196, 22] width 13 height 16
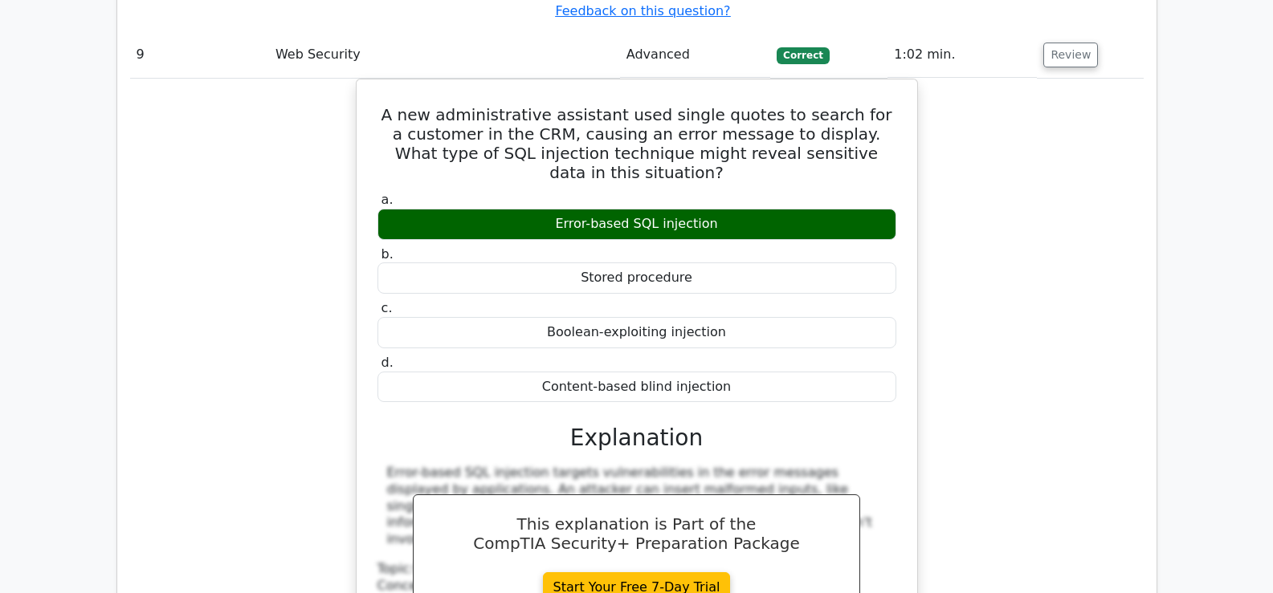
scroll to position [8209, 0]
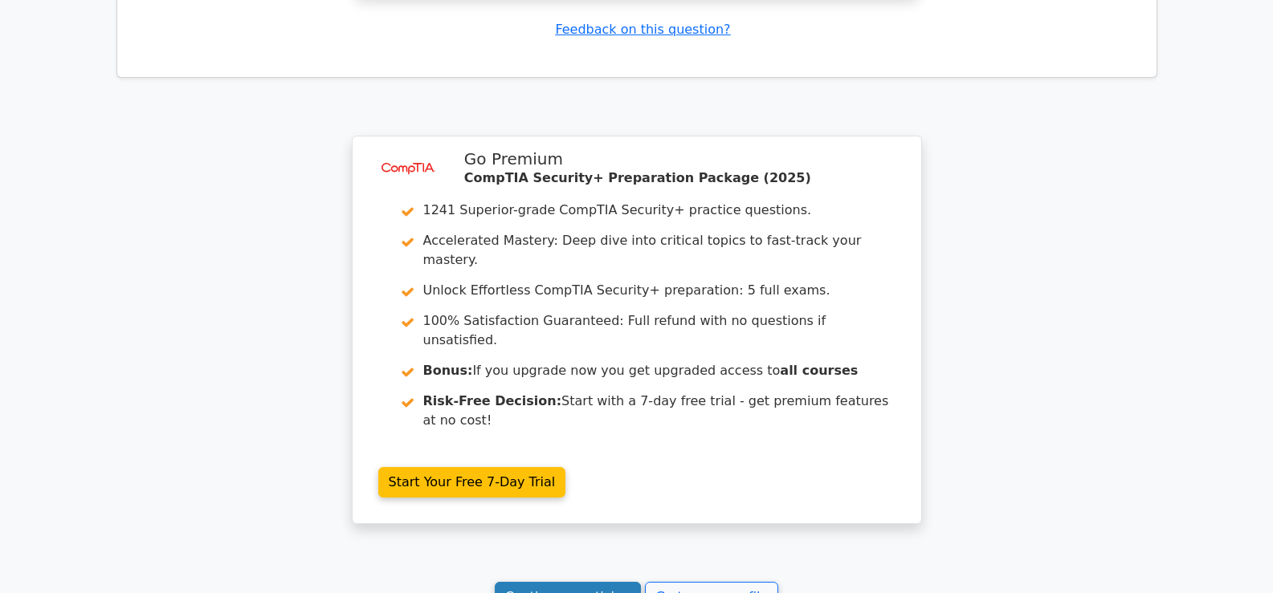
click at [604, 582] on link "Continue practicing" at bounding box center [568, 597] width 147 height 31
click at [679, 582] on link "Go to your profile" at bounding box center [711, 597] width 133 height 31
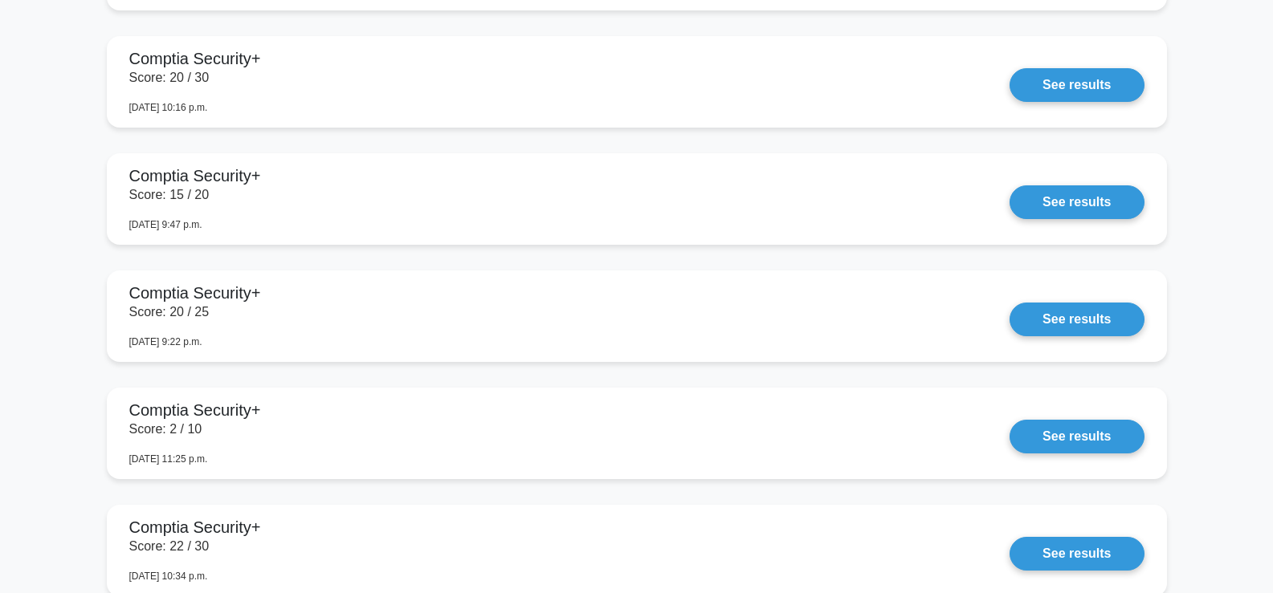
scroll to position [1434, 0]
